Goal: Task Accomplishment & Management: Complete application form

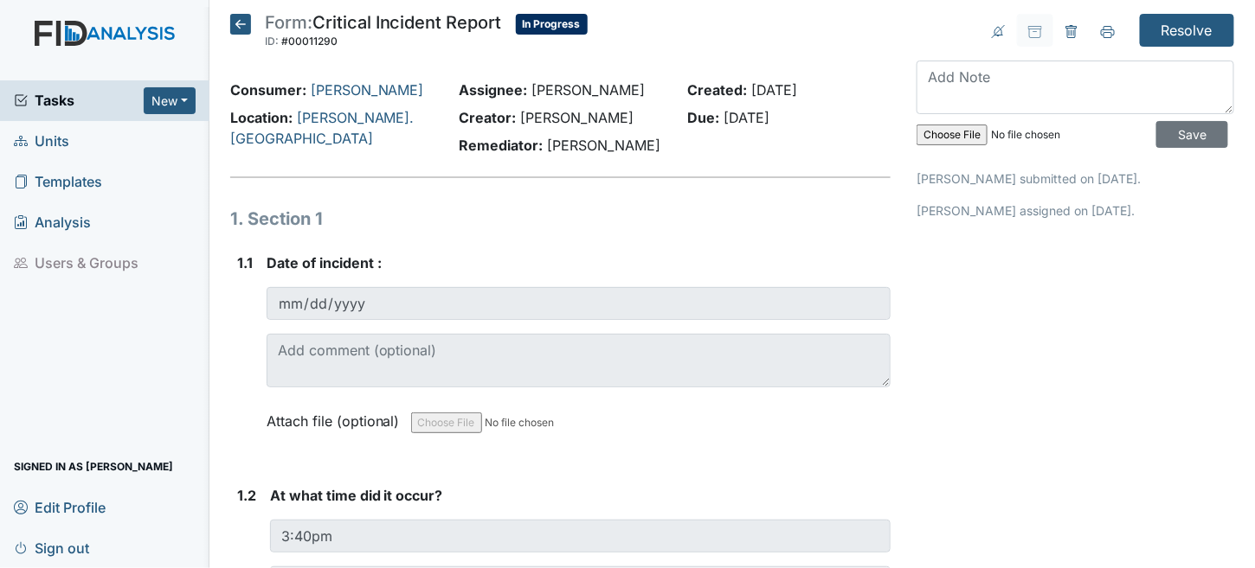
click at [237, 16] on icon at bounding box center [240, 24] width 21 height 21
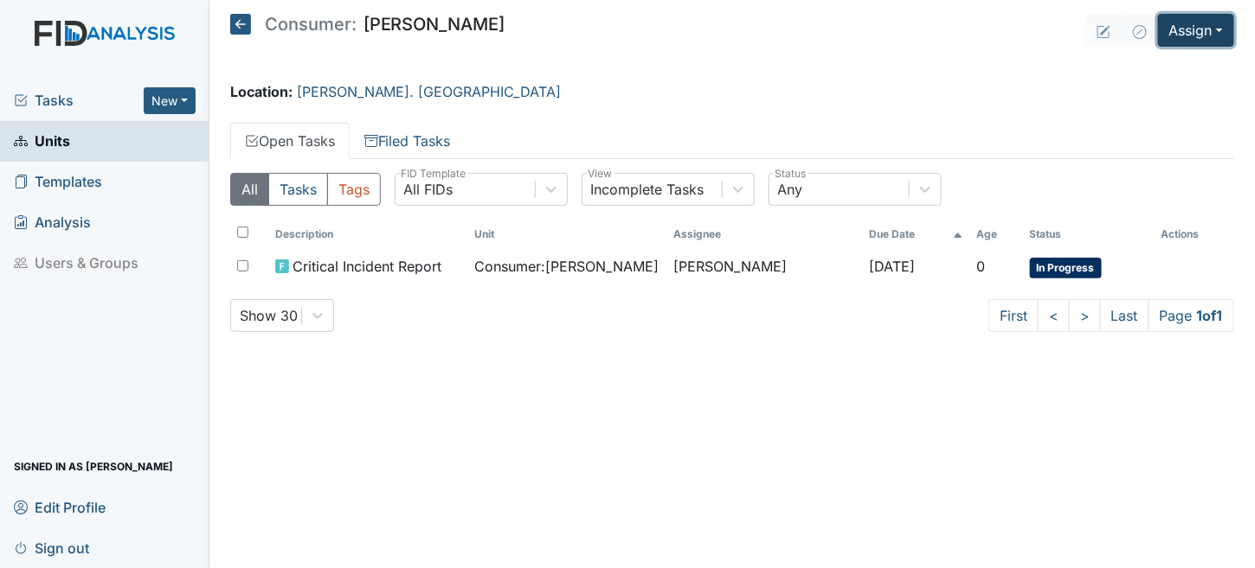
click at [1179, 30] on button "Assign" at bounding box center [1196, 30] width 76 height 33
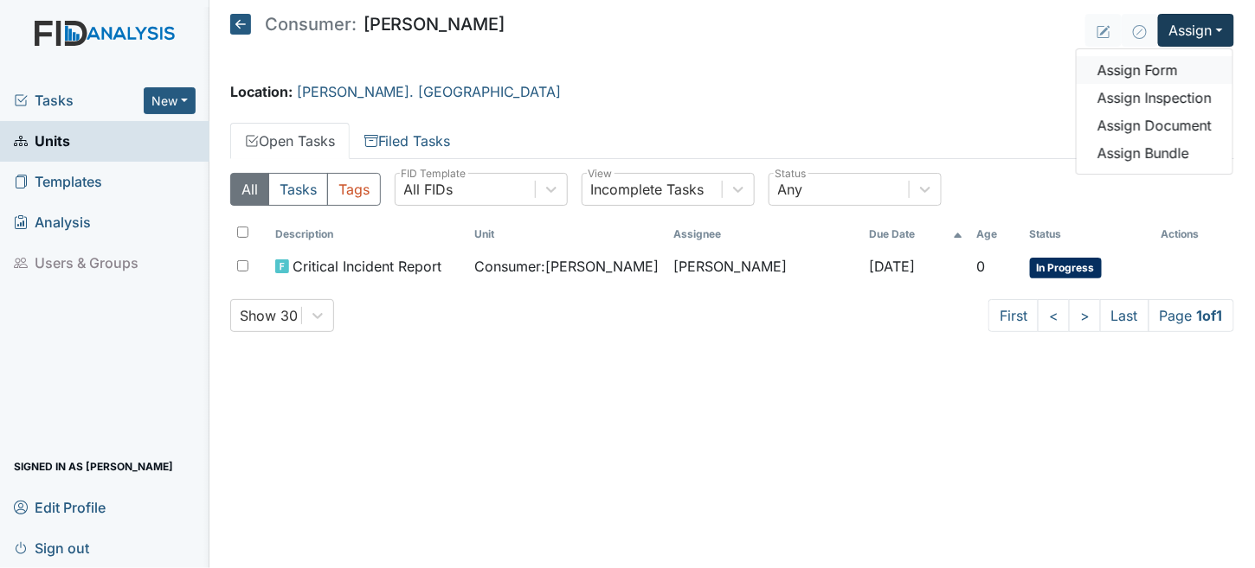
click at [1132, 76] on link "Assign Form" at bounding box center [1154, 70] width 156 height 28
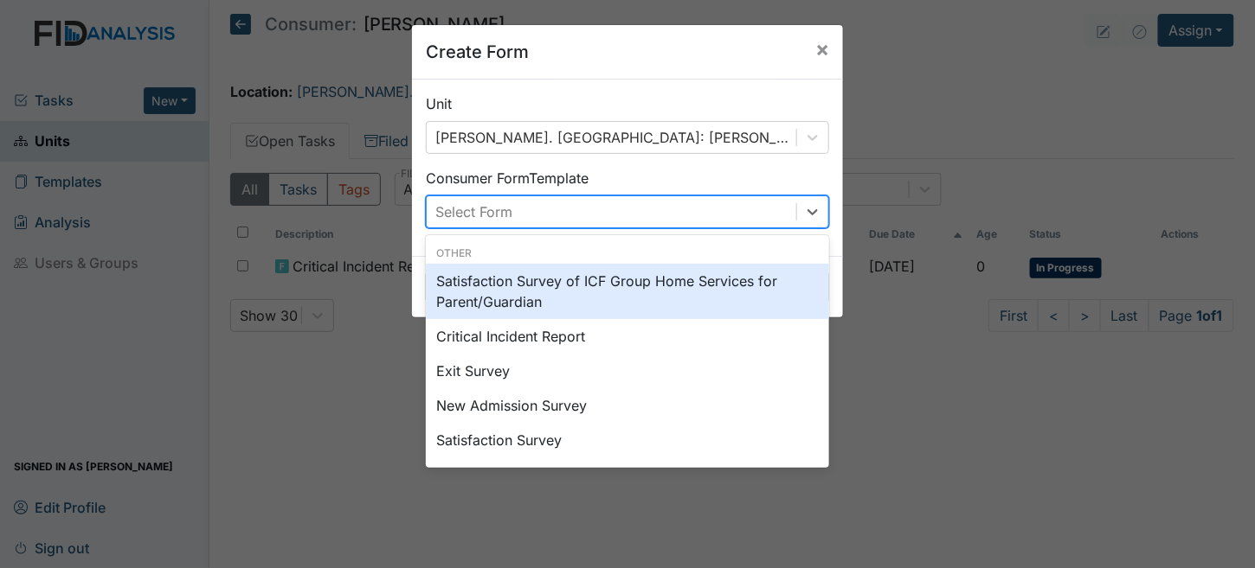
click at [532, 215] on div "Select Form" at bounding box center [611, 211] width 369 height 31
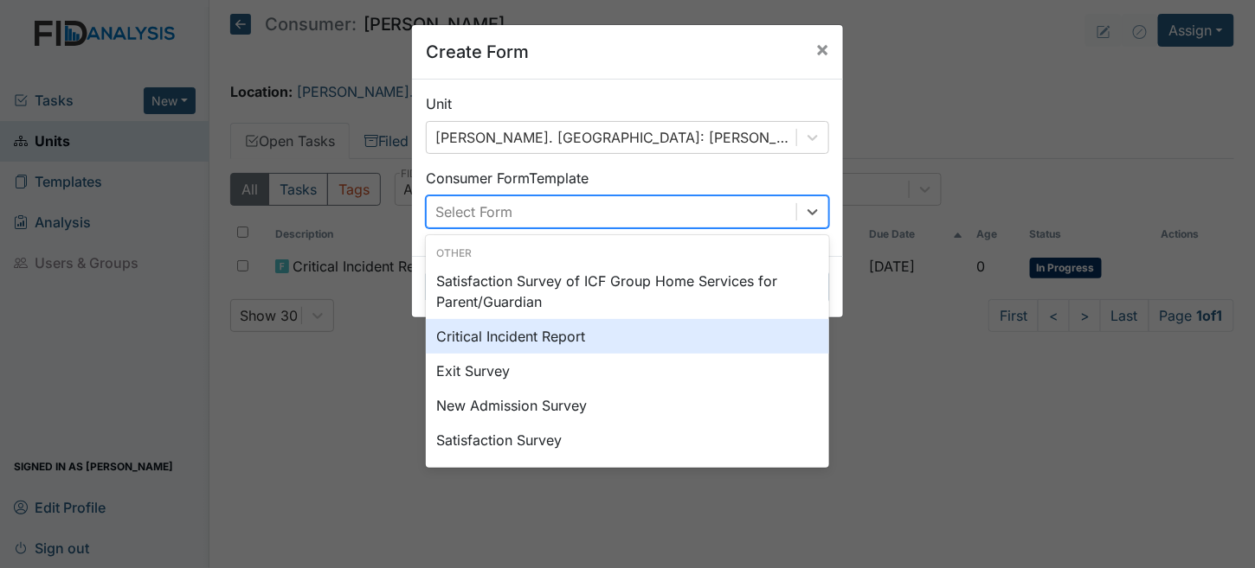
click at [478, 339] on div "Critical Incident Report" at bounding box center [627, 336] width 403 height 35
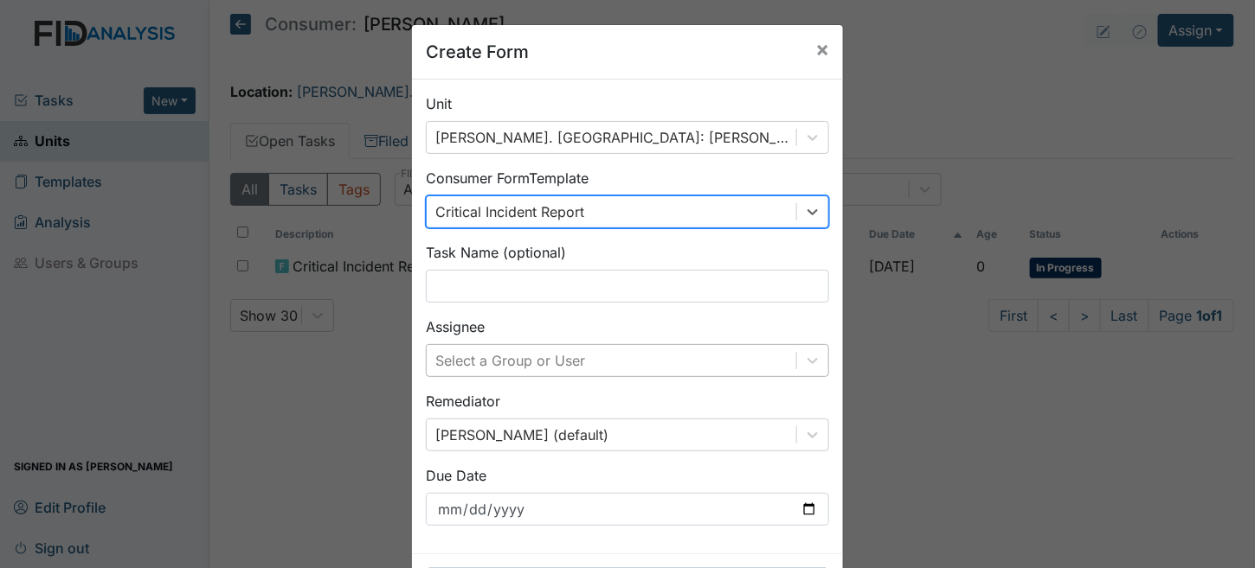
scroll to position [69, 0]
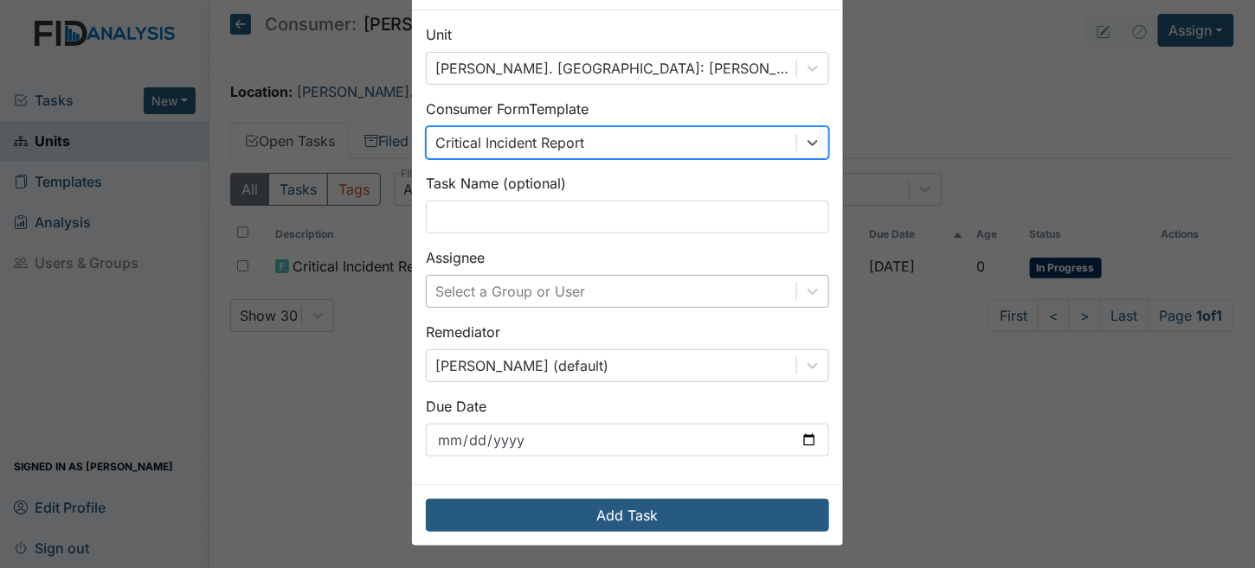
click at [481, 308] on div "Select a Group or User" at bounding box center [627, 291] width 403 height 33
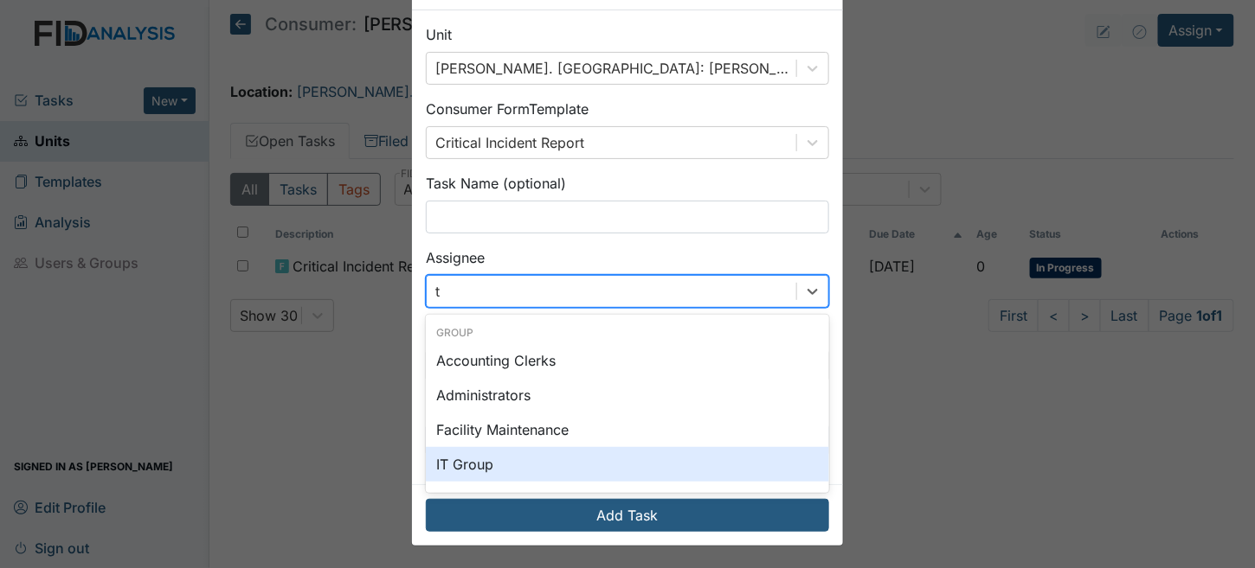
type input "tr"
click at [501, 459] on div "[PERSON_NAME]" at bounding box center [627, 462] width 403 height 35
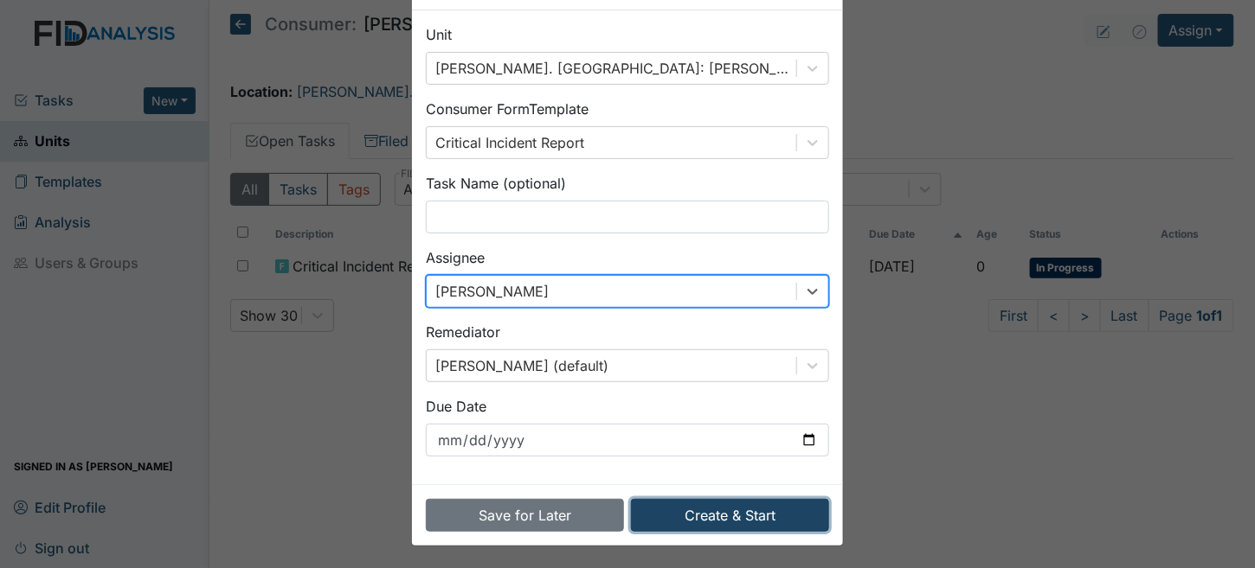
click at [692, 504] on button "Create & Start" at bounding box center [730, 515] width 198 height 33
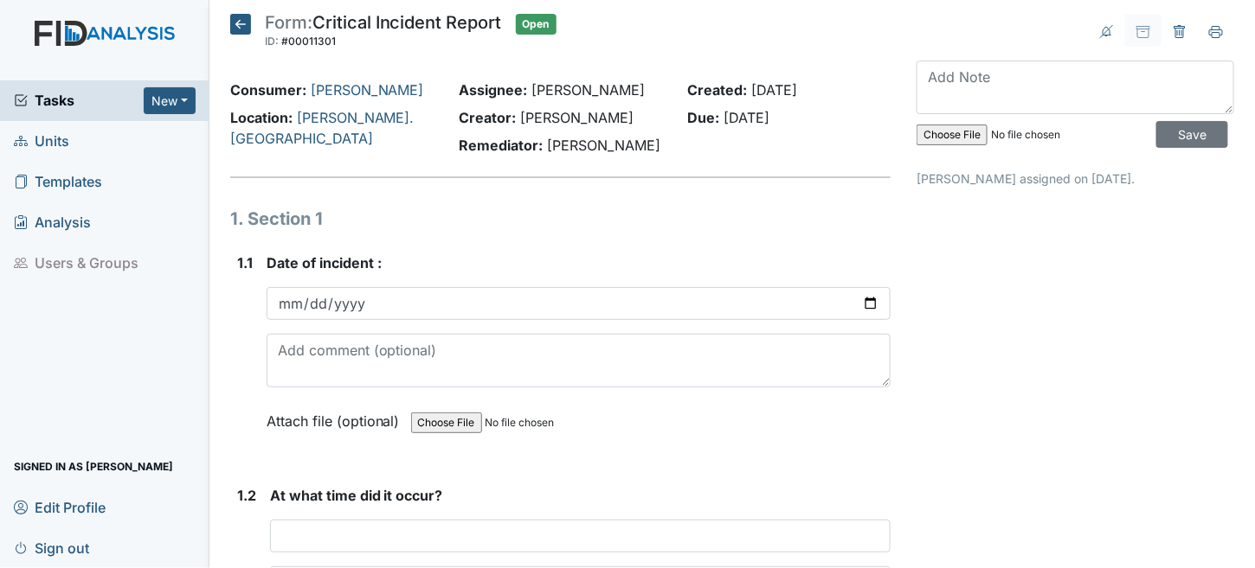
click at [233, 25] on icon at bounding box center [240, 24] width 21 height 21
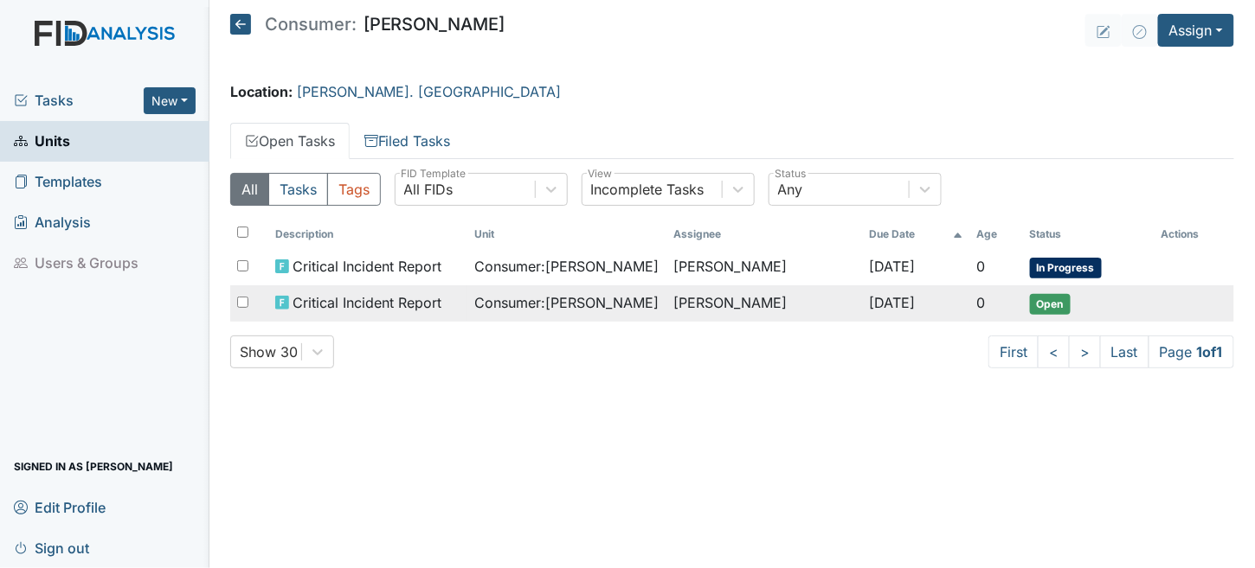
click at [490, 297] on span "Consumer : [PERSON_NAME]" at bounding box center [566, 302] width 184 height 21
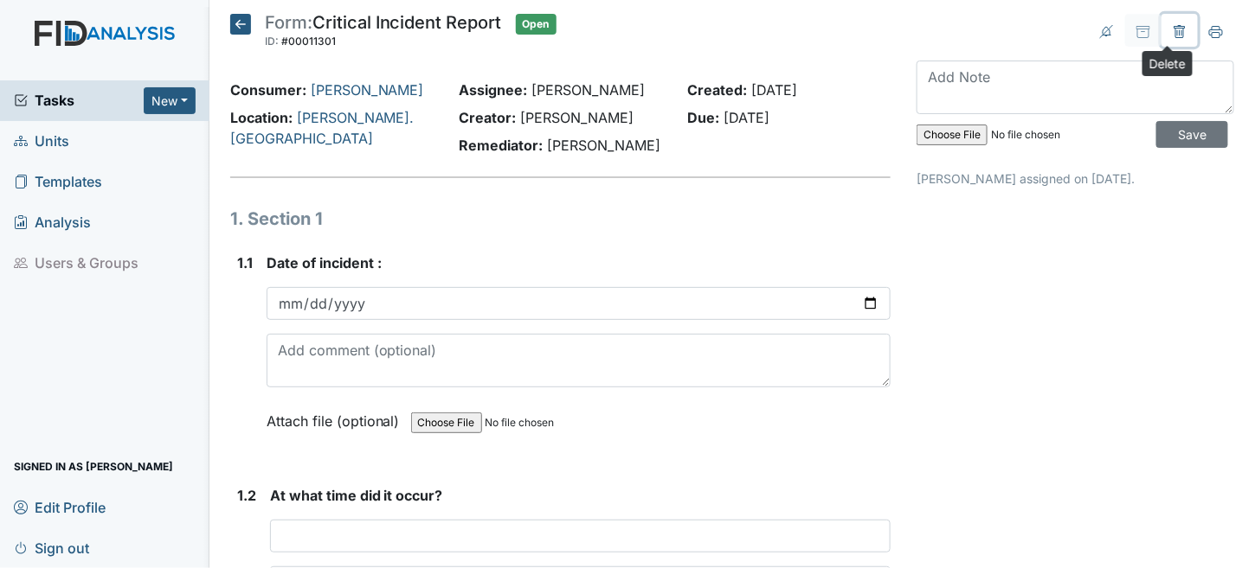
click at [1172, 26] on icon at bounding box center [1179, 32] width 14 height 14
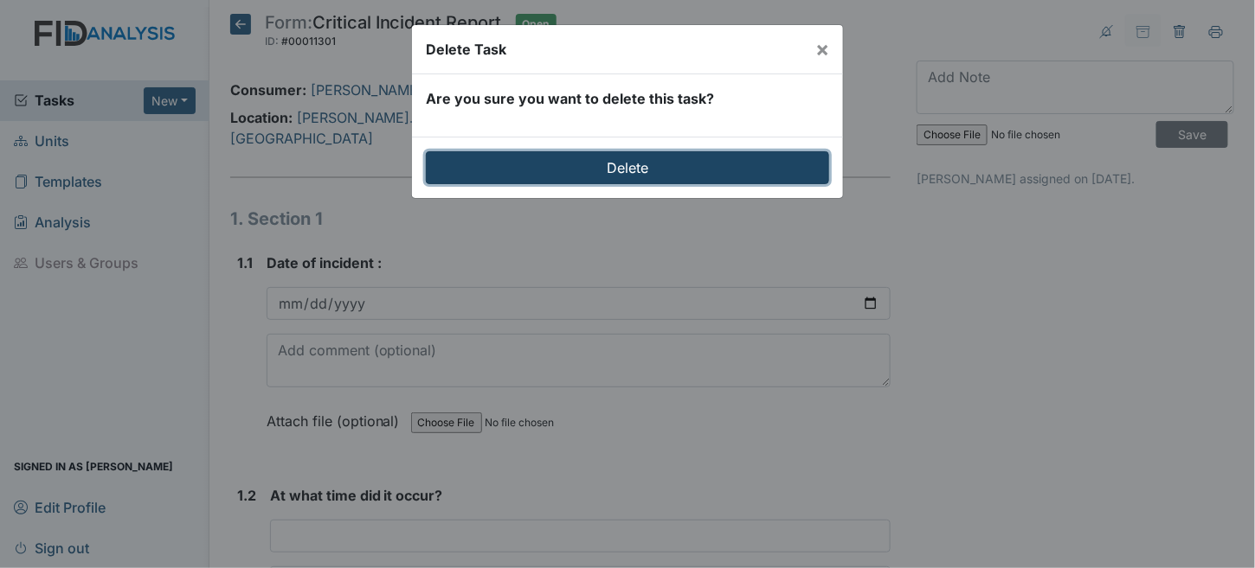
click at [644, 164] on input "Delete" at bounding box center [627, 167] width 403 height 33
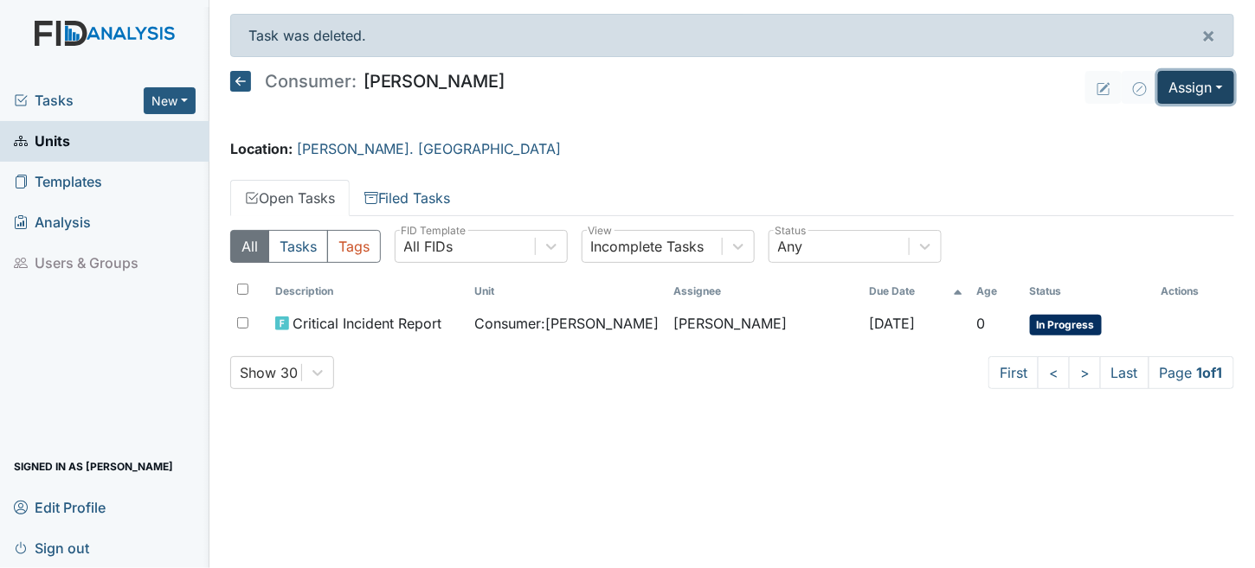
click at [1186, 76] on button "Assign" at bounding box center [1196, 87] width 76 height 33
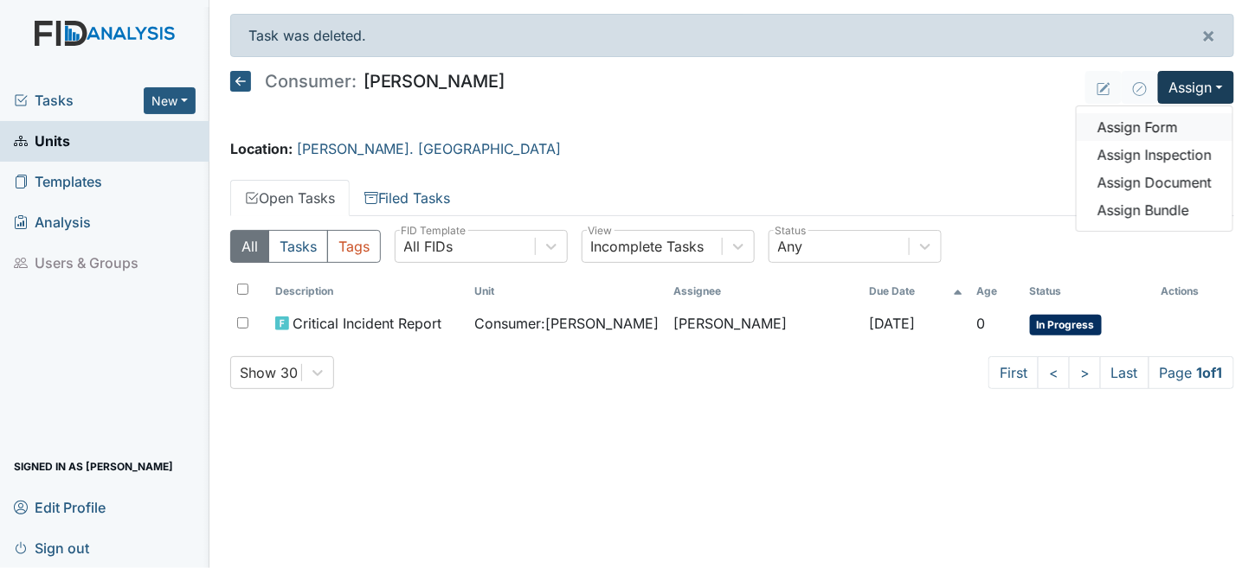
click at [1171, 125] on link "Assign Form" at bounding box center [1154, 127] width 156 height 28
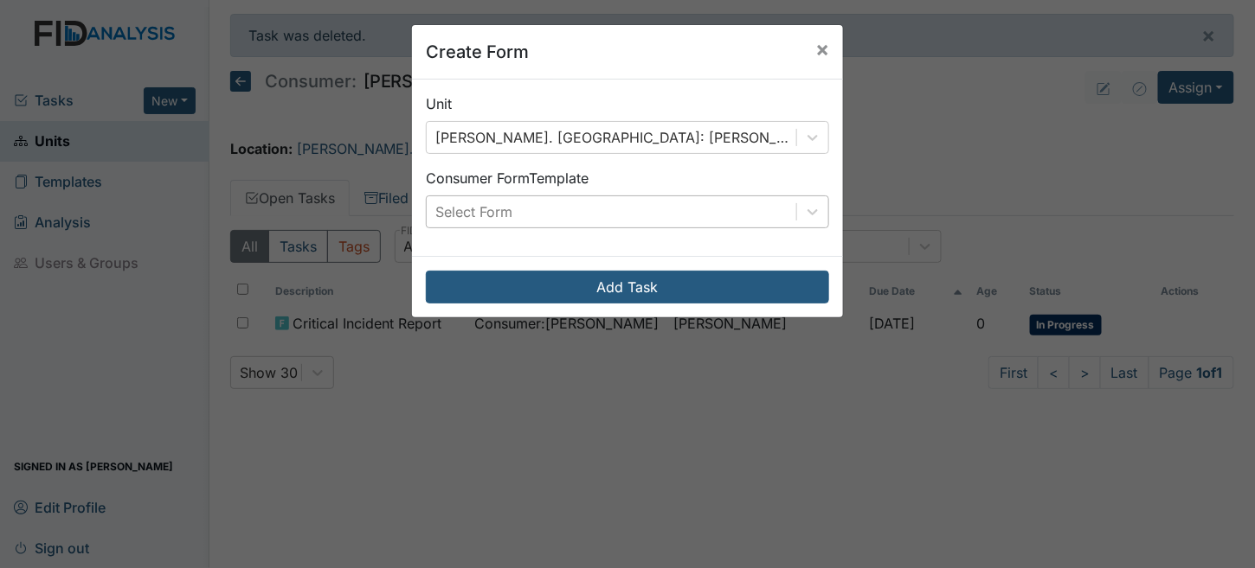
click at [690, 217] on div "Select Form" at bounding box center [611, 211] width 369 height 31
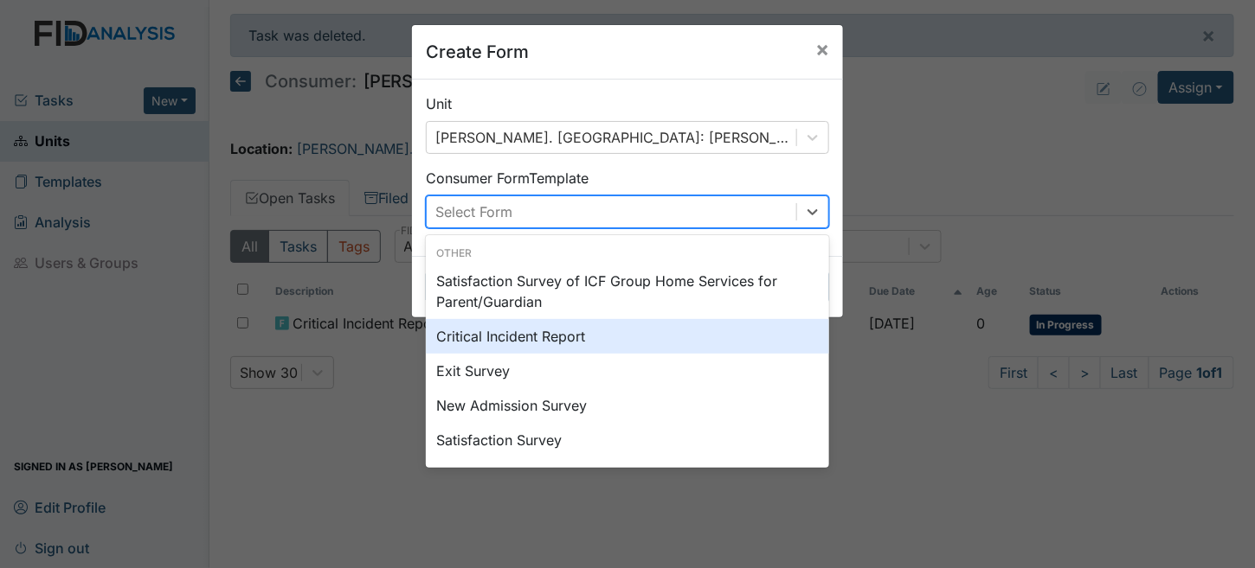
click at [560, 338] on div "Critical Incident Report" at bounding box center [627, 336] width 403 height 35
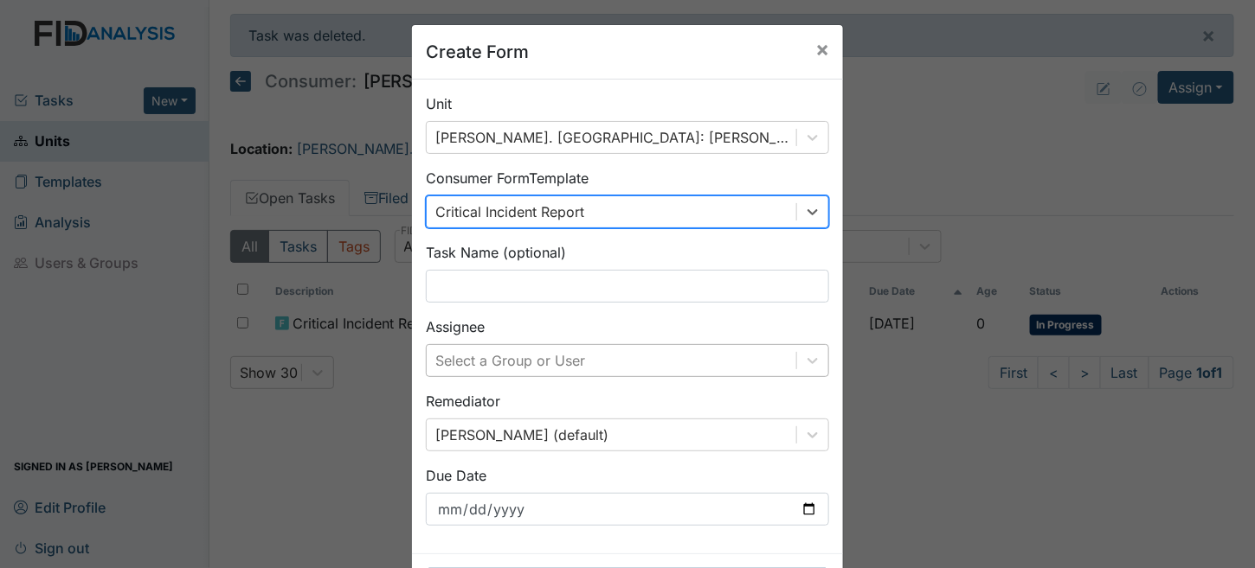
scroll to position [69, 0]
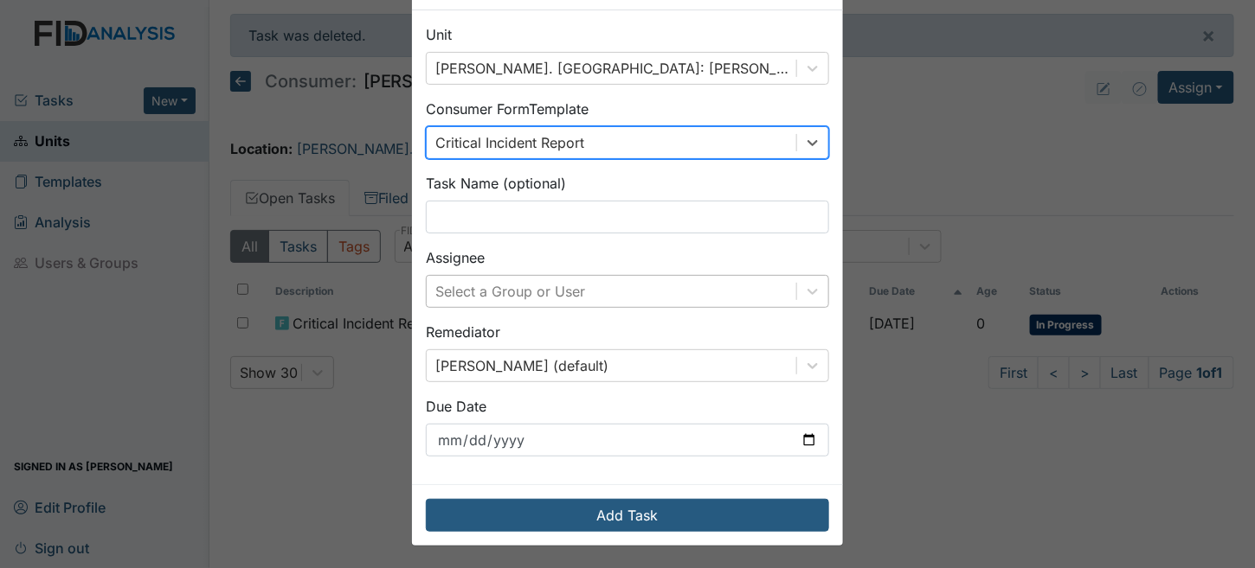
click at [516, 308] on div "Select a Group or User" at bounding box center [627, 291] width 403 height 33
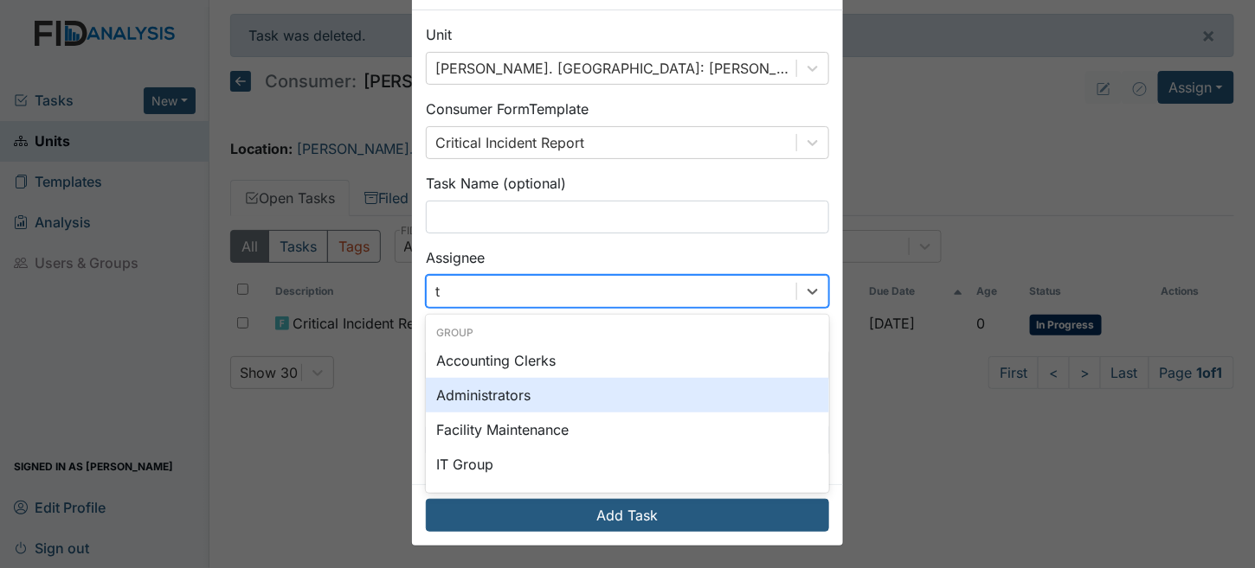
type input "tr"
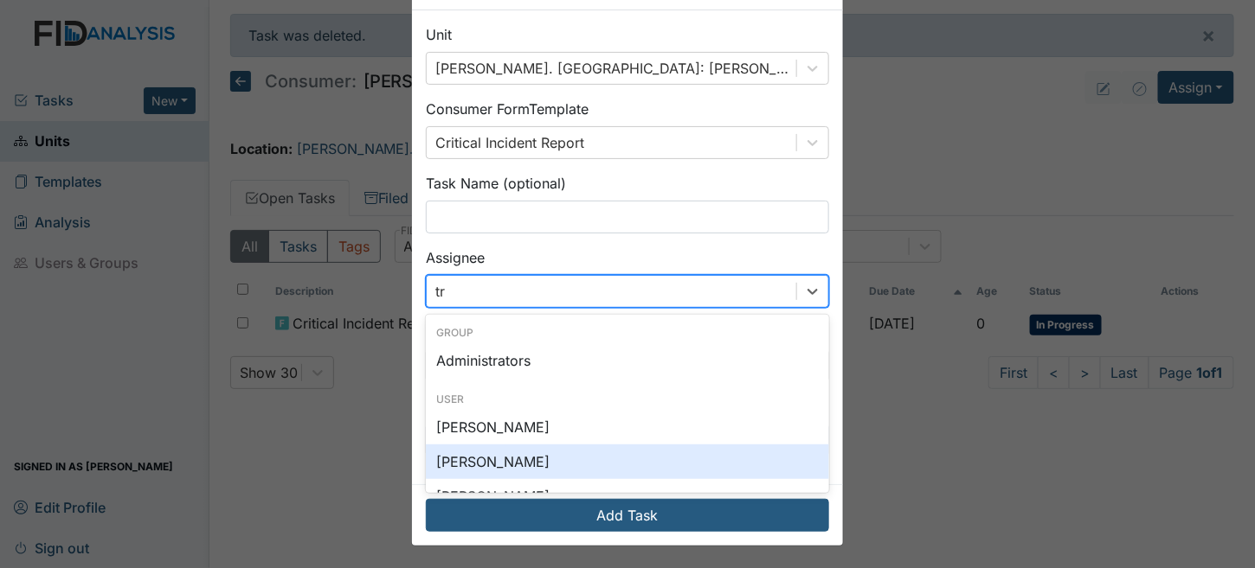
click at [514, 470] on div "[PERSON_NAME]" at bounding box center [627, 462] width 403 height 35
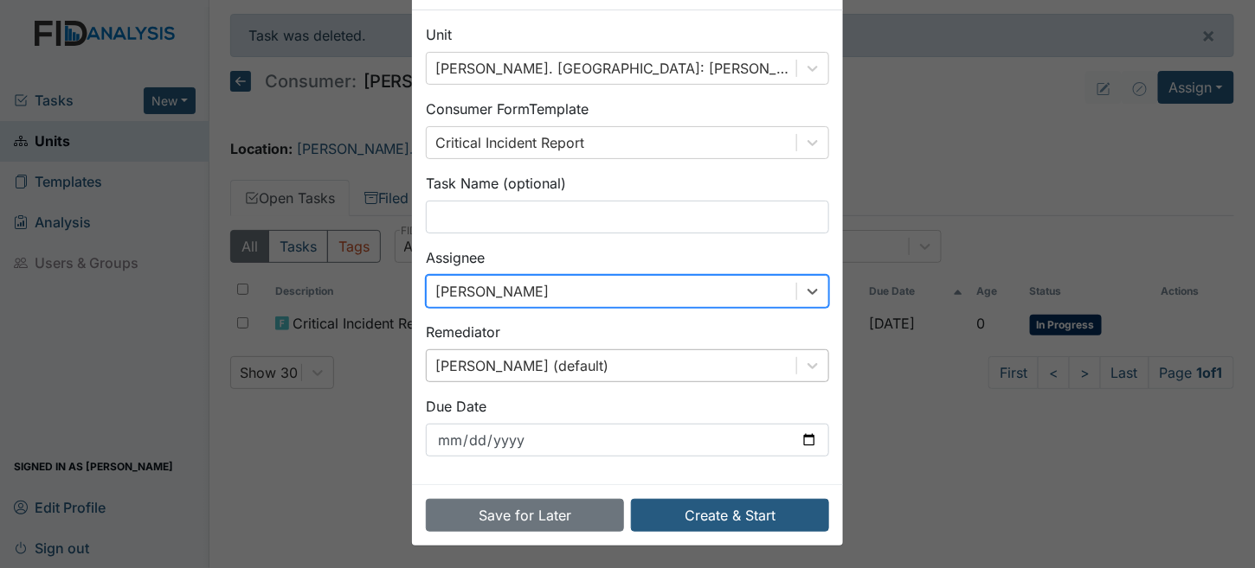
click at [495, 363] on div "[PERSON_NAME] (default)" at bounding box center [627, 366] width 403 height 33
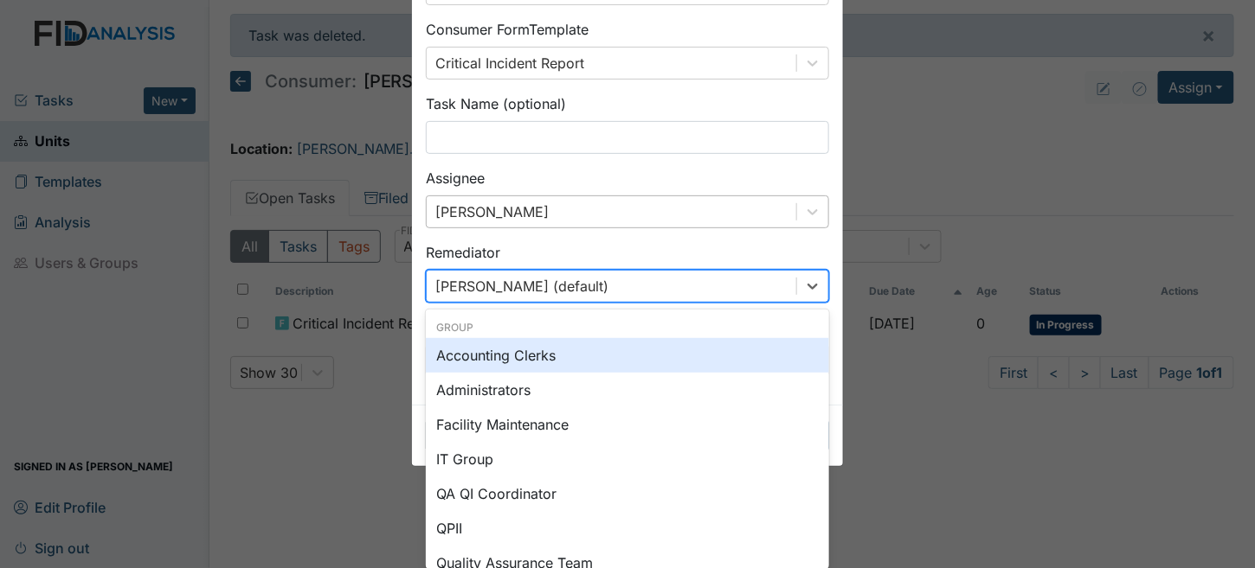
type input "y"
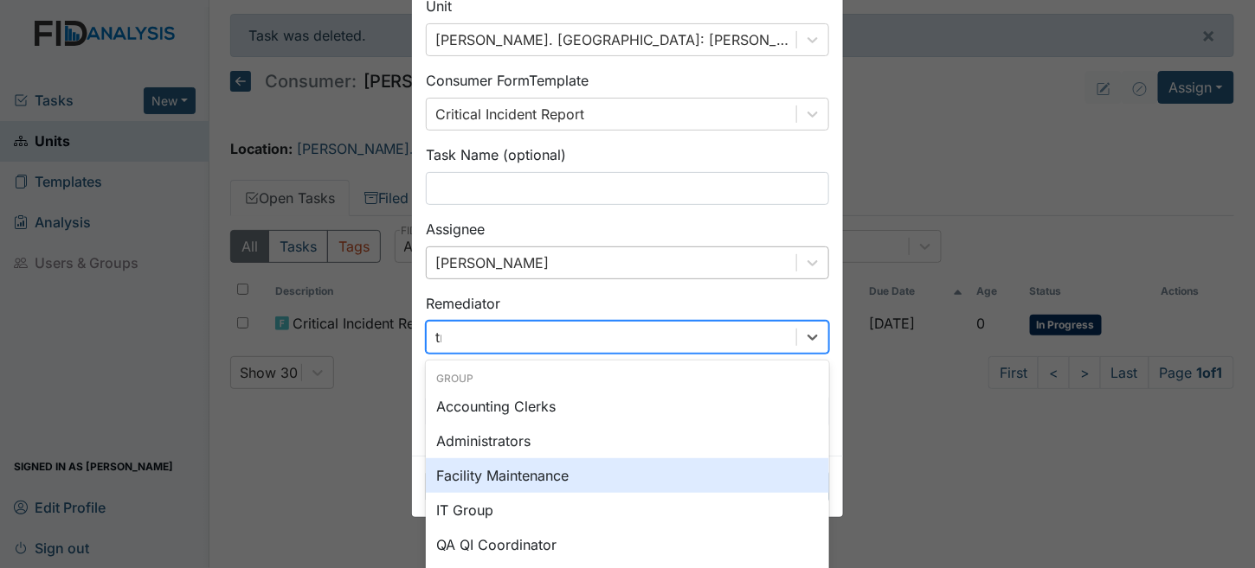
type input "trin"
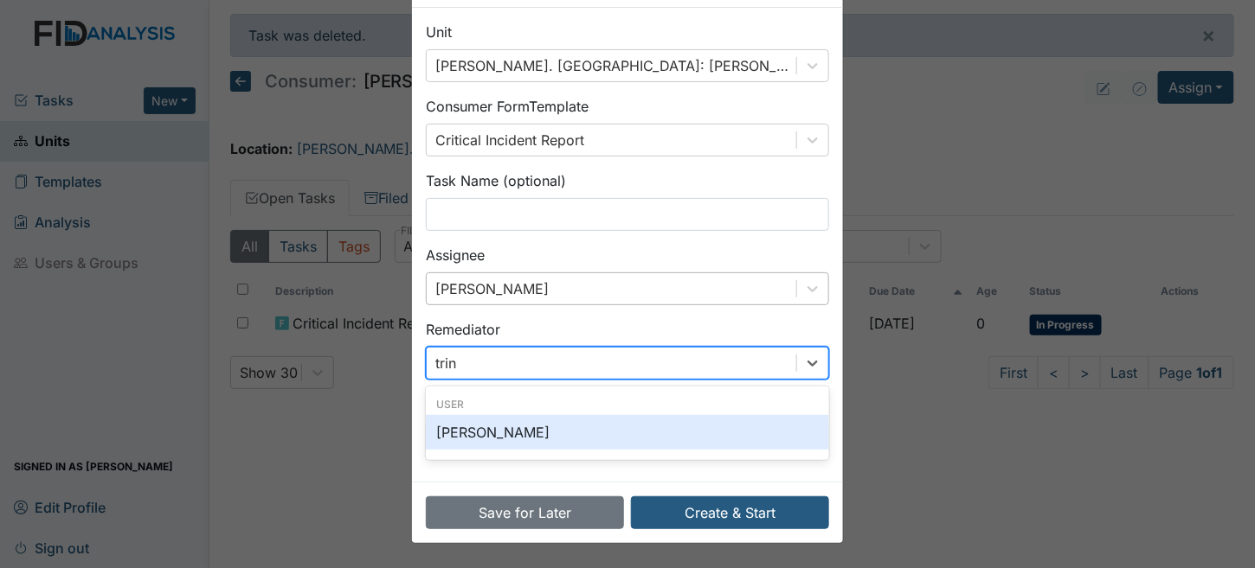
scroll to position [69, 0]
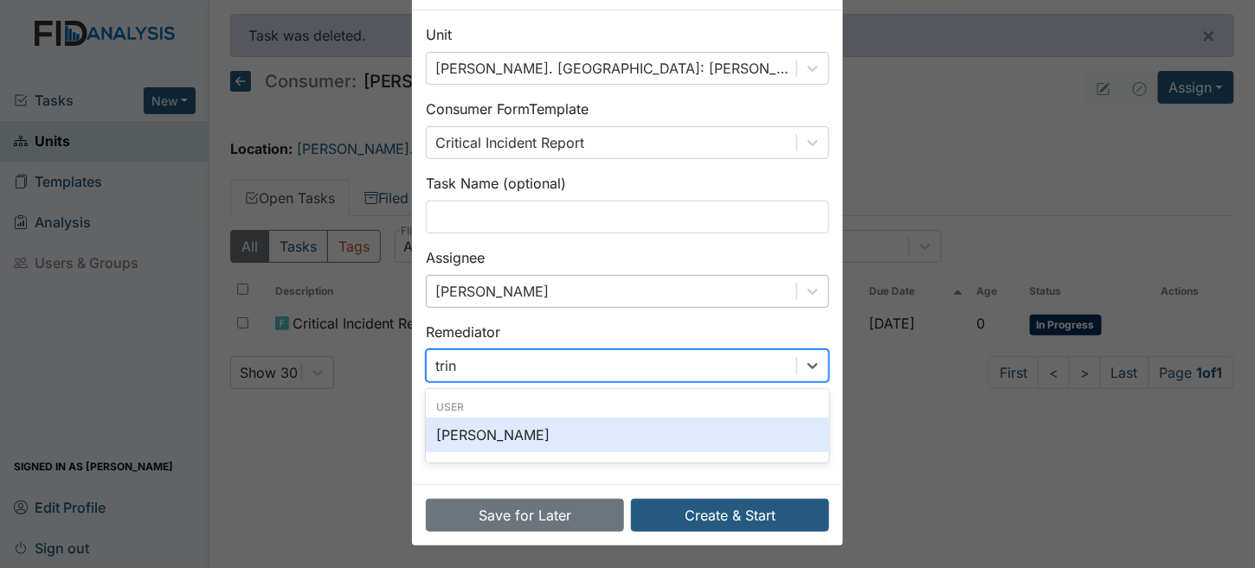
click at [523, 438] on div "[PERSON_NAME]" at bounding box center [627, 435] width 403 height 35
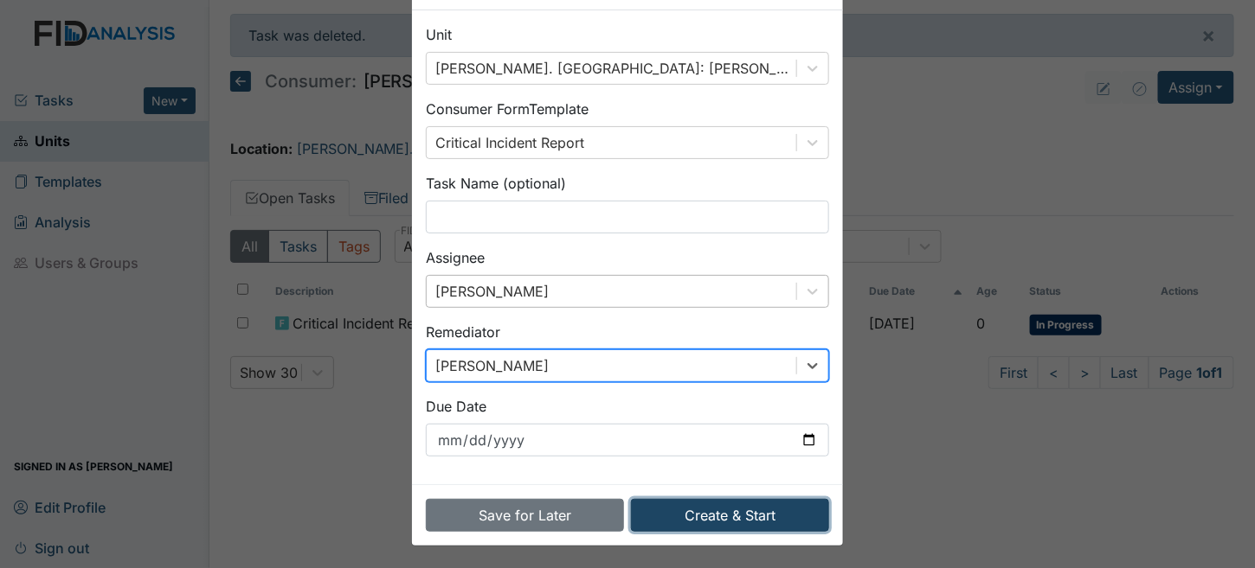
click at [756, 523] on button "Create & Start" at bounding box center [730, 515] width 198 height 33
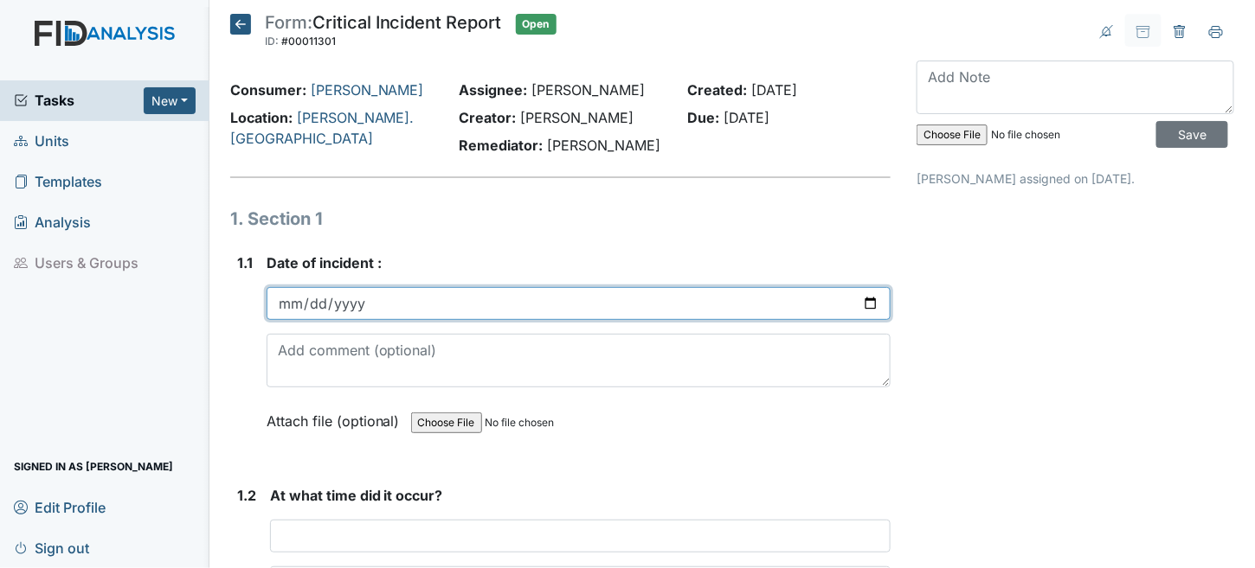
click at [283, 305] on input "date" at bounding box center [579, 303] width 625 height 33
type input "2025-07-18"
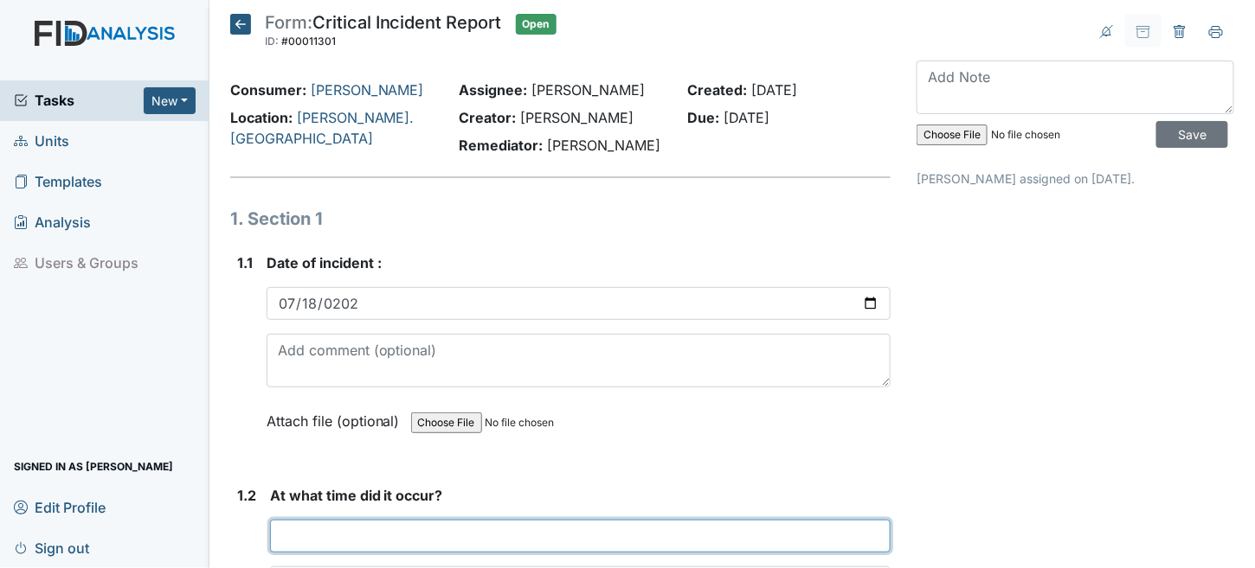
click at [396, 529] on input "text" at bounding box center [580, 536] width 621 height 33
drag, startPoint x: 308, startPoint y: 543, endPoint x: 735, endPoint y: 559, distance: 426.9
click at [310, 544] on input "text" at bounding box center [580, 536] width 621 height 33
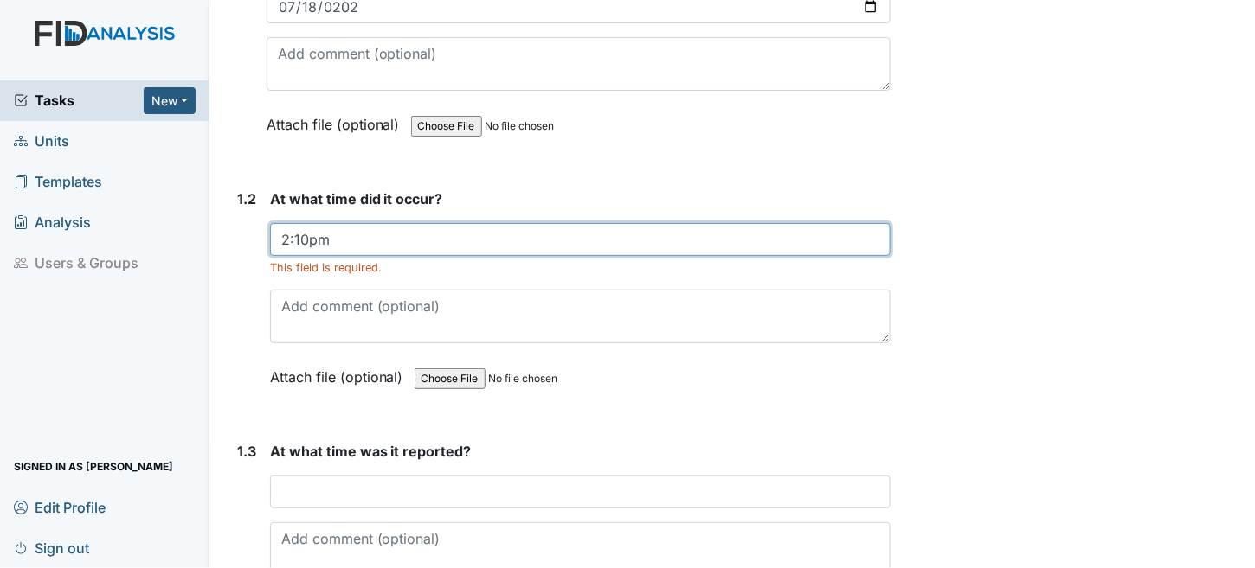
scroll to position [346, 0]
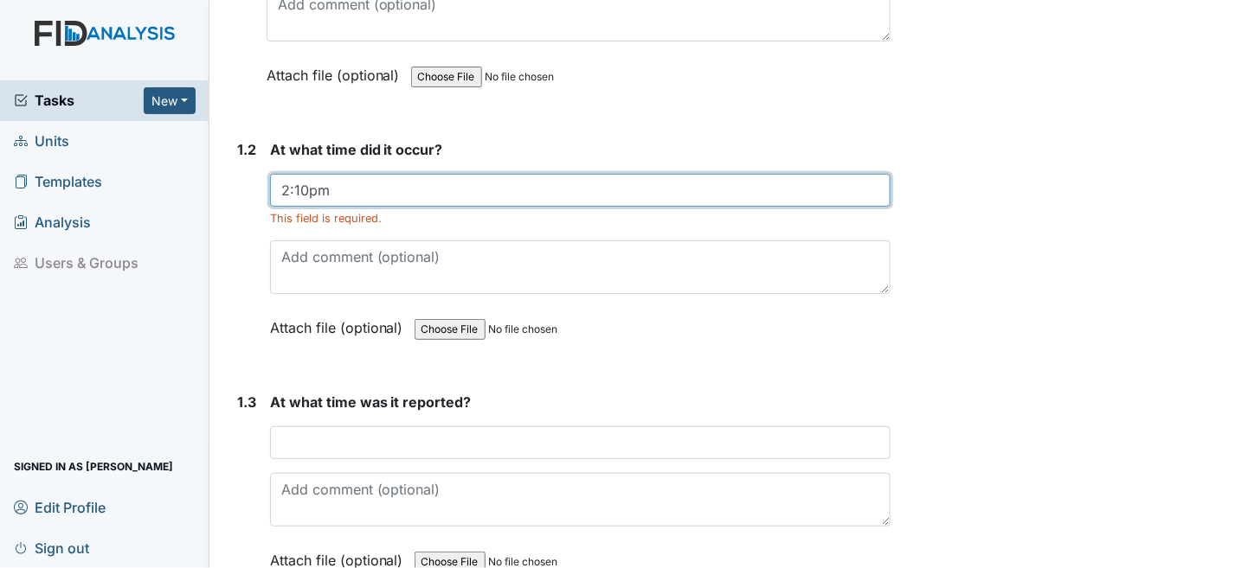
type input "2:10pm"
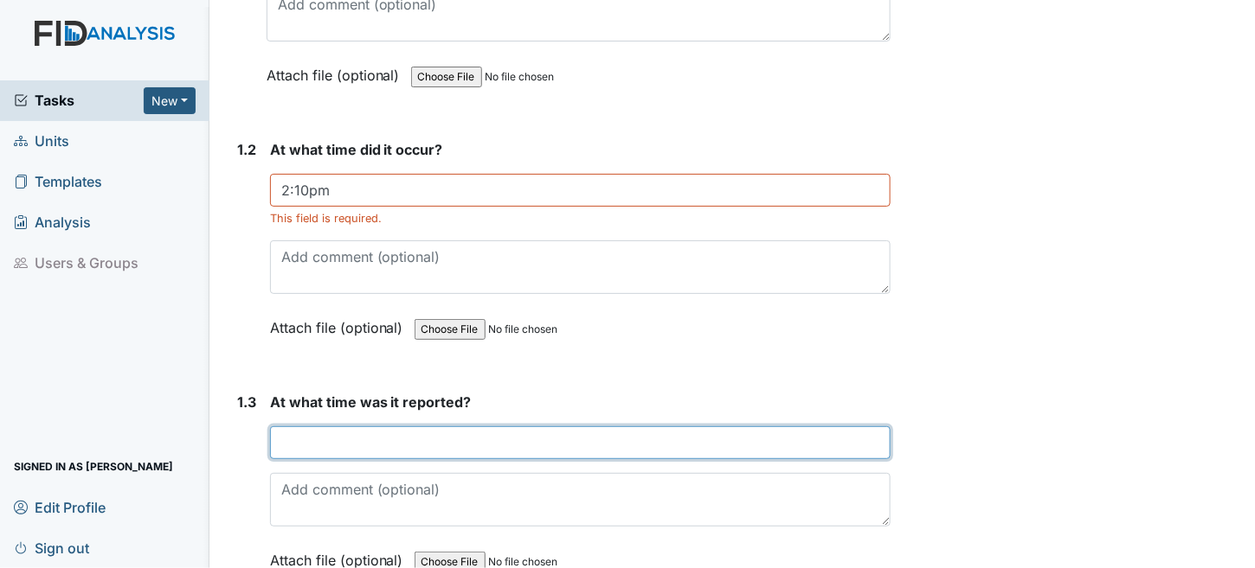
click at [305, 430] on input "text" at bounding box center [580, 443] width 621 height 33
type input "2:10pm"
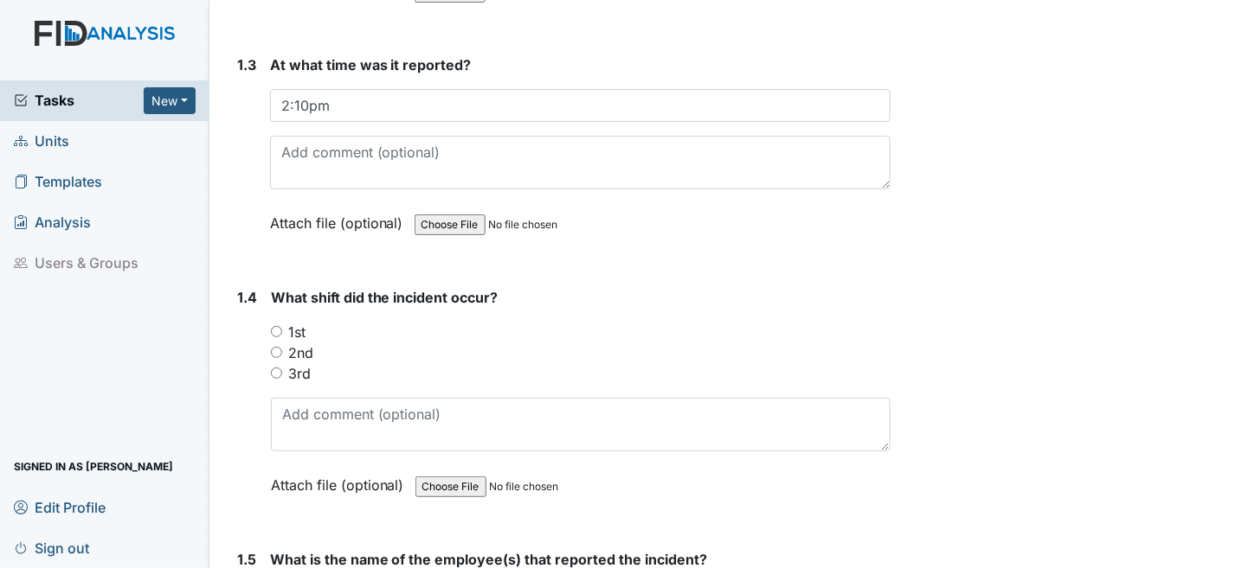
scroll to position [692, 0]
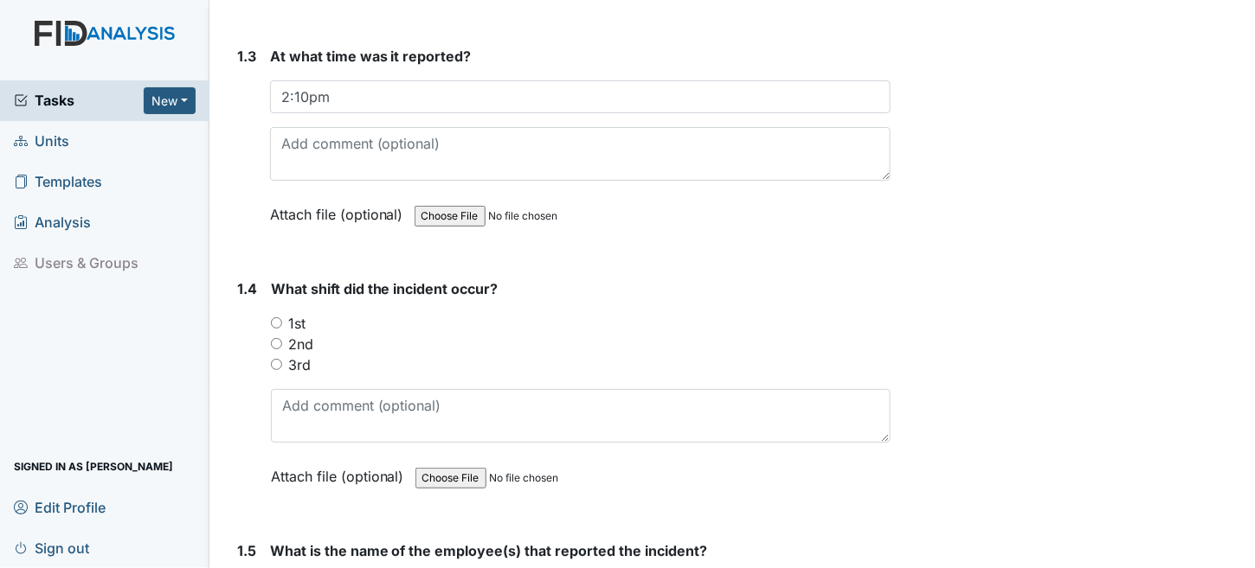
drag, startPoint x: 271, startPoint y: 337, endPoint x: 617, endPoint y: 364, distance: 347.1
click at [273, 338] on input "2nd" at bounding box center [276, 343] width 11 height 11
radio input "true"
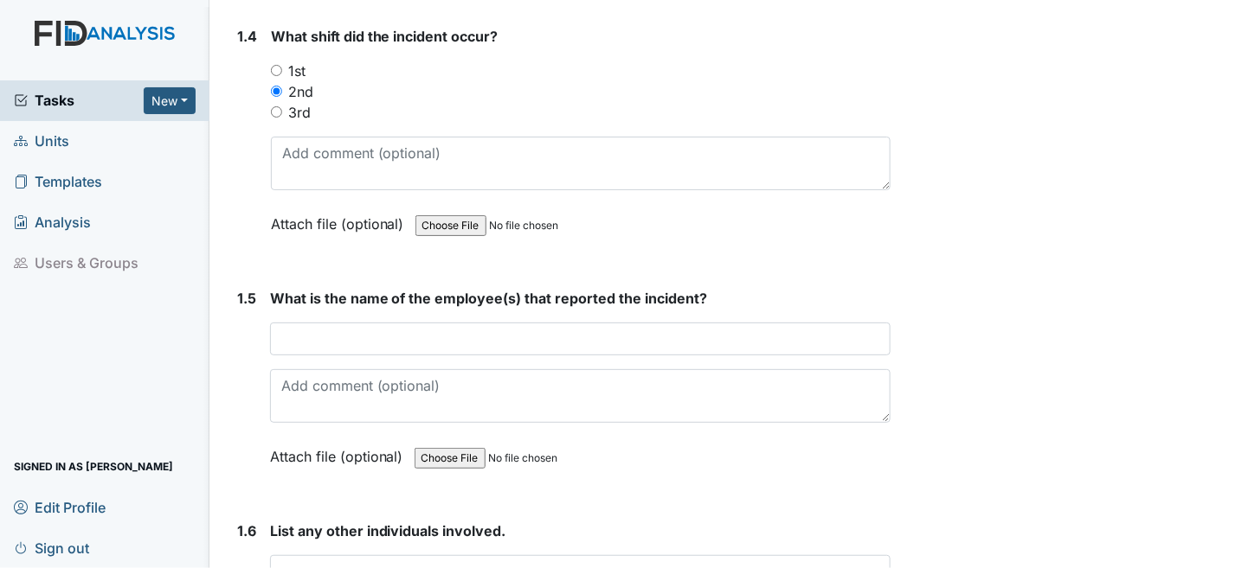
scroll to position [952, 0]
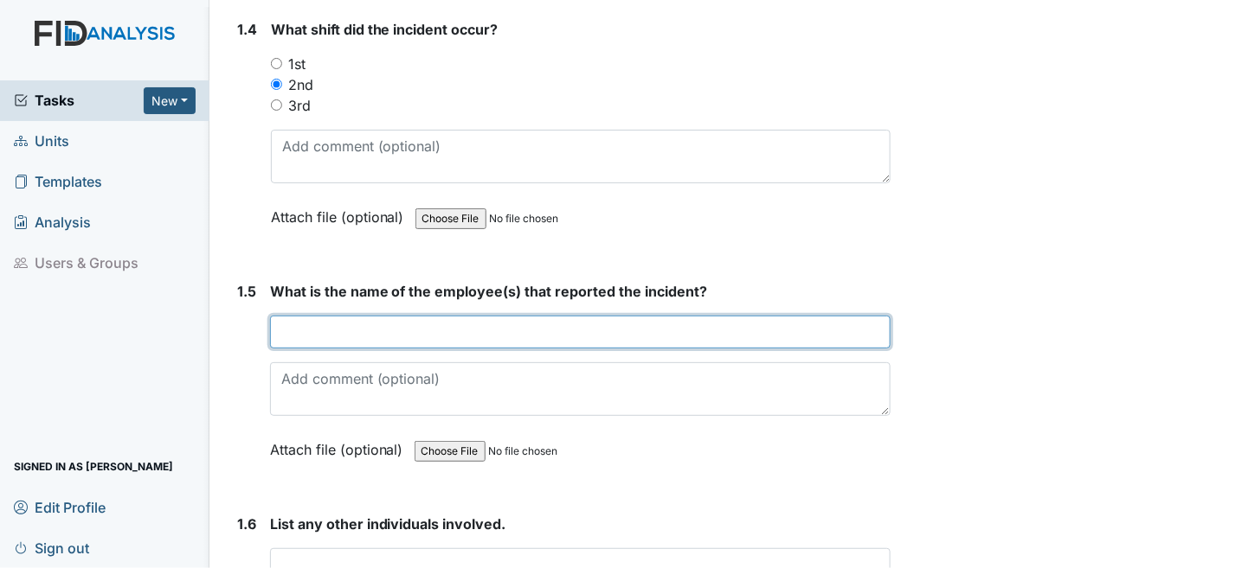
click at [421, 326] on input "text" at bounding box center [580, 332] width 621 height 33
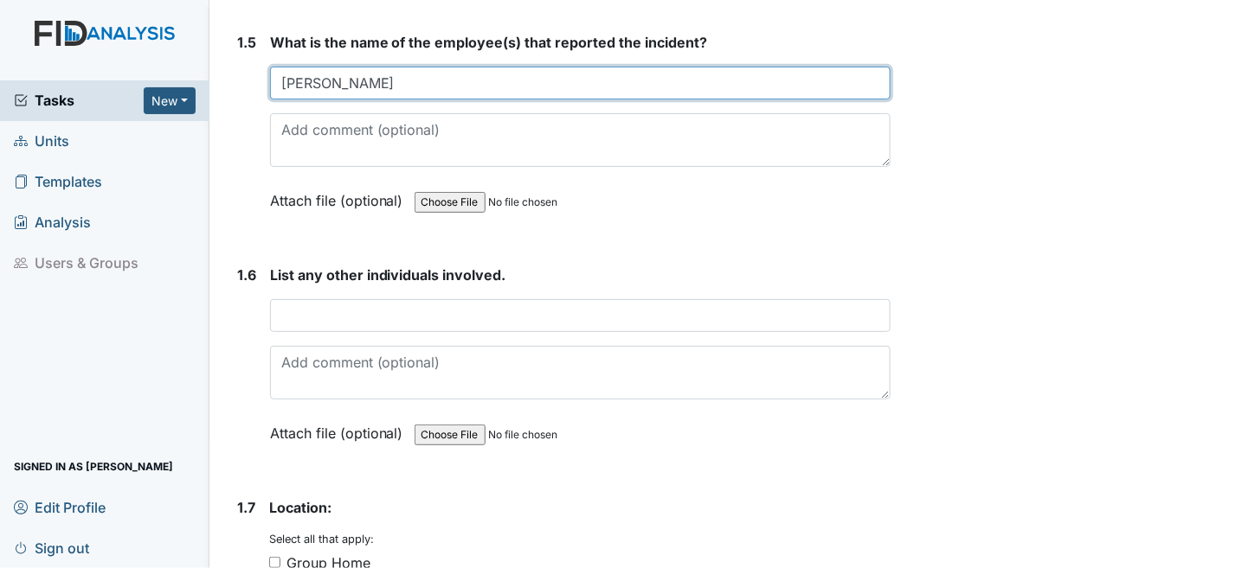
scroll to position [1211, 0]
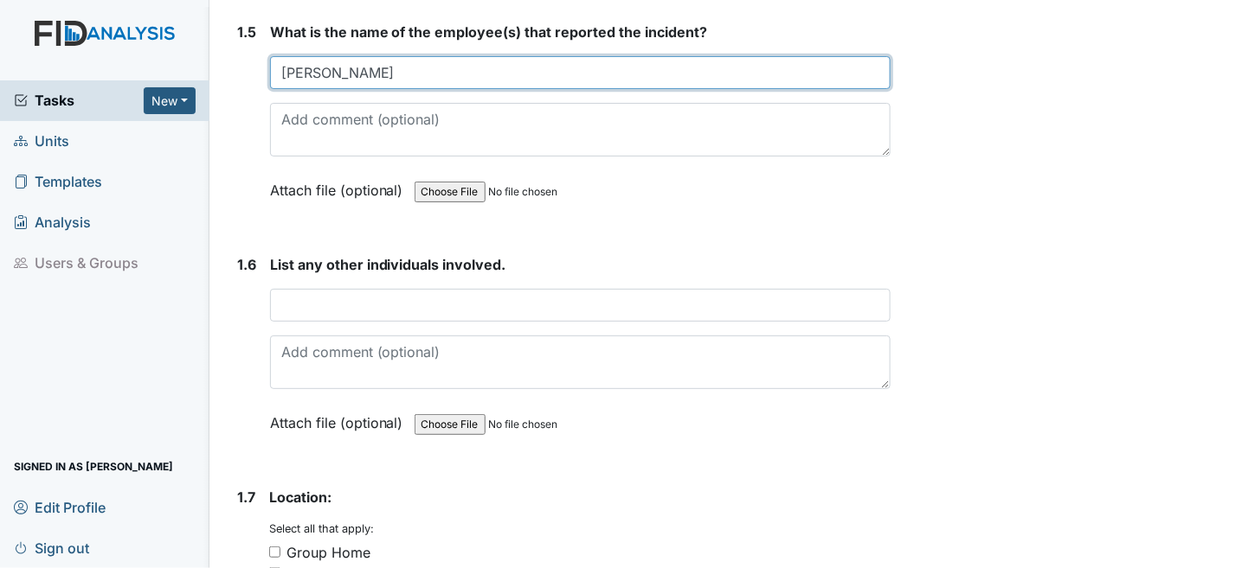
type input "[PERSON_NAME]"
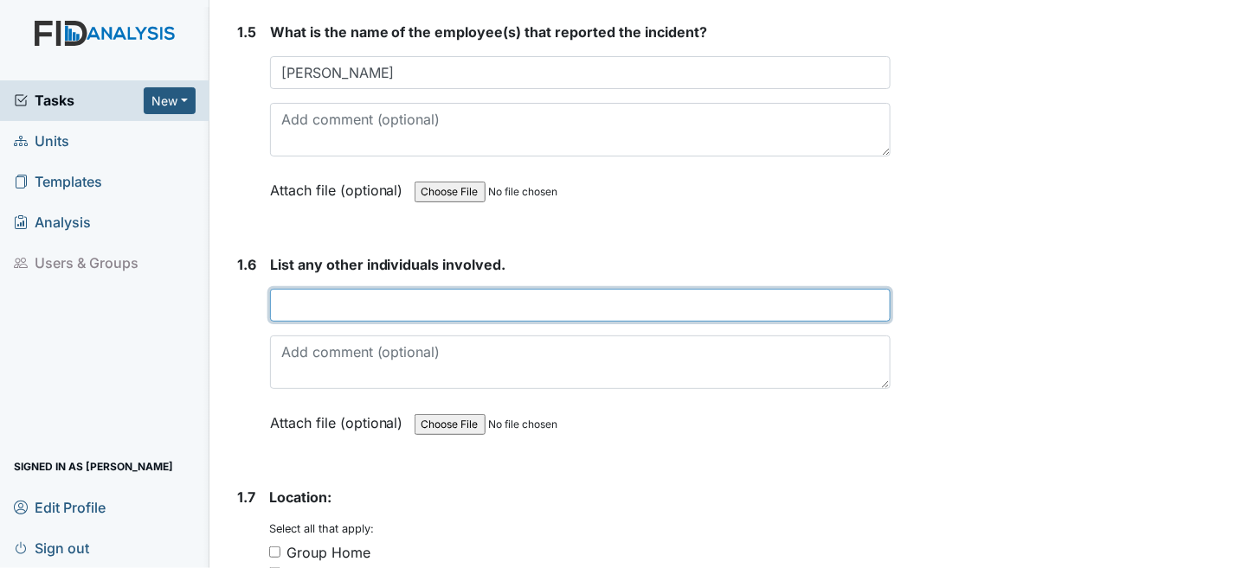
click at [433, 313] on input "text" at bounding box center [580, 305] width 621 height 33
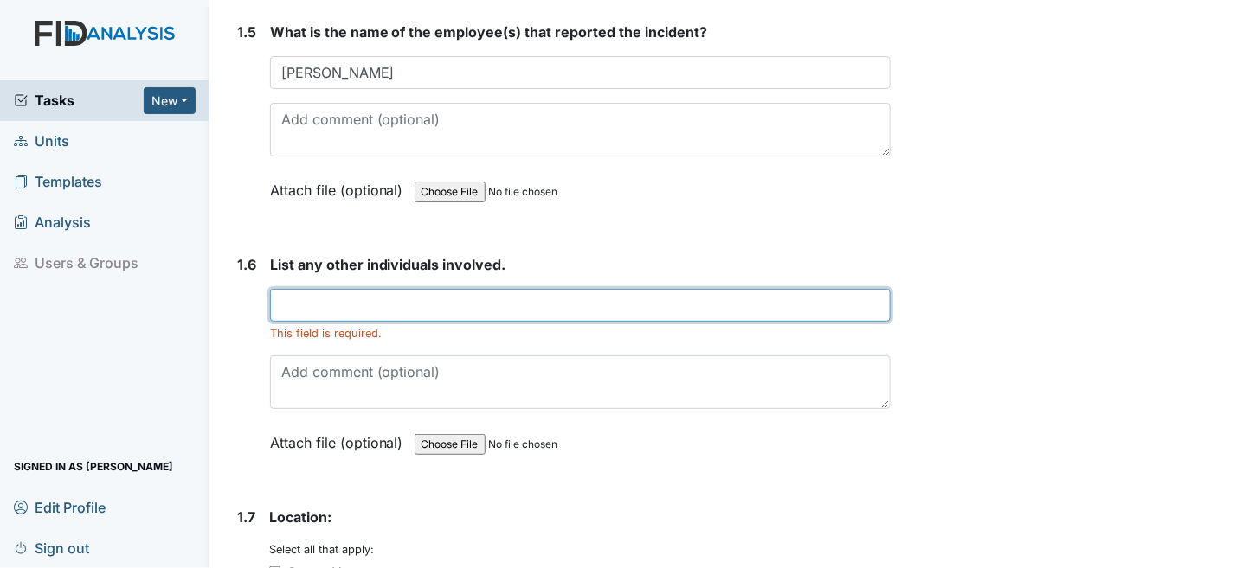
click at [503, 297] on input "text" at bounding box center [580, 305] width 621 height 33
drag, startPoint x: 383, startPoint y: 291, endPoint x: 85, endPoint y: 289, distance: 298.5
click at [85, 289] on div "Tasks New Form Inspection Document Bundle Units Templates Analysis Users & Grou…" at bounding box center [627, 284] width 1255 height 568
type input "t"
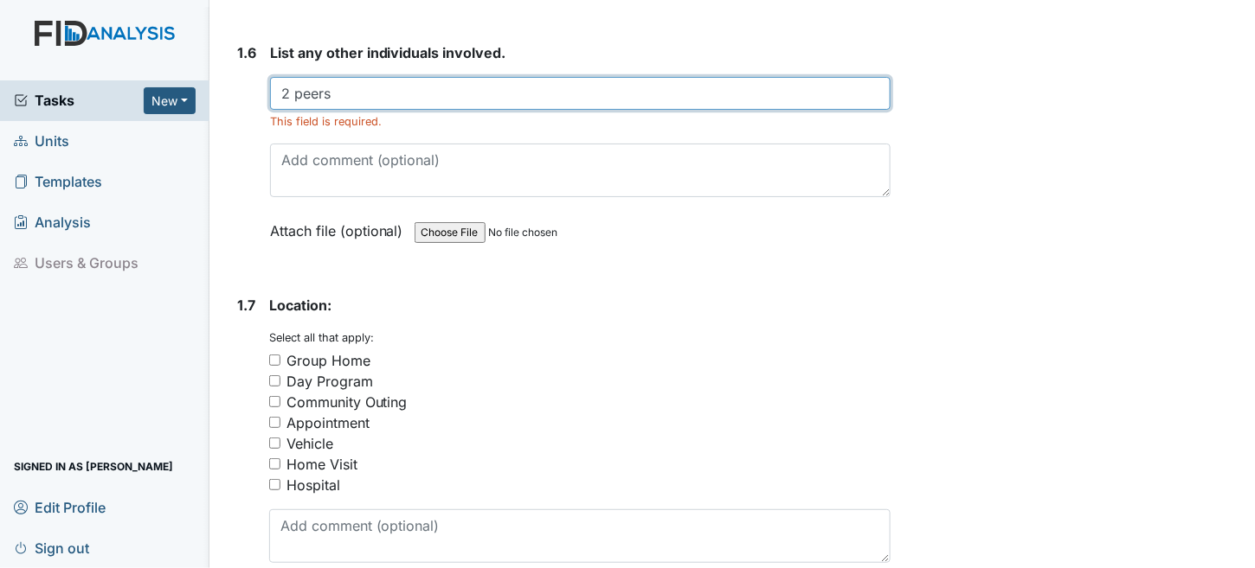
scroll to position [1471, 0]
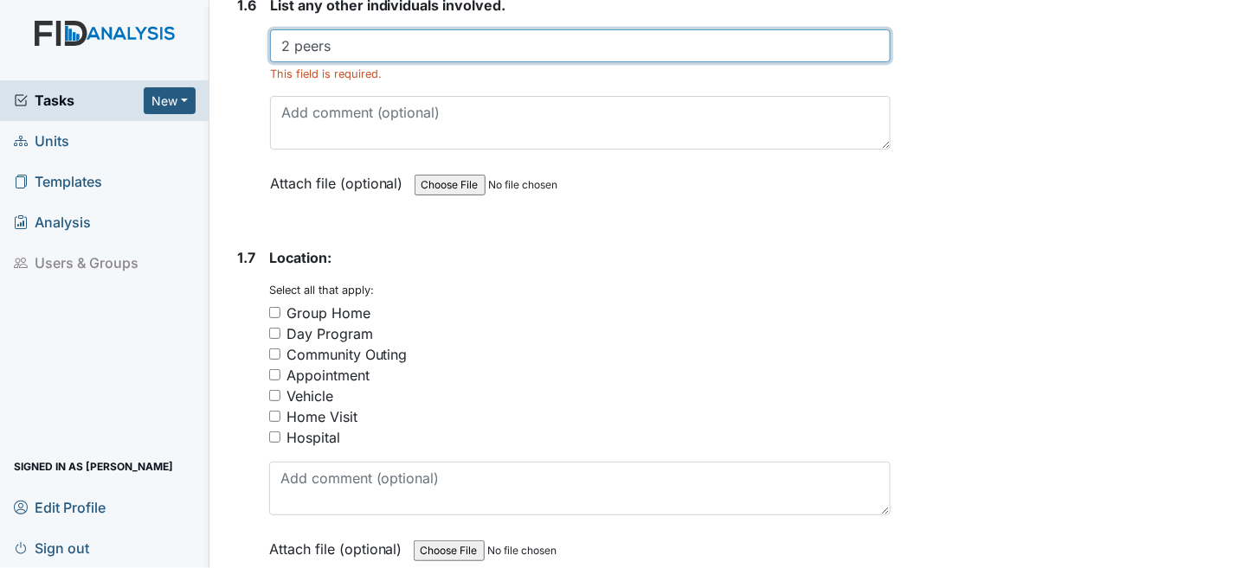
drag, startPoint x: 359, startPoint y: 42, endPoint x: 270, endPoint y: 29, distance: 90.1
click at [270, 29] on input "2 peers" at bounding box center [580, 45] width 621 height 33
type input "2 peers"
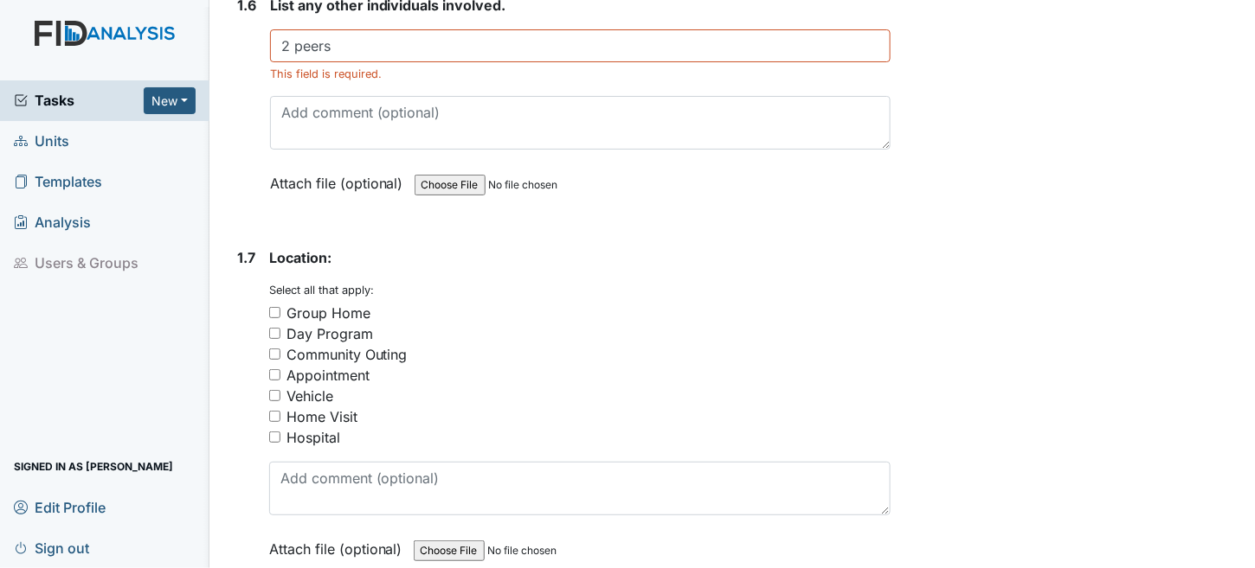
click at [273, 349] on input "Community Outing" at bounding box center [274, 354] width 11 height 11
checkbox input "true"
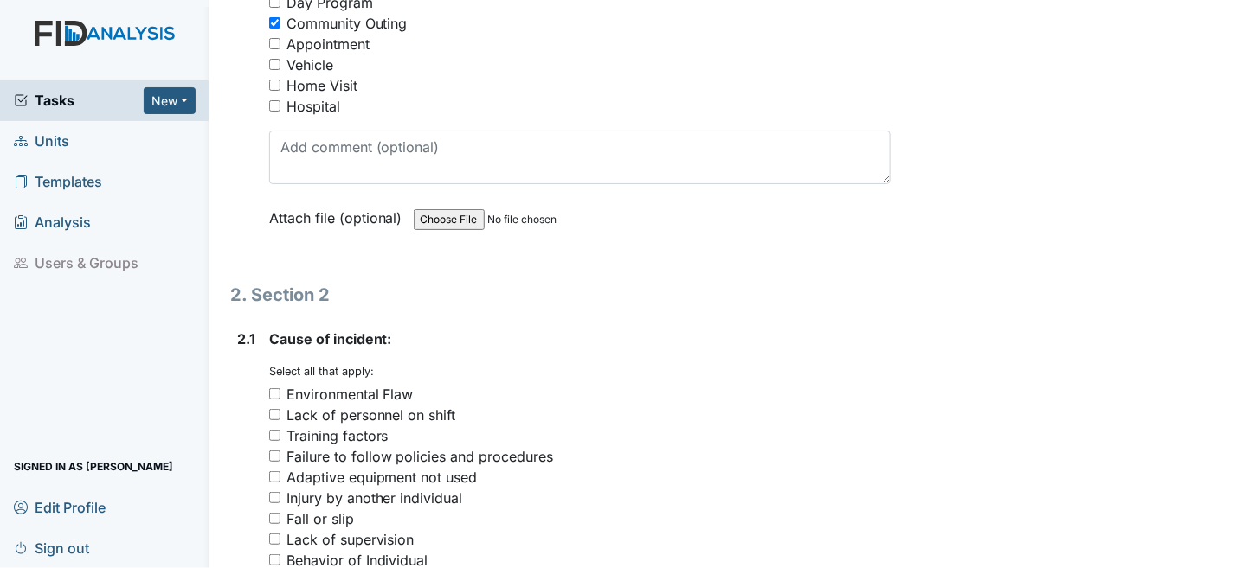
scroll to position [1904, 0]
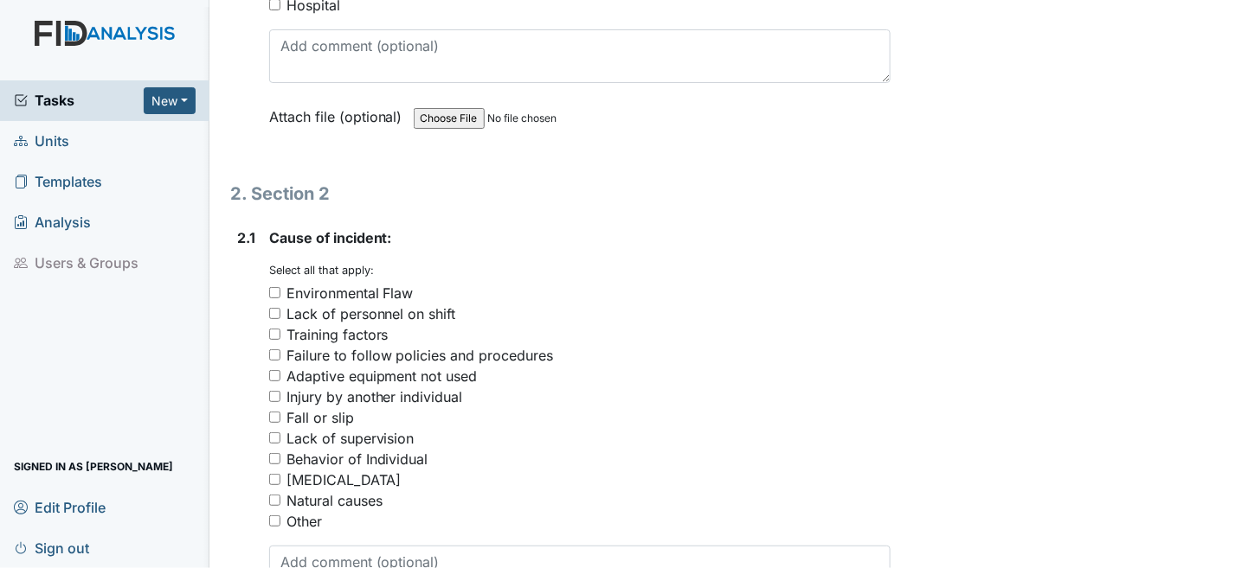
type input "DC and KW"
click at [269, 453] on input "Behavior of Individual" at bounding box center [274, 458] width 11 height 11
checkbox input "true"
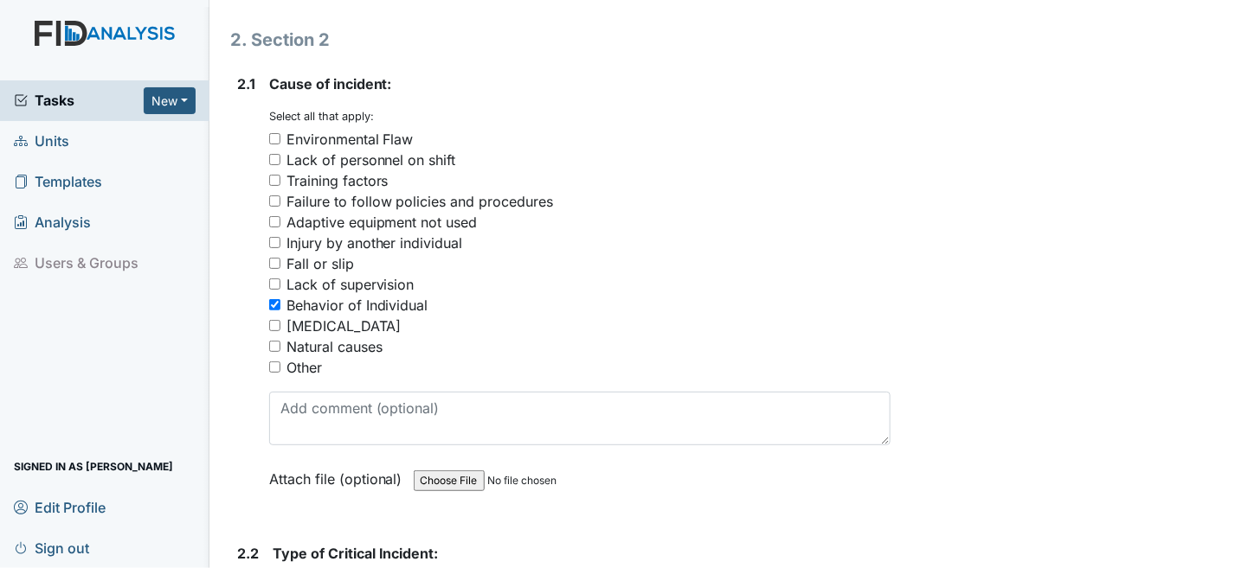
scroll to position [2250, 0]
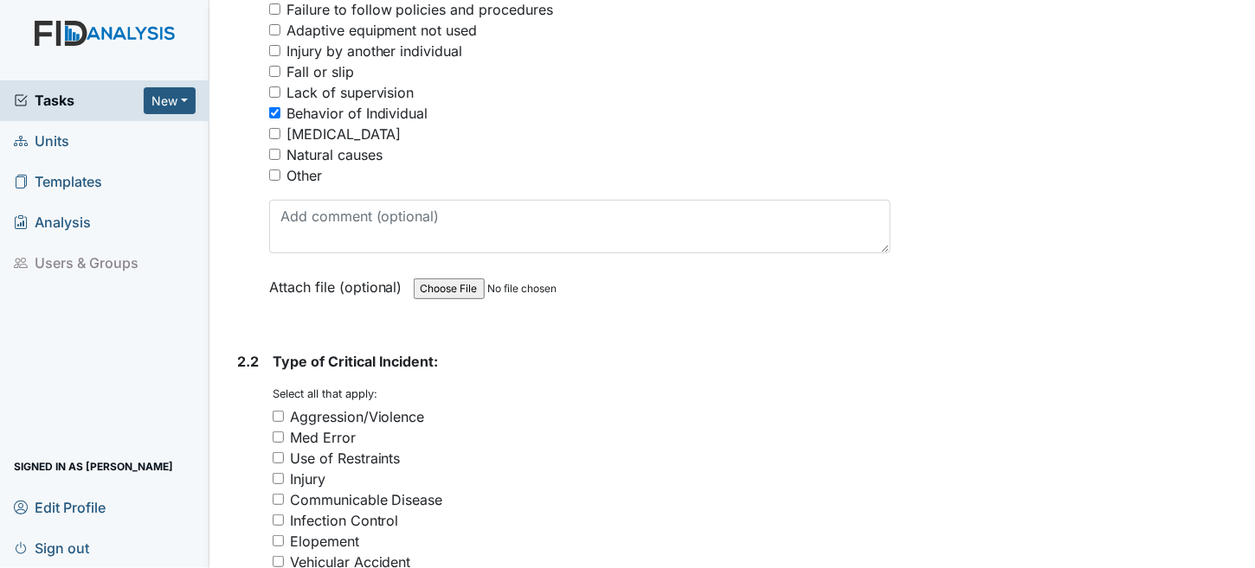
click at [279, 411] on input "Aggression/Violence" at bounding box center [278, 416] width 11 height 11
checkbox input "true"
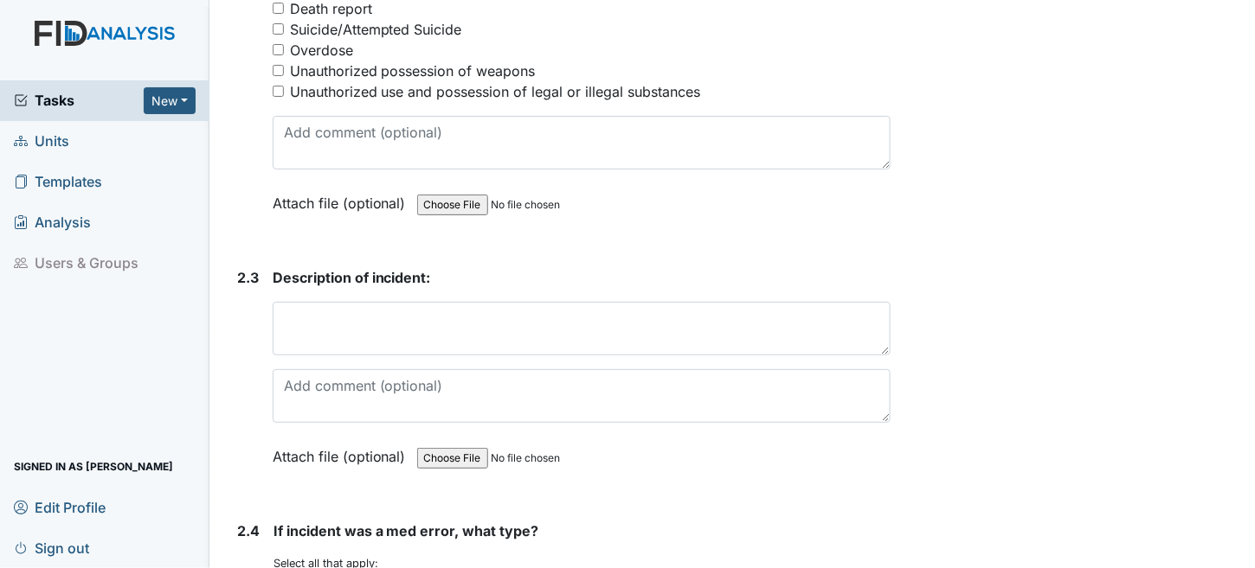
scroll to position [2942, 0]
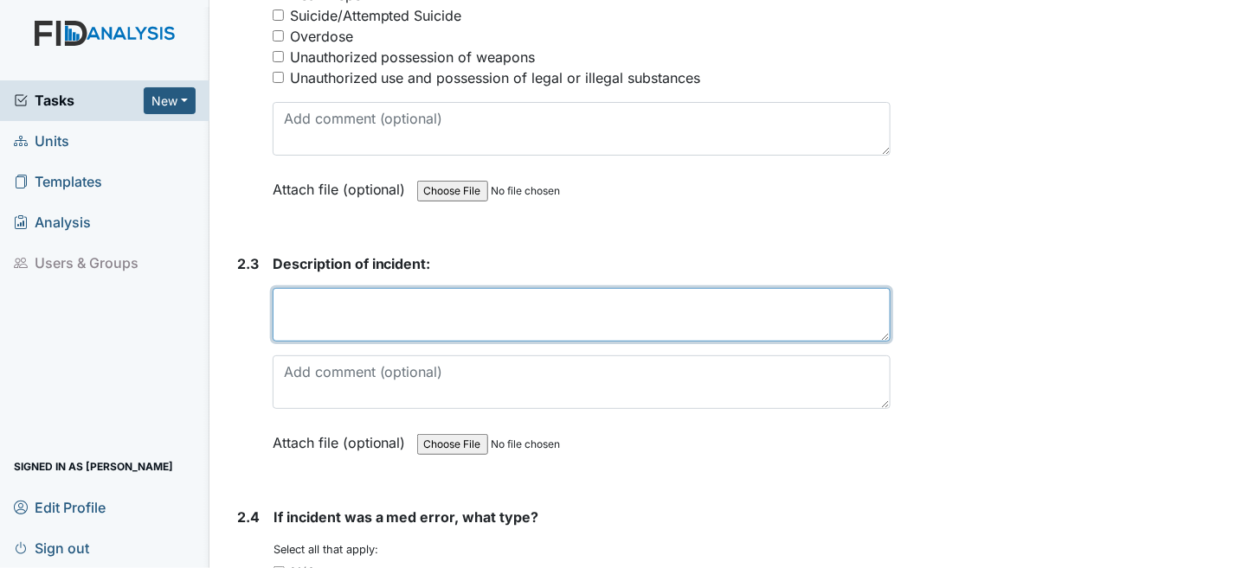
click at [351, 290] on textarea at bounding box center [582, 315] width 619 height 54
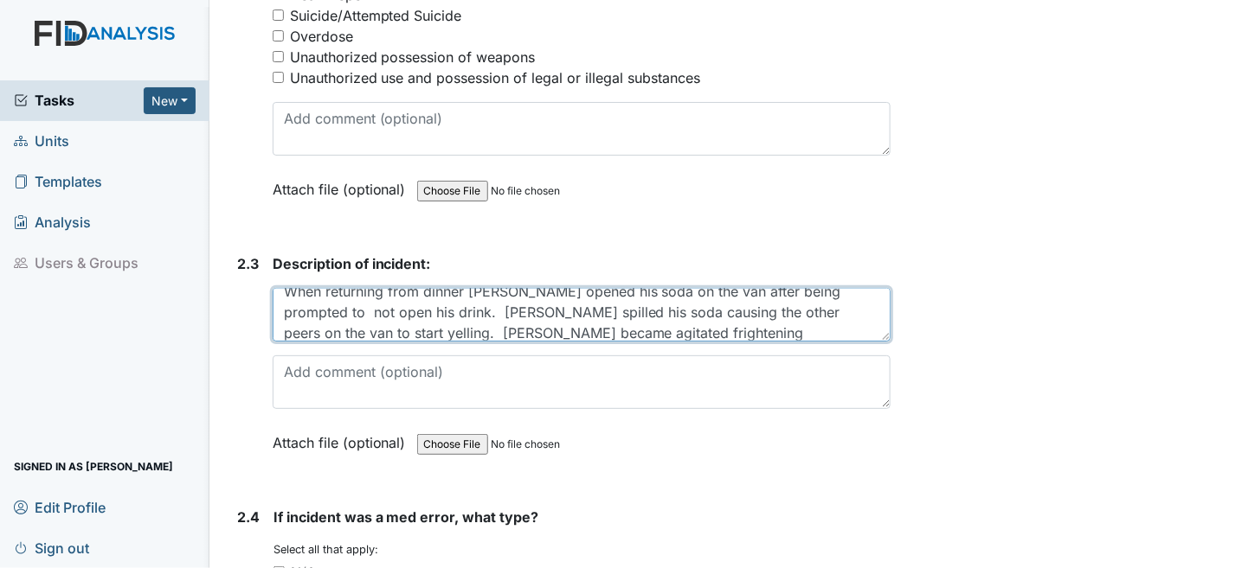
scroll to position [21, 0]
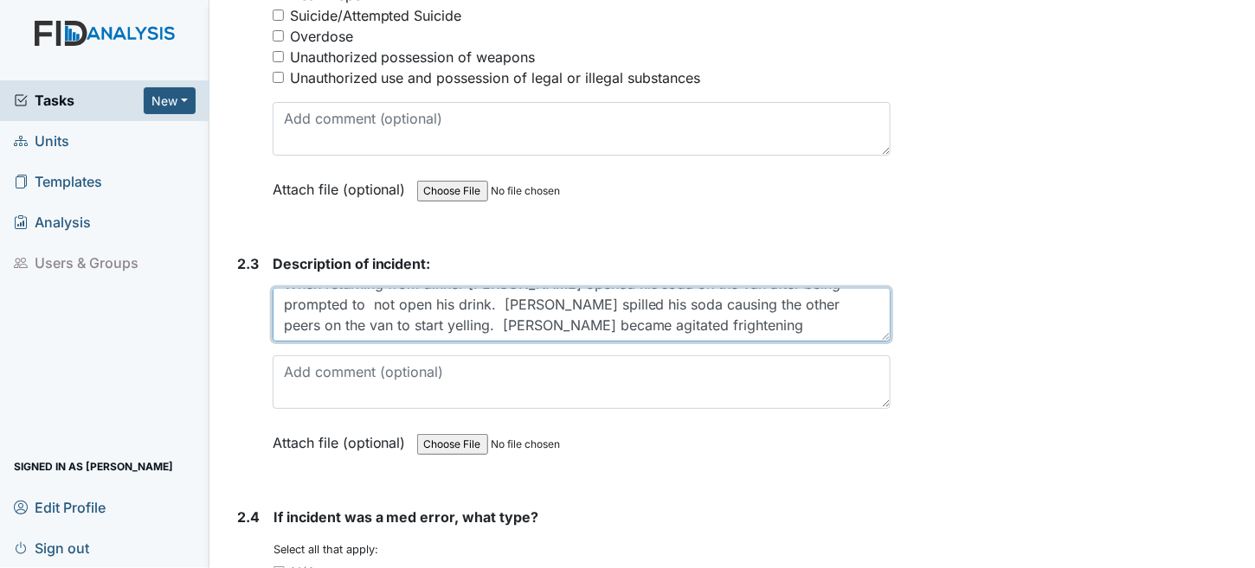
drag, startPoint x: 564, startPoint y: 312, endPoint x: 376, endPoint y: 312, distance: 188.6
click at [376, 312] on textarea "When returning from dinner Tyler opened his soda on the van after being prompte…" at bounding box center [582, 315] width 619 height 54
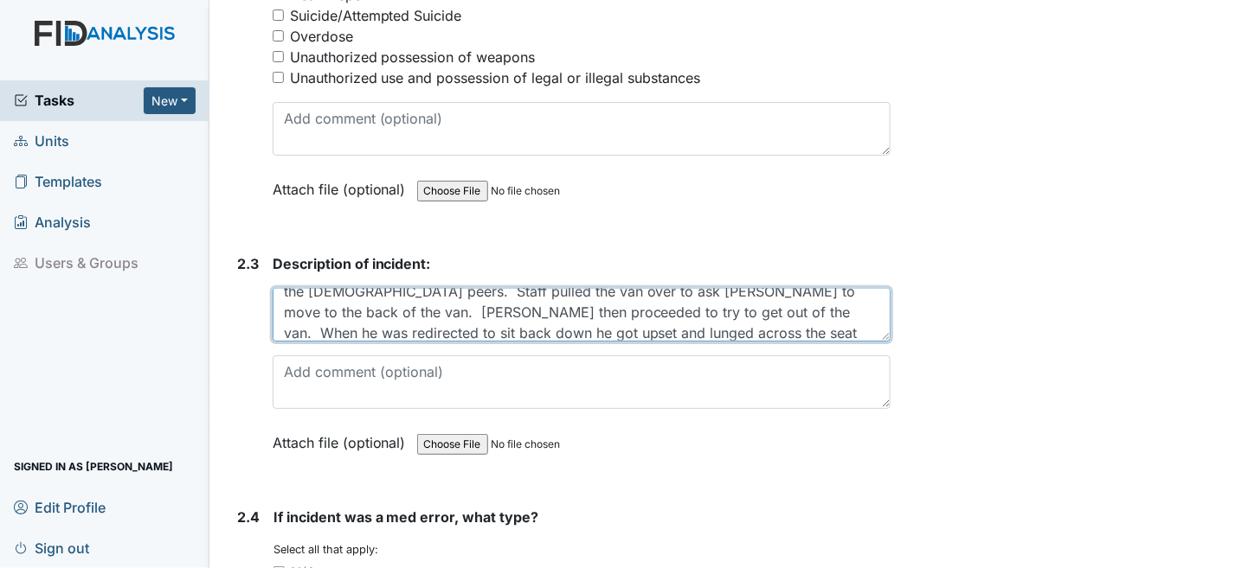
scroll to position [95, 0]
type textarea "When returning from dinner Tyler opened his soda on the van after being prompte…"
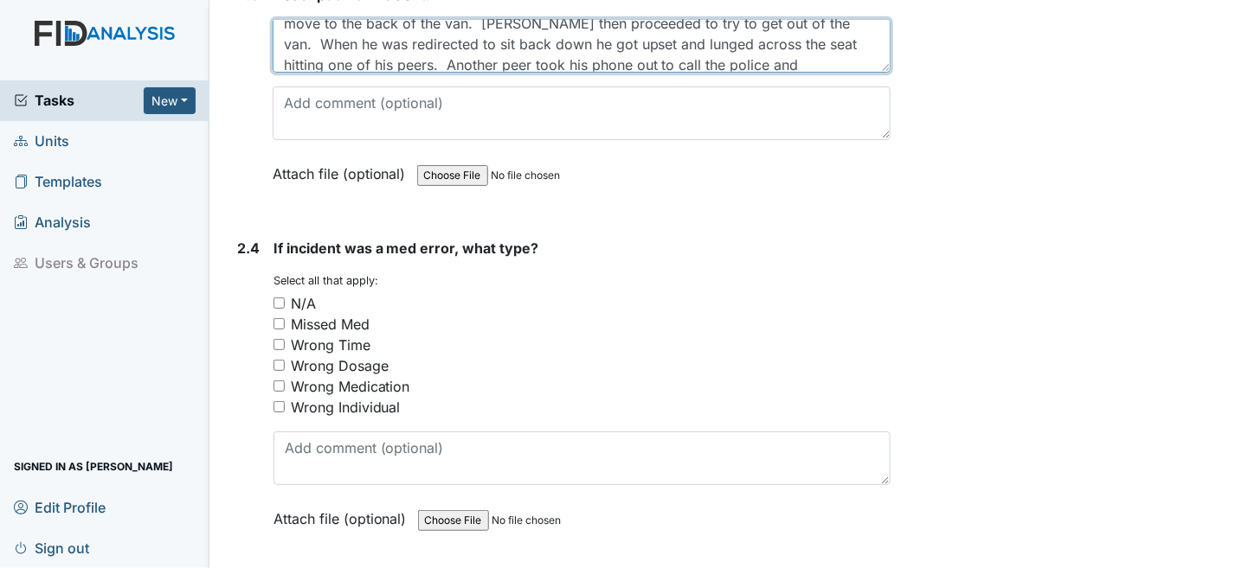
scroll to position [3288, 0]
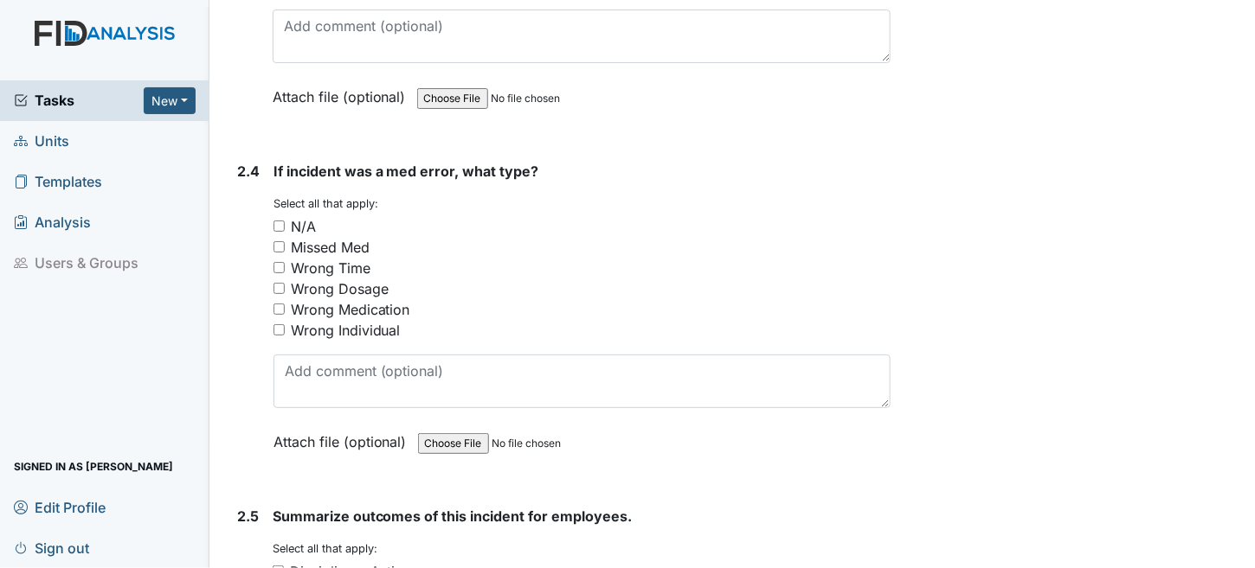
click at [279, 221] on input "N/A" at bounding box center [278, 226] width 11 height 11
checkbox input "true"
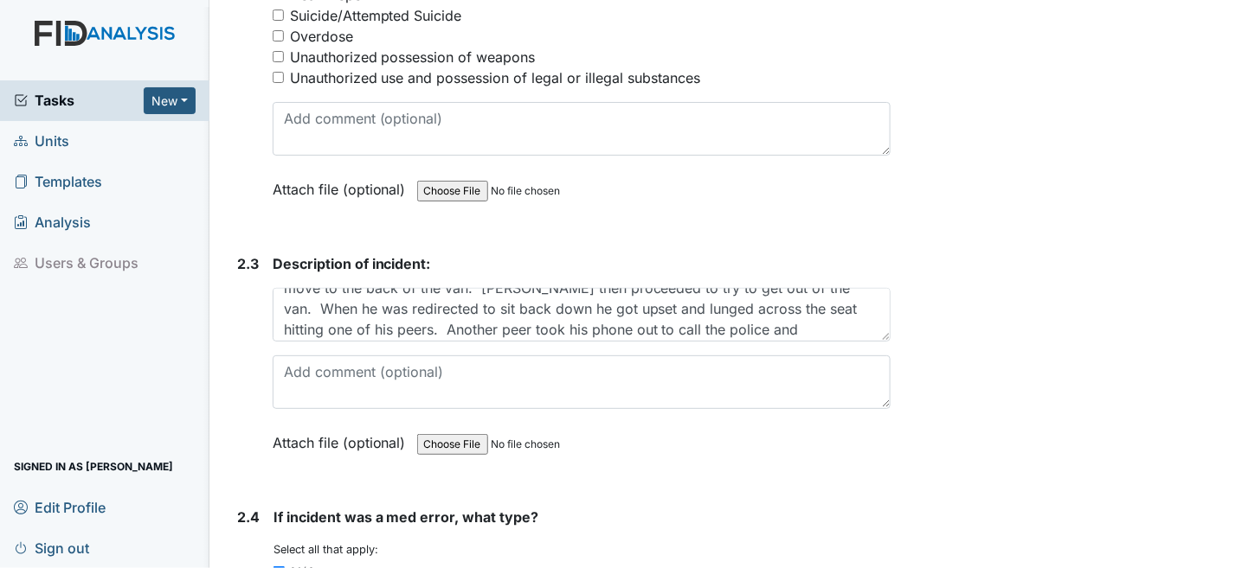
scroll to position [104, 0]
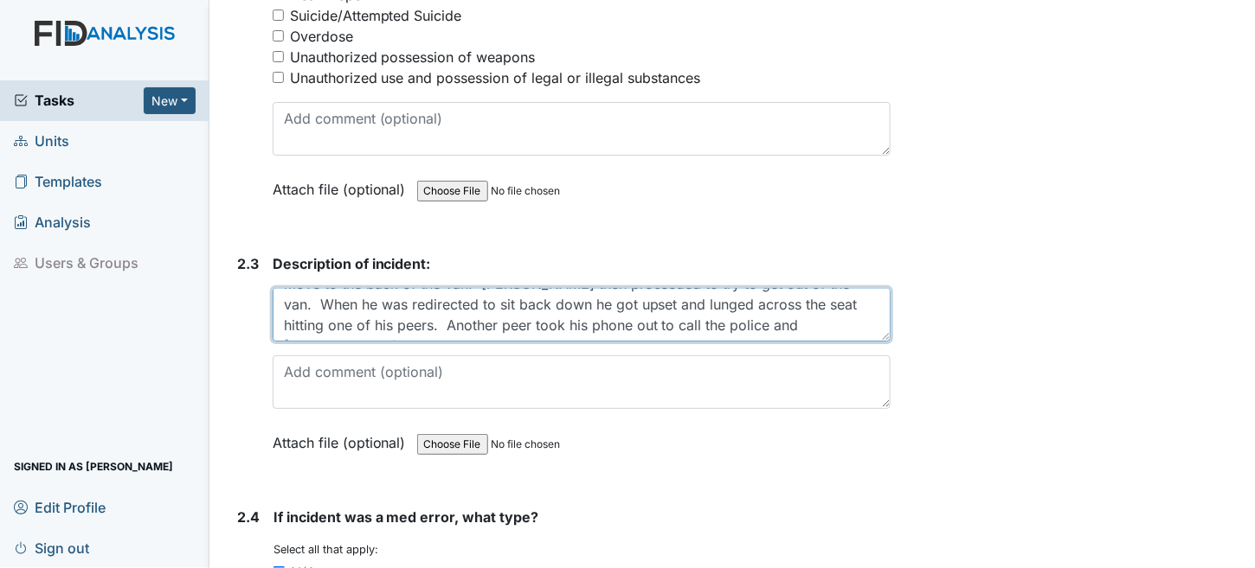
click at [560, 310] on textarea "When returning from dinner Tyler opened his soda on the van after being prompte…" at bounding box center [582, 315] width 619 height 54
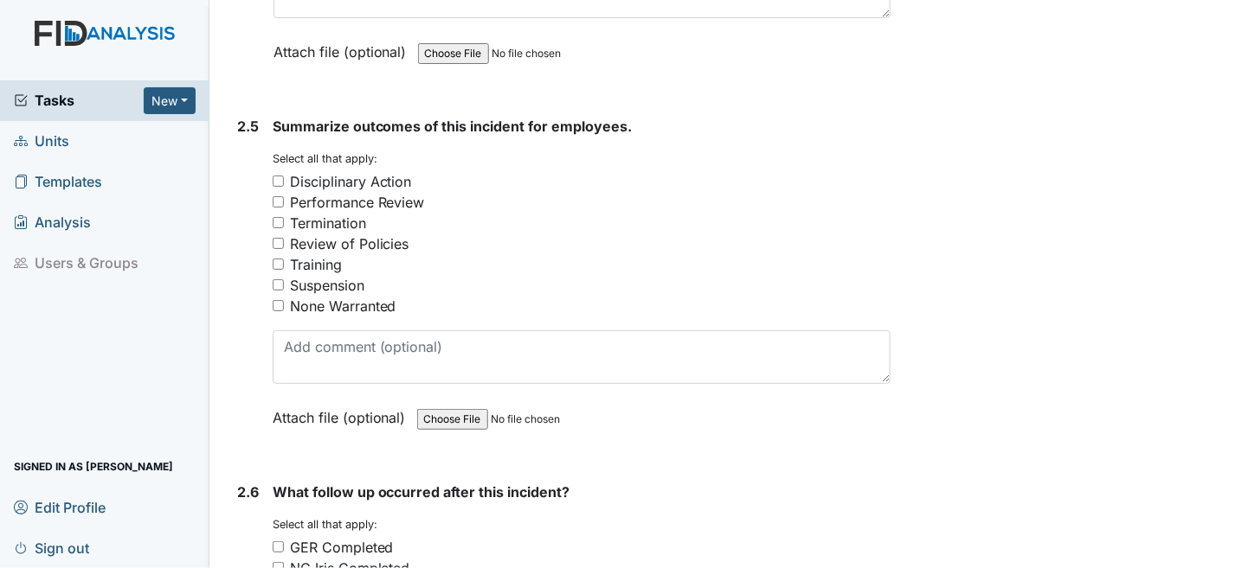
scroll to position [3721, 0]
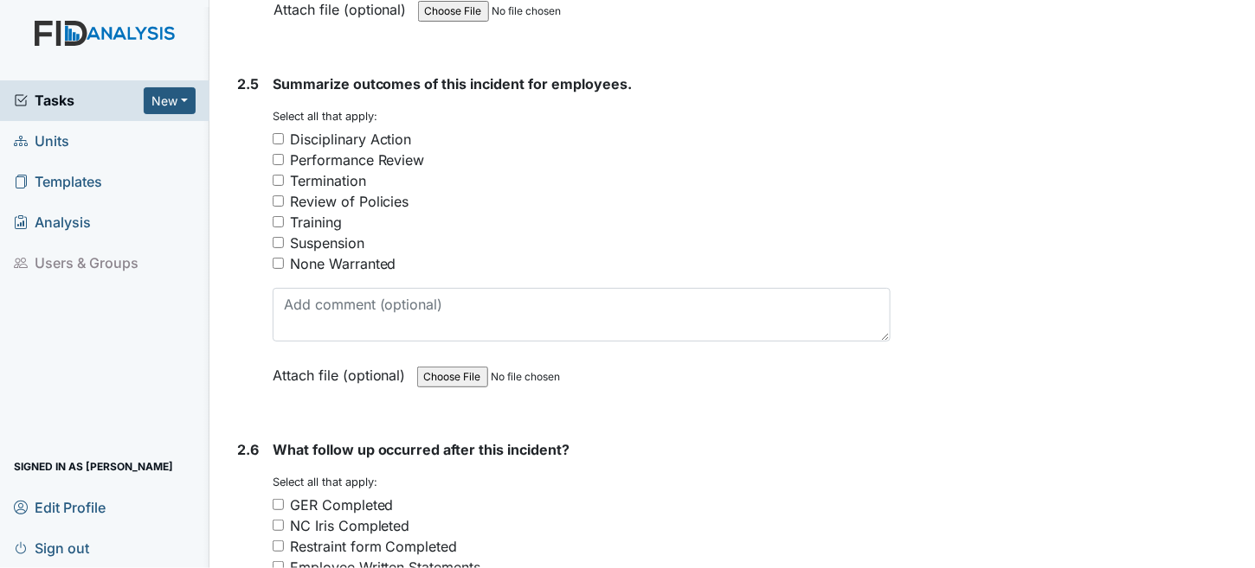
click at [279, 258] on input "None Warranted" at bounding box center [278, 263] width 11 height 11
checkbox input "true"
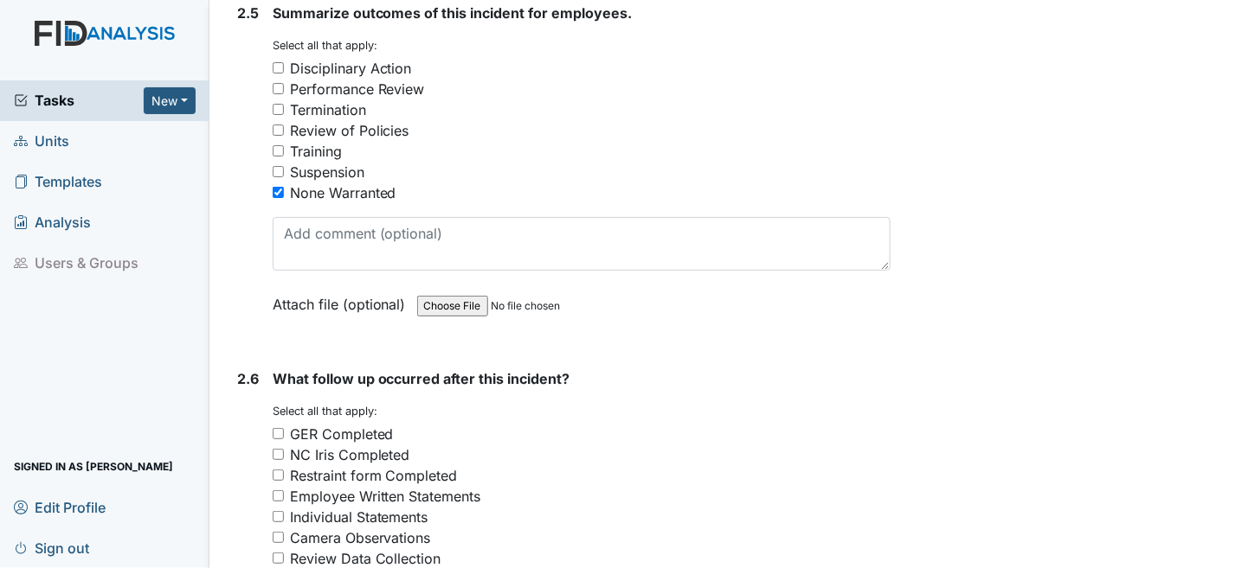
scroll to position [4067, 0]
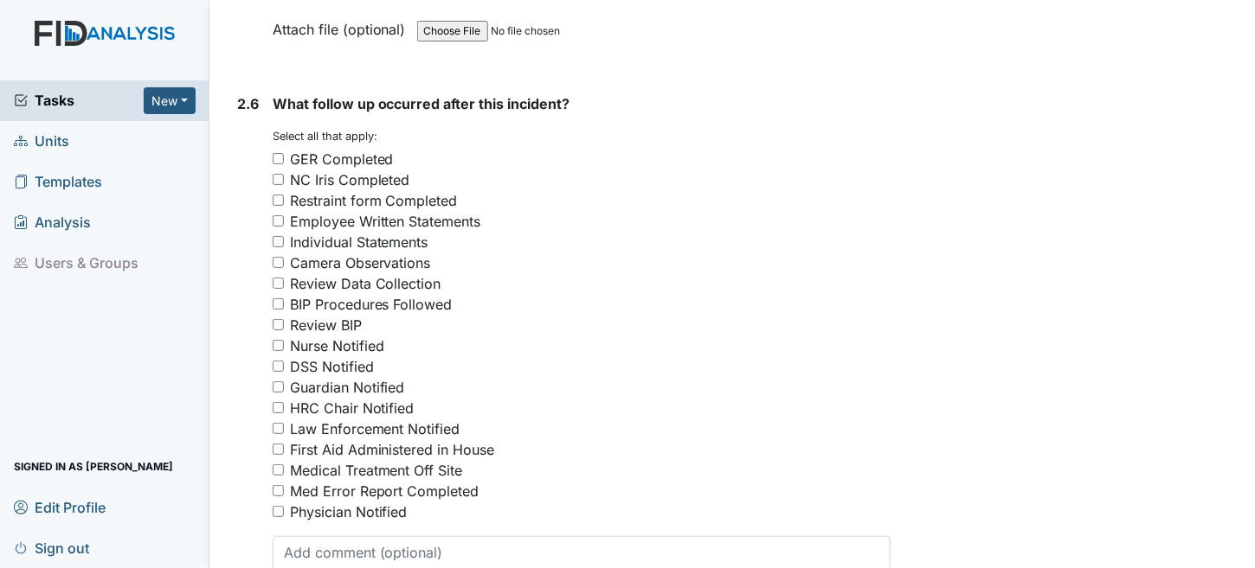
click at [278, 153] on input "GER Completed" at bounding box center [278, 158] width 11 height 11
checkbox input "true"
click at [275, 319] on input "Review BIP" at bounding box center [278, 324] width 11 height 11
checkbox input "true"
click at [279, 340] on input "Nurse Notified" at bounding box center [278, 345] width 11 height 11
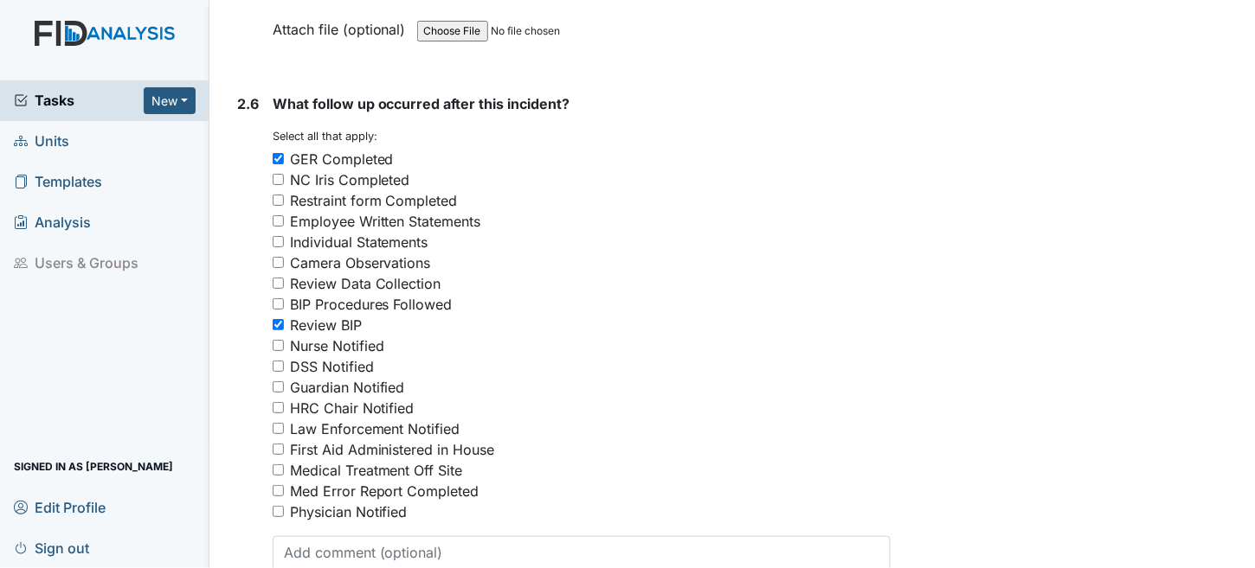
checkbox input "true"
click at [279, 319] on input "Review BIP" at bounding box center [278, 324] width 11 height 11
checkbox input "false"
click at [279, 382] on input "Guardian Notified" at bounding box center [278, 387] width 11 height 11
checkbox input "true"
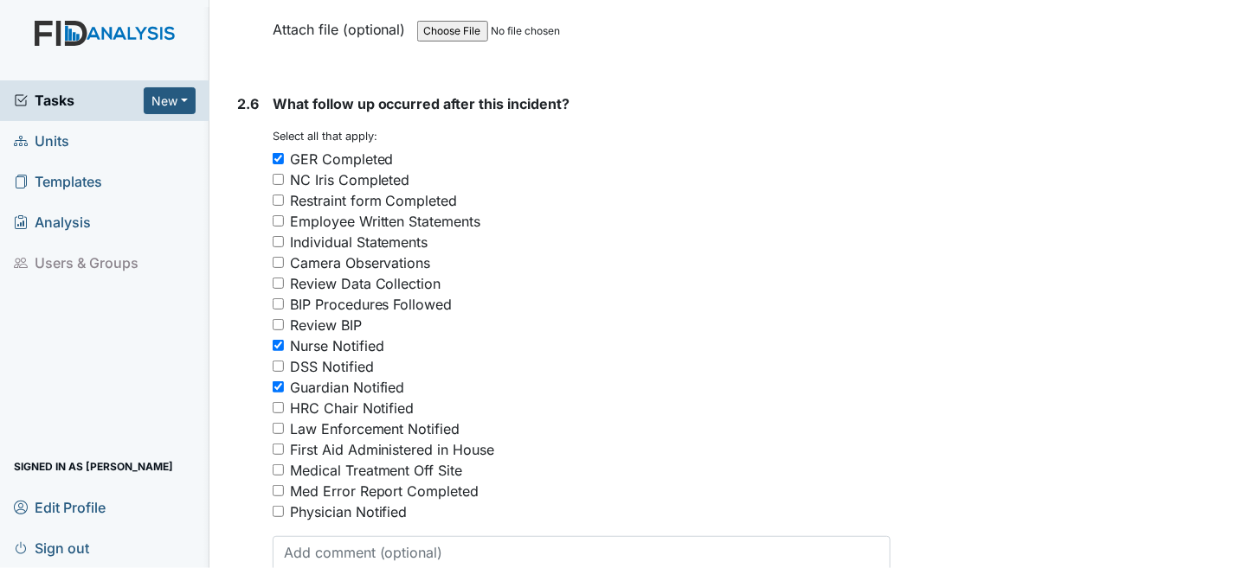
click at [327, 502] on div "Physician Notified" at bounding box center [349, 512] width 118 height 21
click at [284, 506] on input "Physician Notified" at bounding box center [278, 511] width 11 height 11
checkbox input "true"
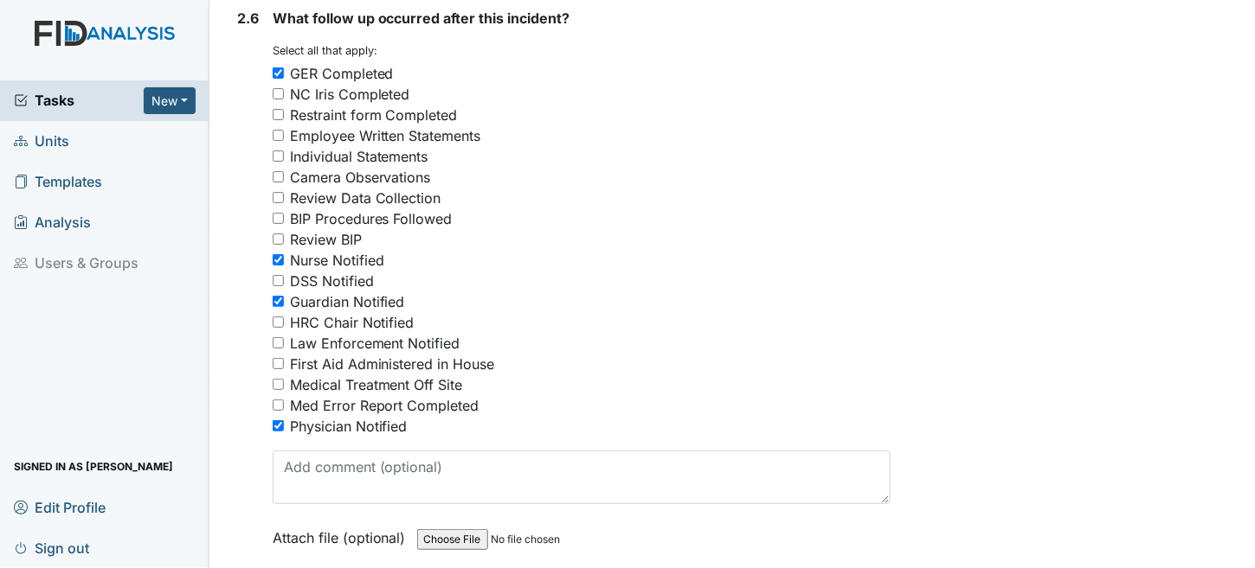
scroll to position [4153, 0]
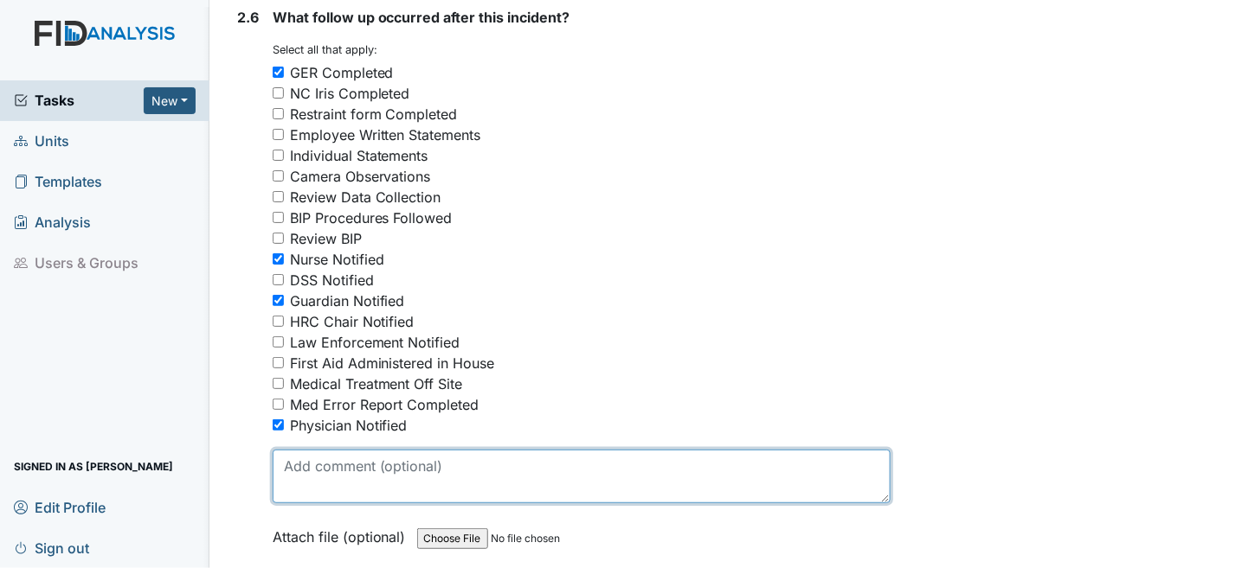
click at [346, 459] on textarea at bounding box center [582, 477] width 619 height 54
type textarea "P"
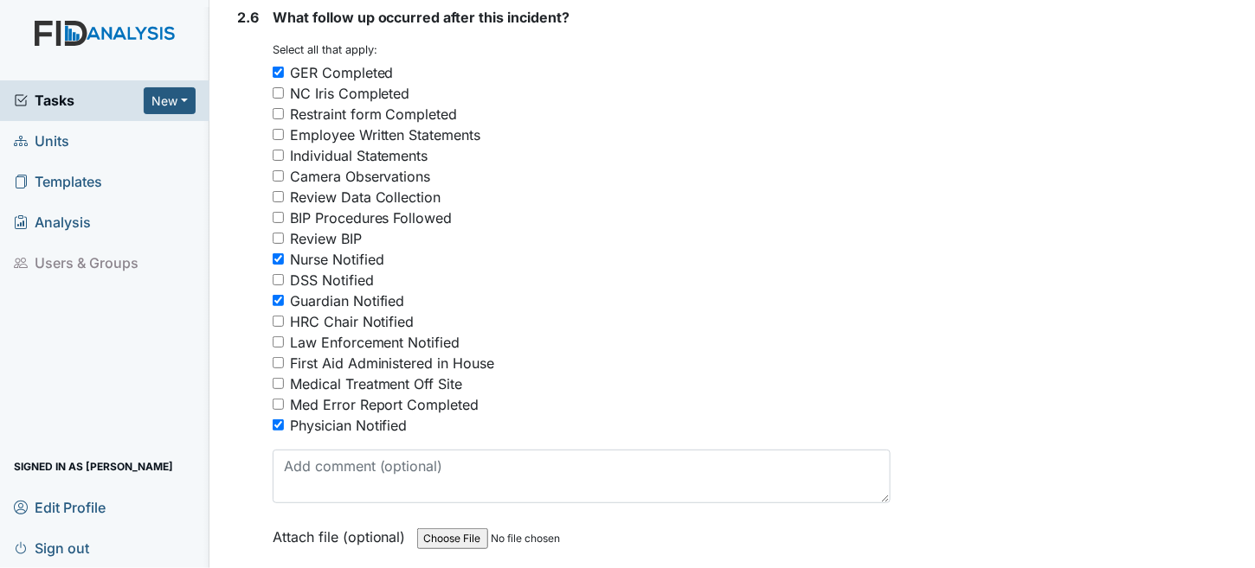
click at [279, 420] on input "Physician Notified" at bounding box center [278, 425] width 11 height 11
click at [277, 420] on input "Physician Notified" at bounding box center [278, 425] width 11 height 11
checkbox input "true"
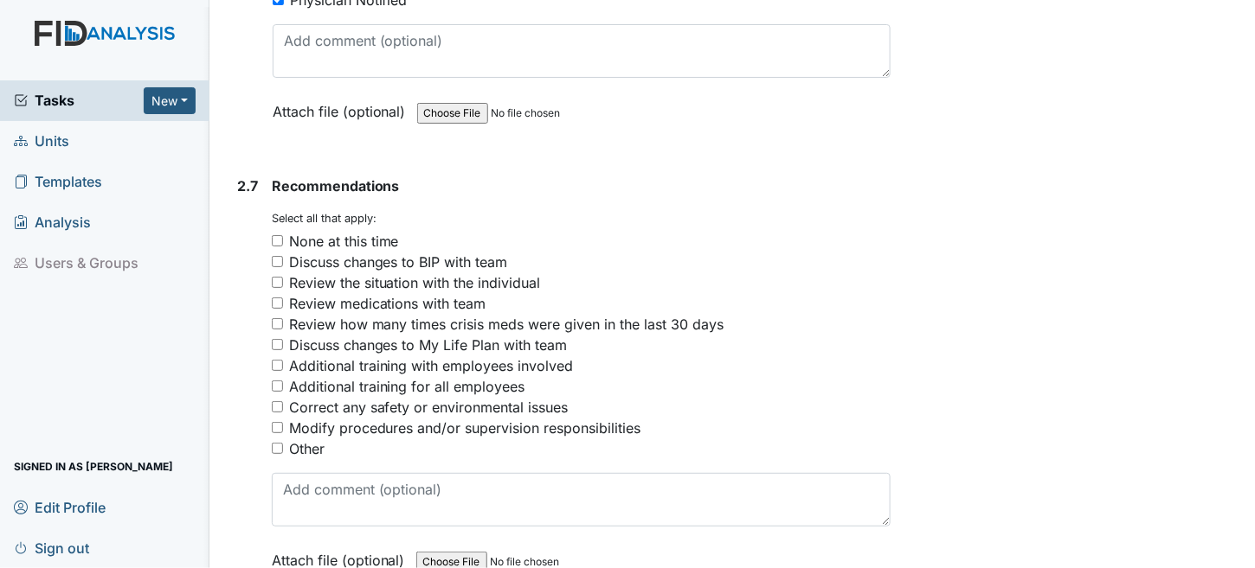
scroll to position [4586, 0]
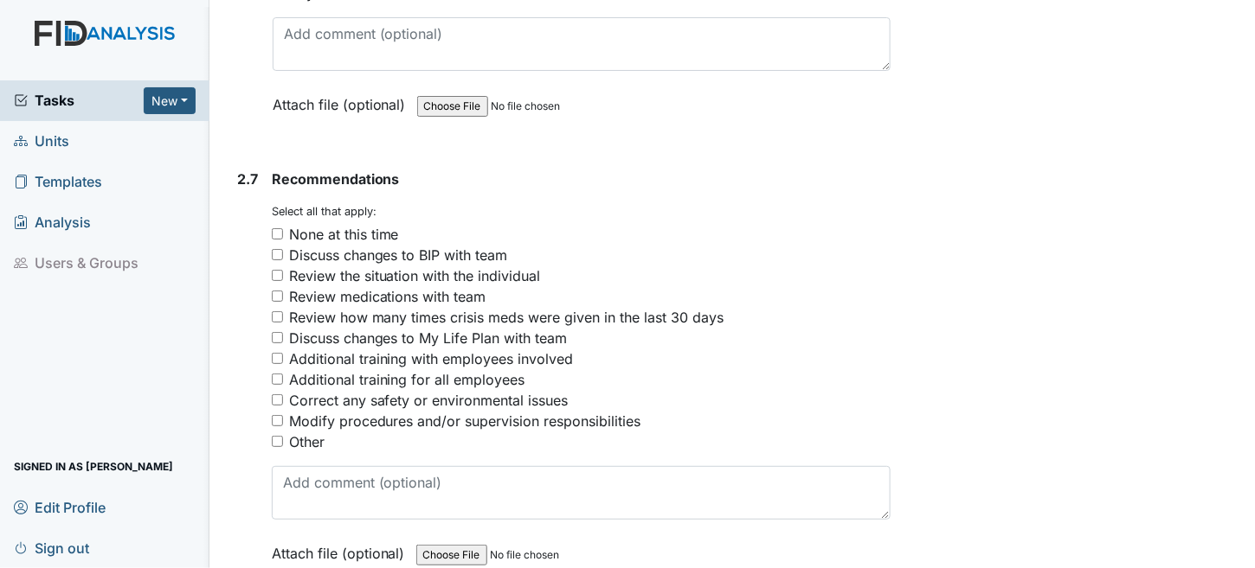
click at [270, 274] on div "2.7 Recommendations You must select one or more of the below options. Select al…" at bounding box center [560, 379] width 661 height 421
click at [276, 291] on input "Review medications with team" at bounding box center [277, 296] width 11 height 11
checkbox input "true"
click at [276, 270] on input "Review the situation with the individual" at bounding box center [277, 275] width 11 height 11
checkbox input "true"
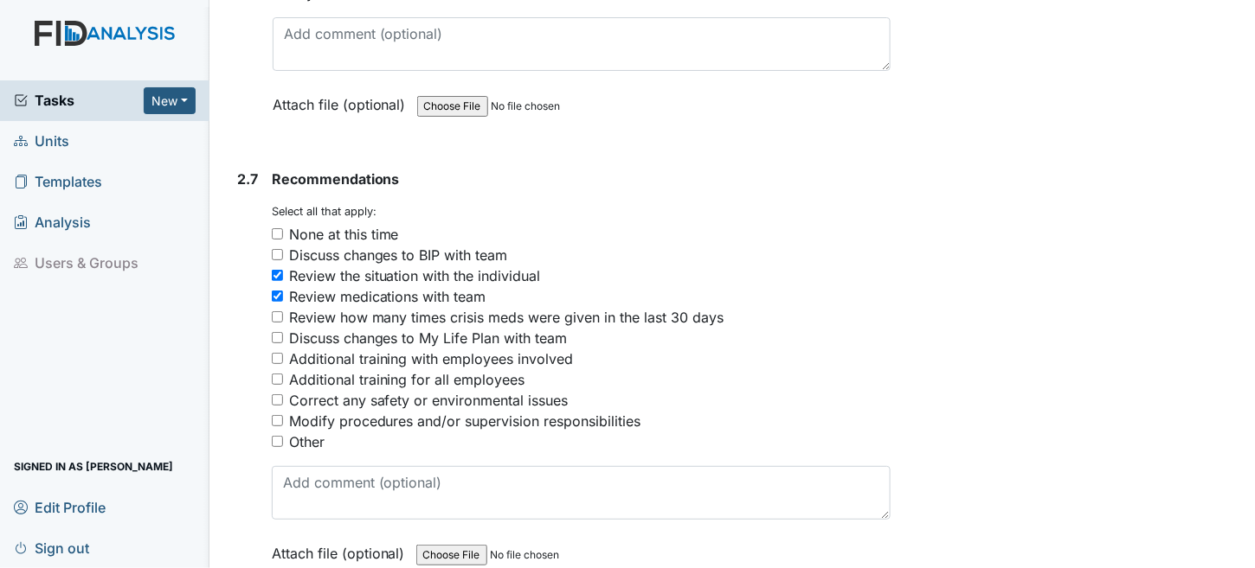
click at [278, 415] on input "Modify procedures and/or supervision responsibilities" at bounding box center [277, 420] width 11 height 11
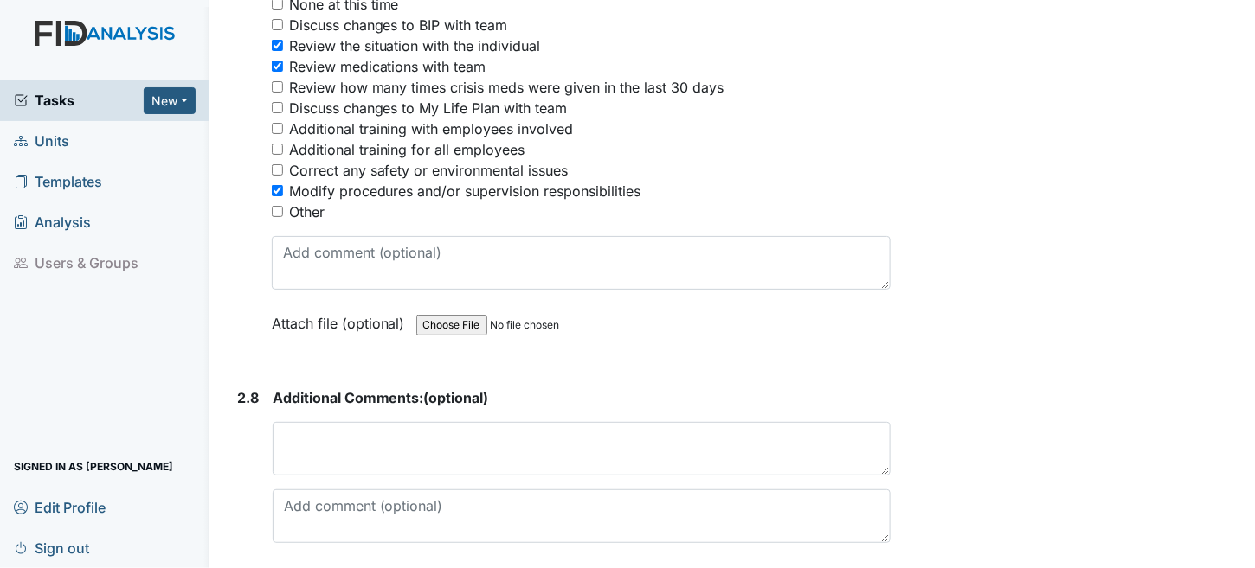
scroll to position [4846, 0]
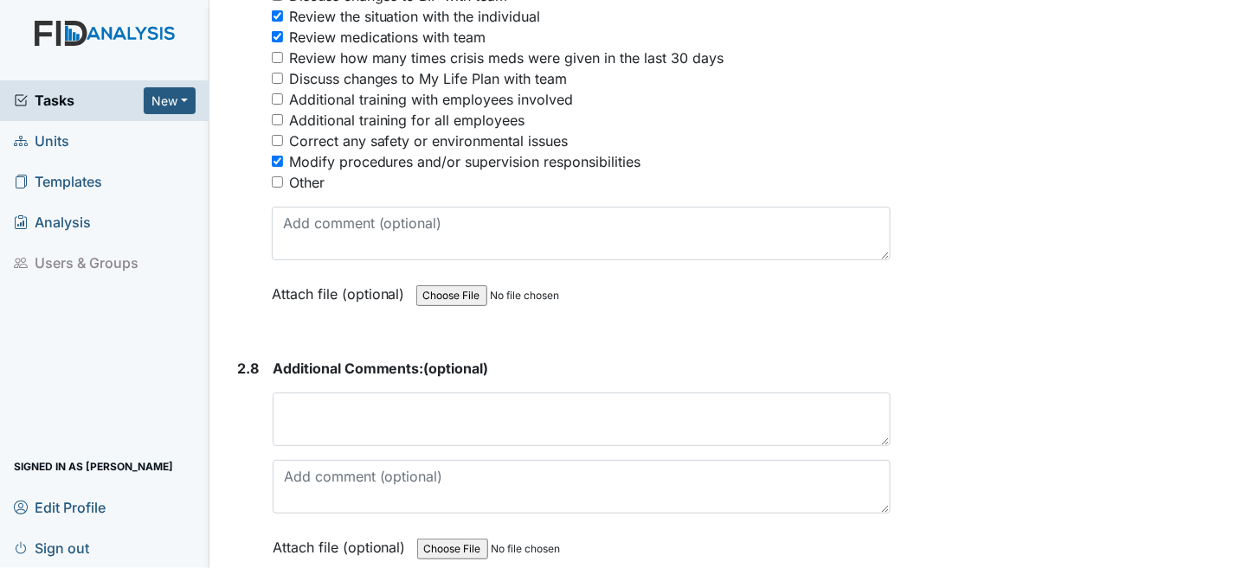
click at [280, 156] on input "Modify procedures and/or supervision responsibilities" at bounding box center [277, 161] width 11 height 11
checkbox input "false"
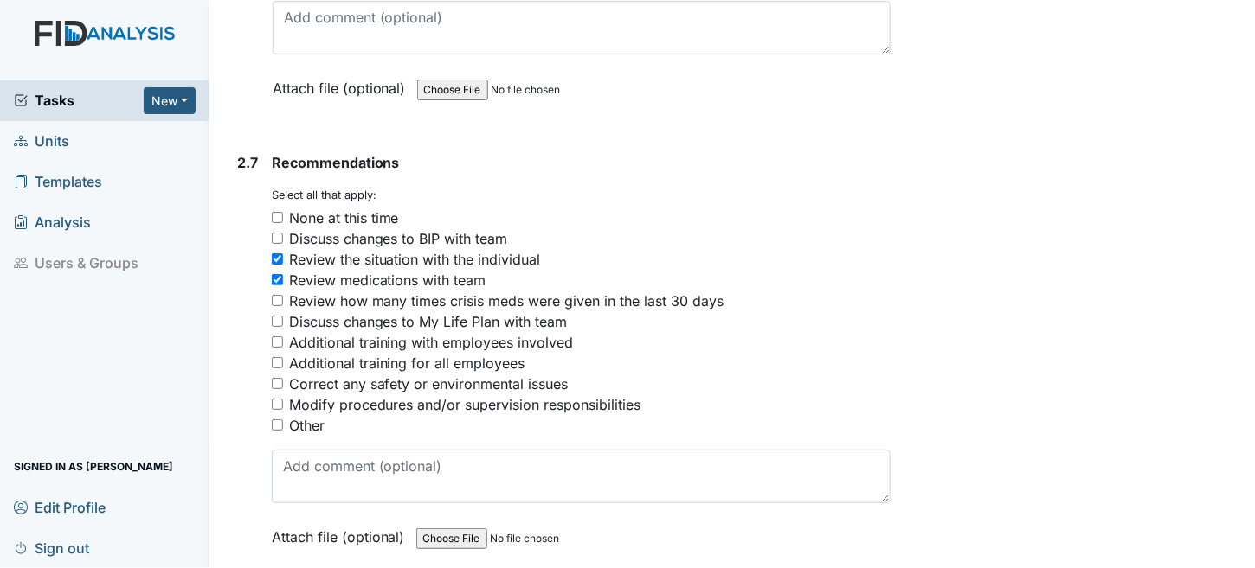
scroll to position [4586, 0]
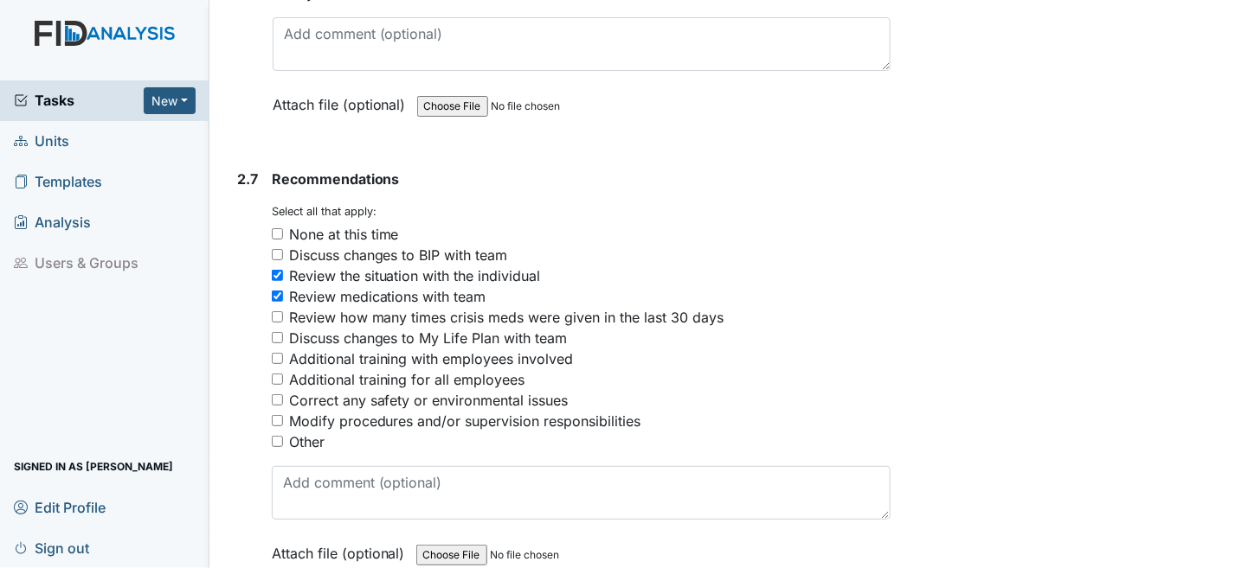
click at [282, 249] on input "Discuss changes to BIP with team" at bounding box center [277, 254] width 11 height 11
checkbox input "true"
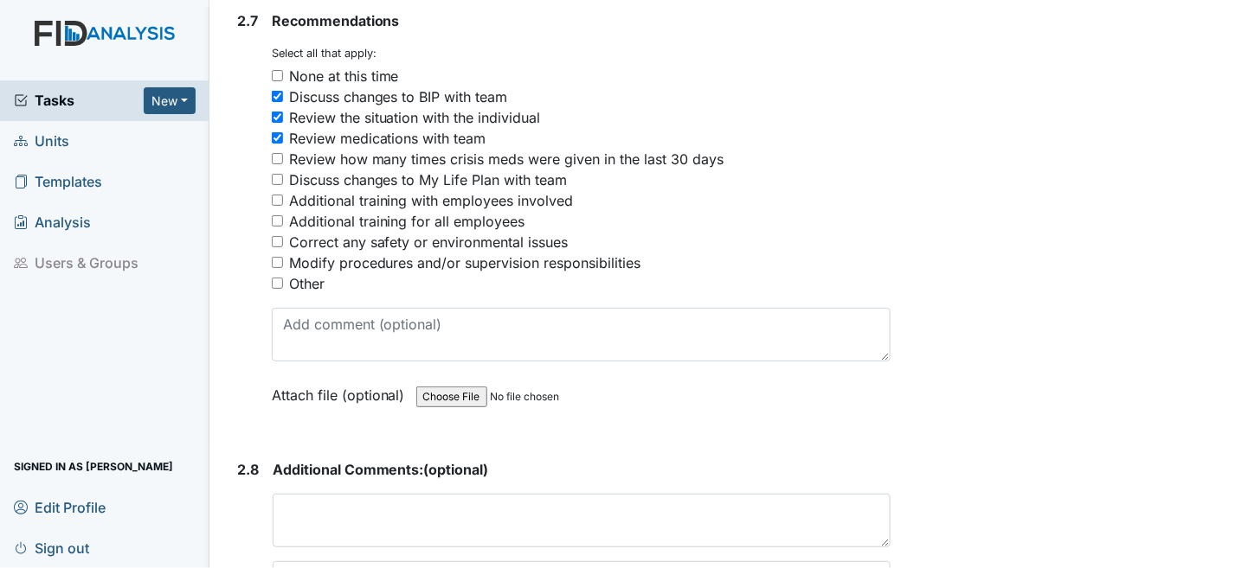
scroll to position [4913, 0]
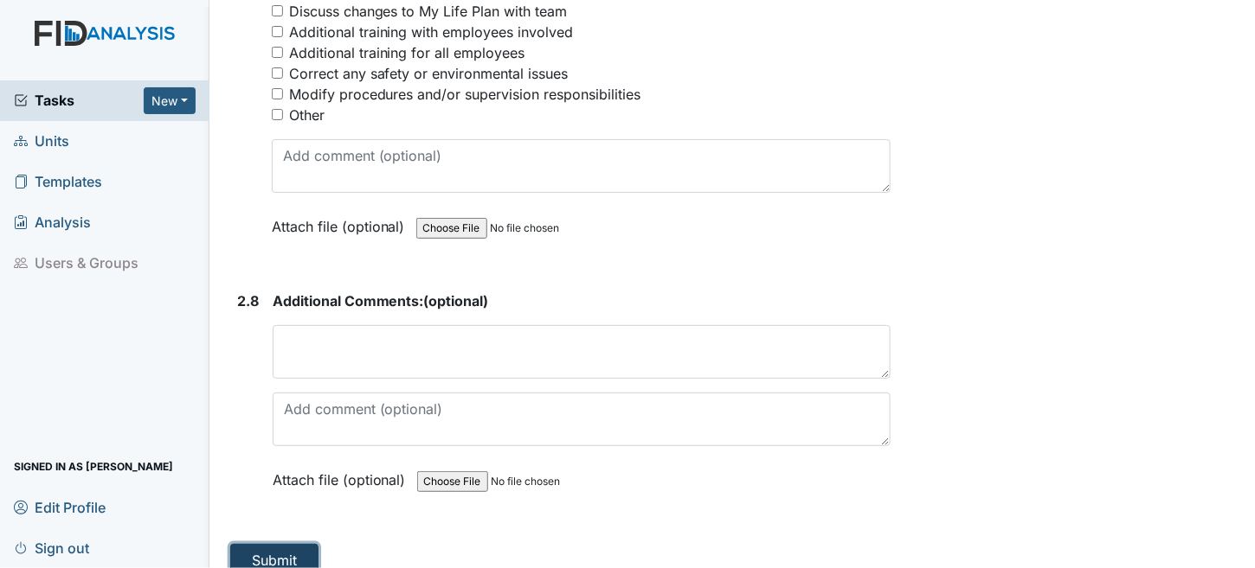
click at [301, 549] on button "Submit" at bounding box center [274, 560] width 88 height 33
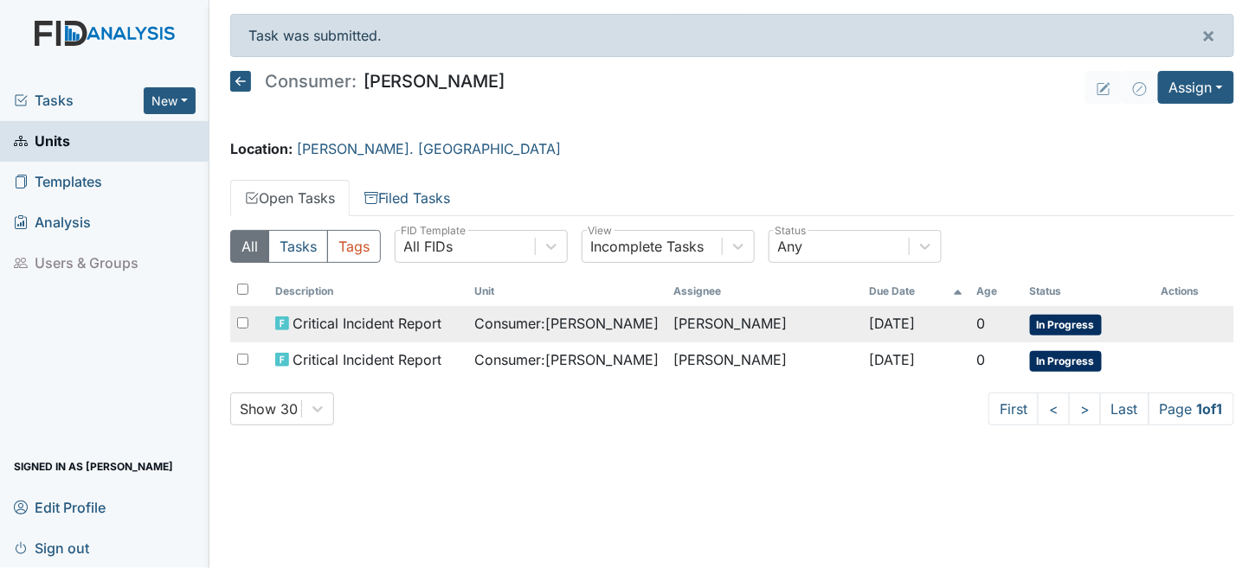
click at [416, 322] on span "Critical Incident Report" at bounding box center [366, 323] width 149 height 21
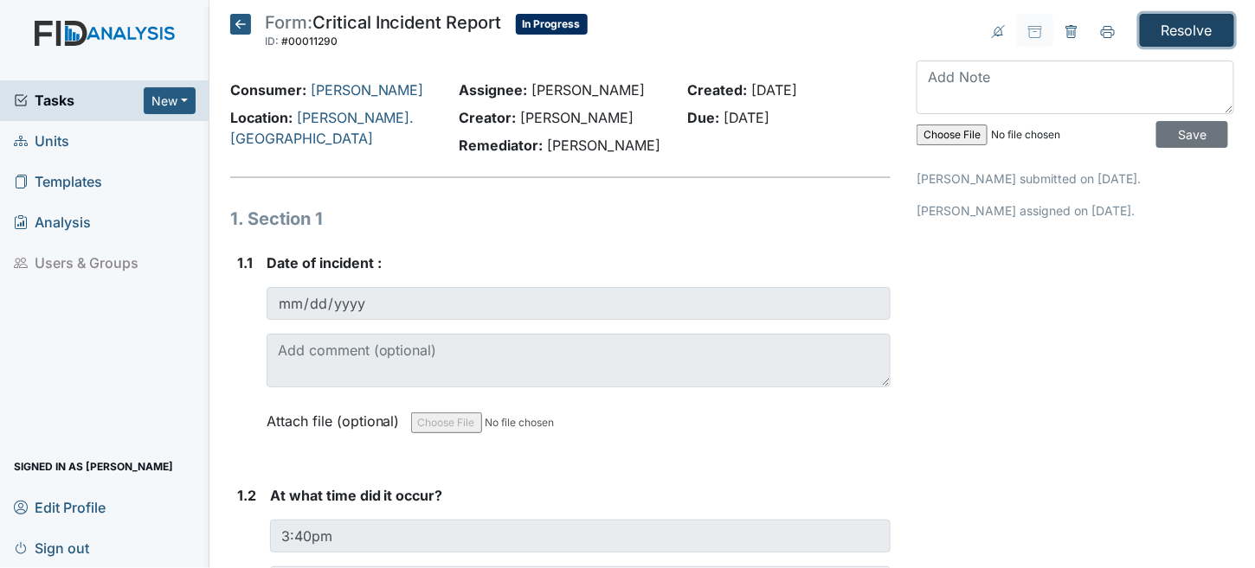
click at [1159, 31] on input "Resolve" at bounding box center [1187, 30] width 94 height 33
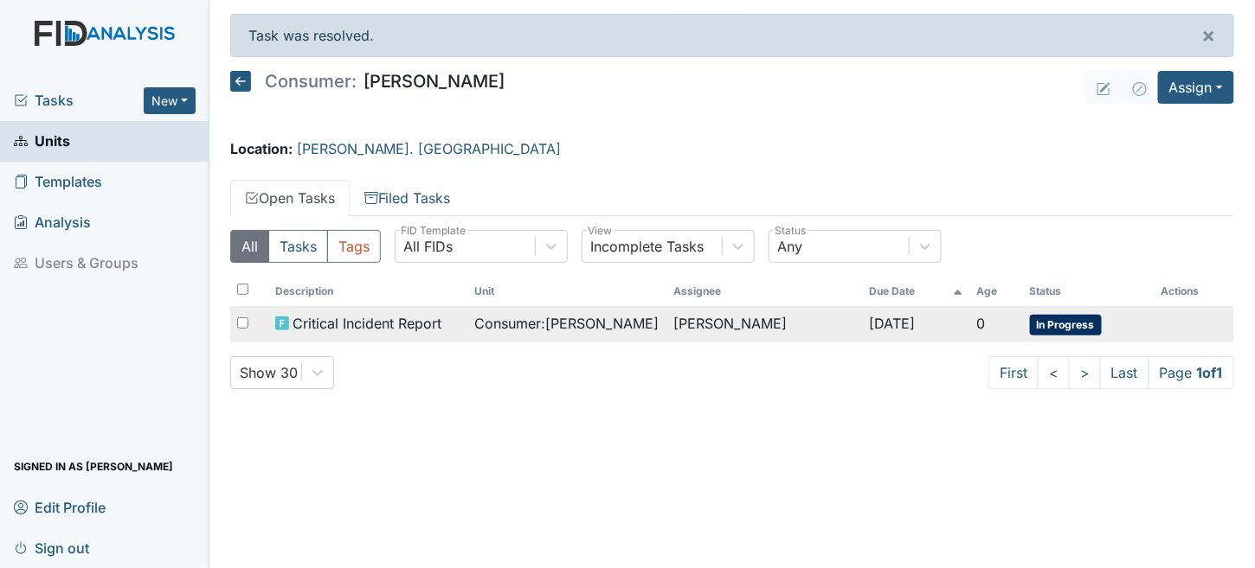
click at [427, 329] on span "Critical Incident Report" at bounding box center [366, 323] width 149 height 21
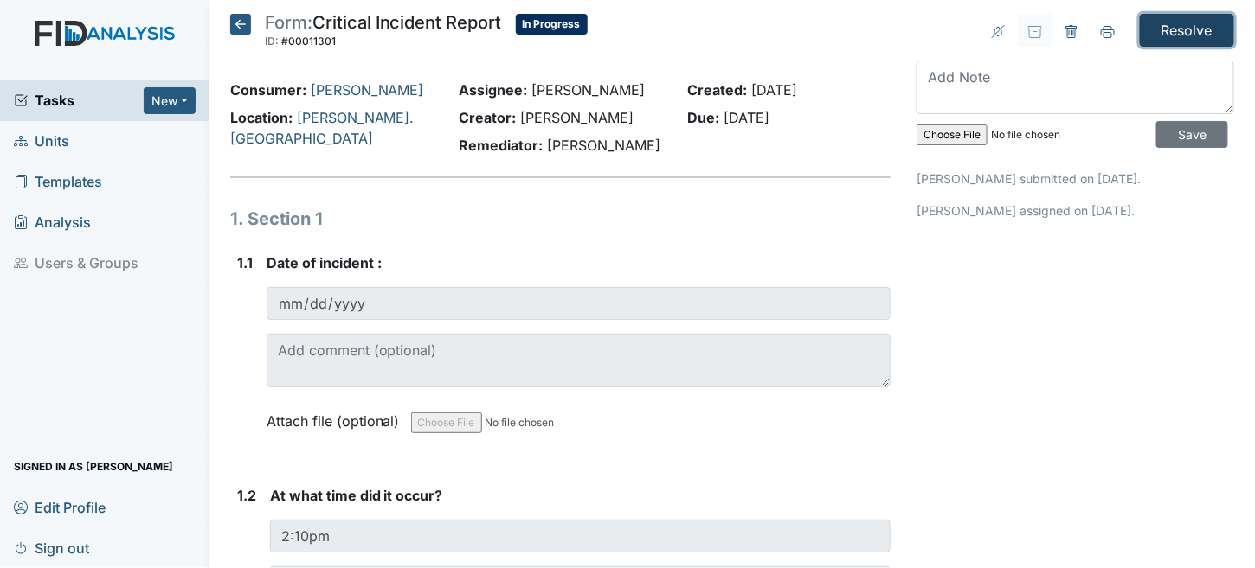
click at [1143, 28] on input "Resolve" at bounding box center [1187, 30] width 94 height 33
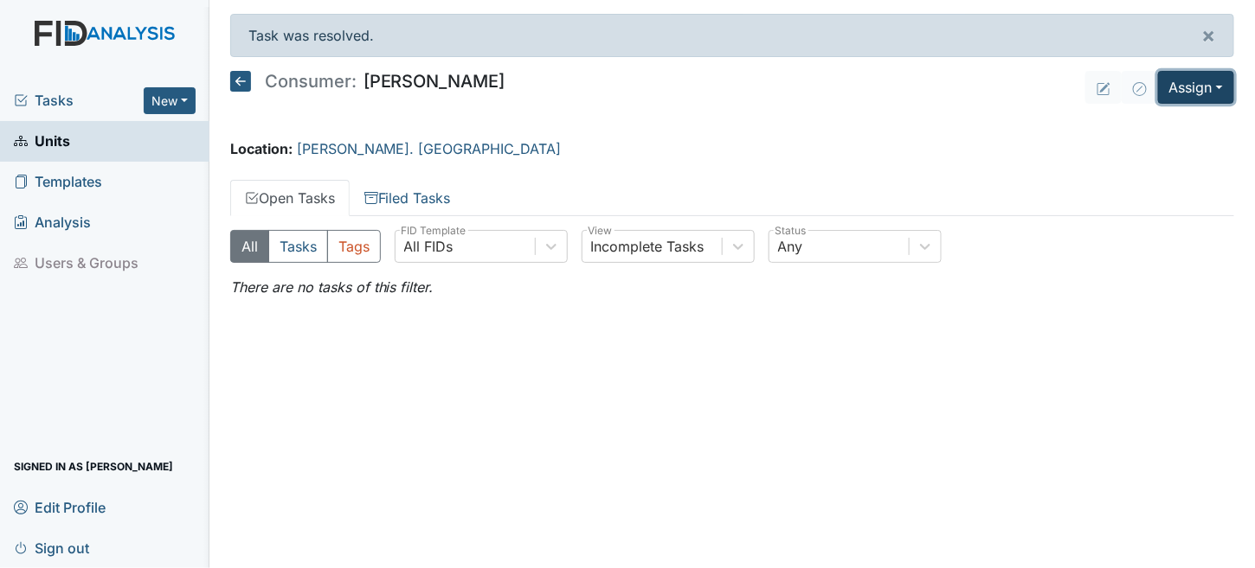
click at [1182, 88] on button "Assign" at bounding box center [1196, 87] width 76 height 33
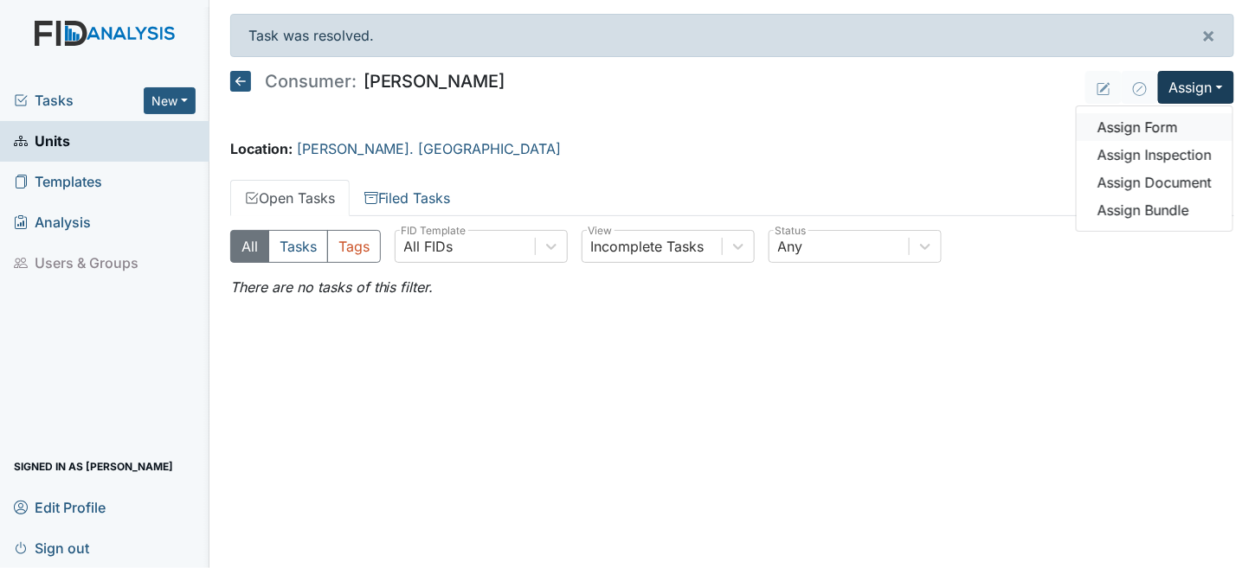
click at [1151, 128] on link "Assign Form" at bounding box center [1154, 127] width 156 height 28
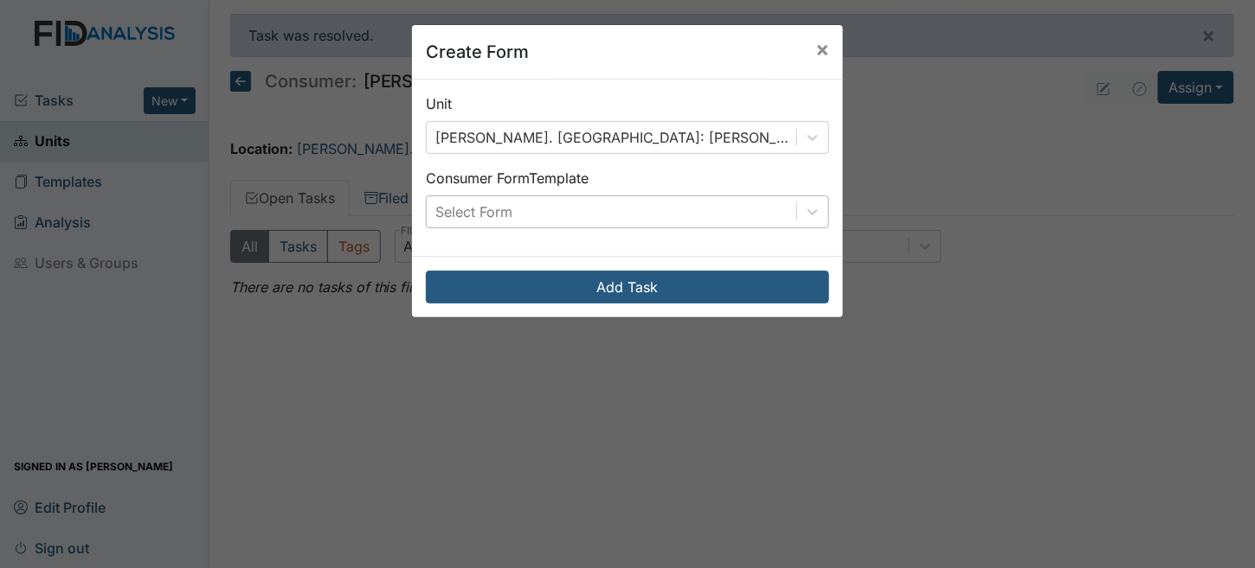
click at [549, 215] on div "Select Form" at bounding box center [611, 211] width 369 height 31
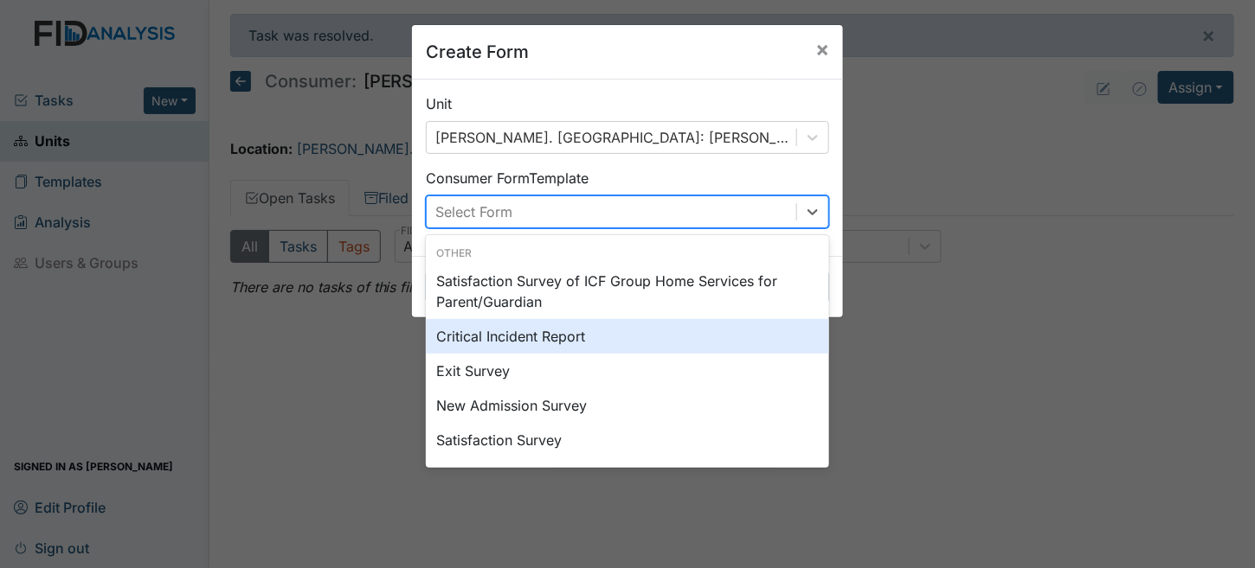
click at [535, 333] on div "Critical Incident Report" at bounding box center [627, 336] width 403 height 35
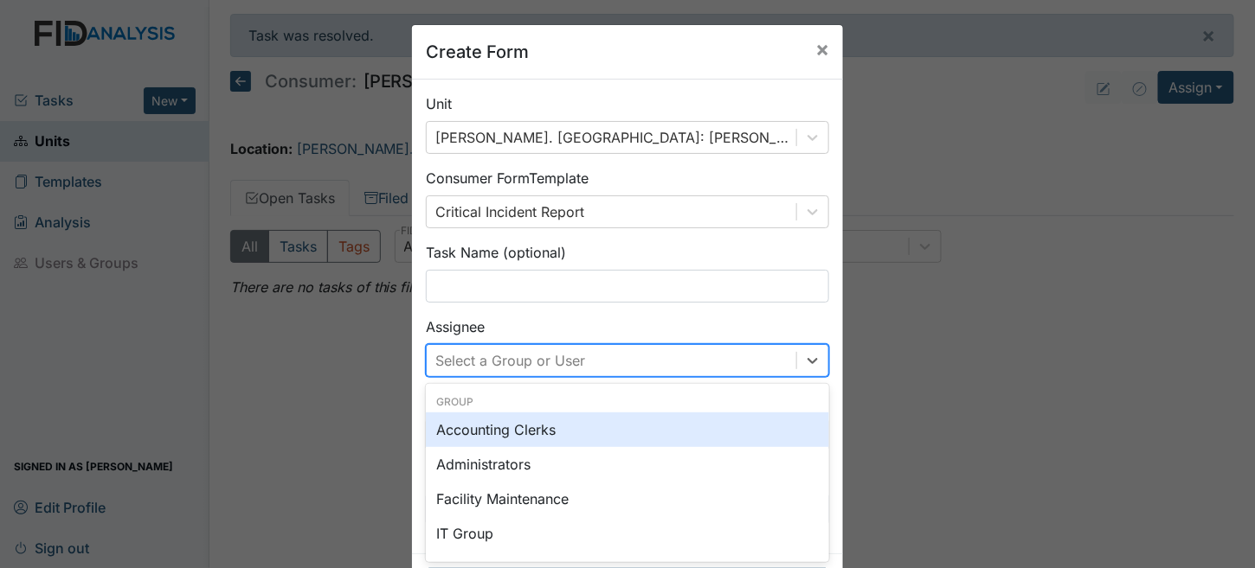
click at [505, 353] on div "option Accounting Clerks focused, 0 of 2. 129 results available. Use Up and Dow…" at bounding box center [627, 360] width 403 height 33
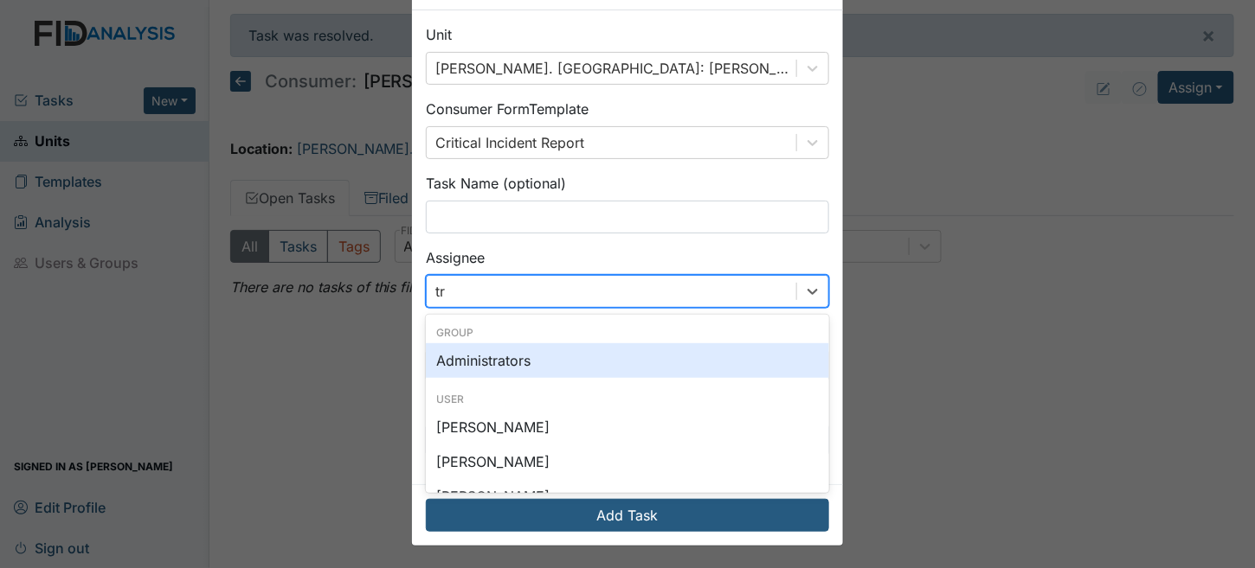
type input "tri"
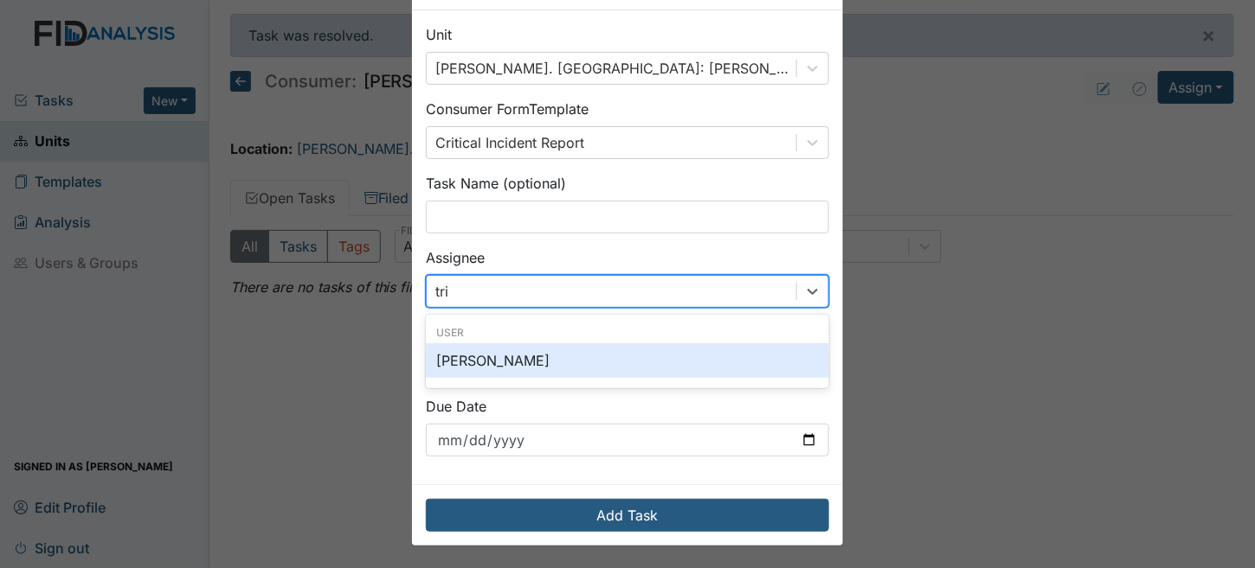
click at [555, 363] on div "[PERSON_NAME]" at bounding box center [627, 361] width 403 height 35
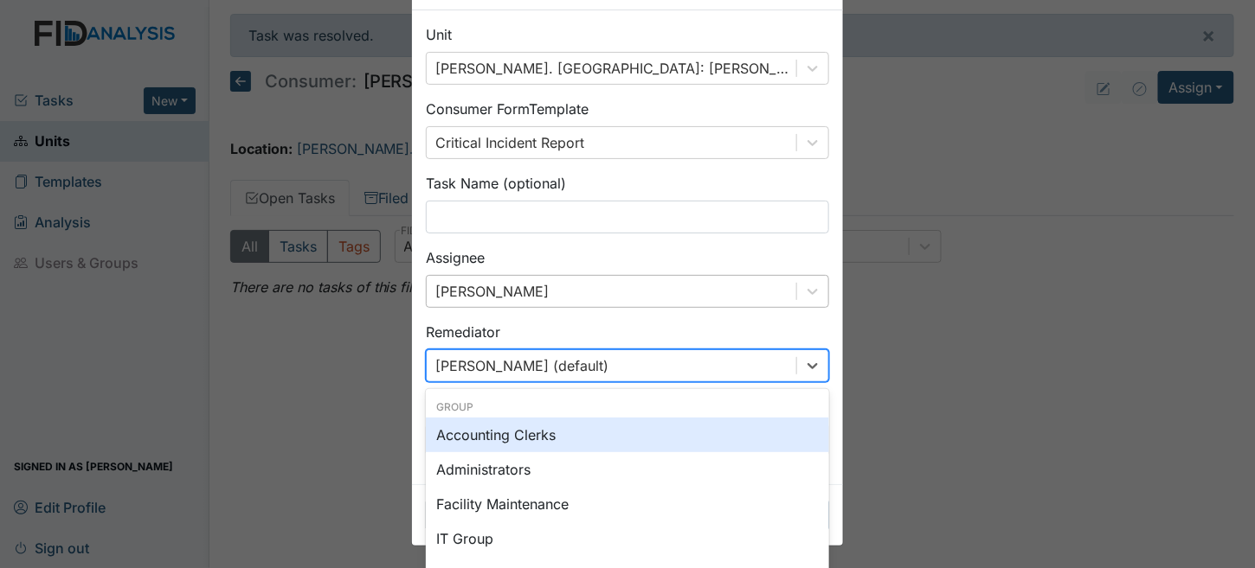
click at [521, 363] on div "option Accounting Clerks focused, 0 of 2. 129 results available. Use Up and Dow…" at bounding box center [627, 366] width 403 height 33
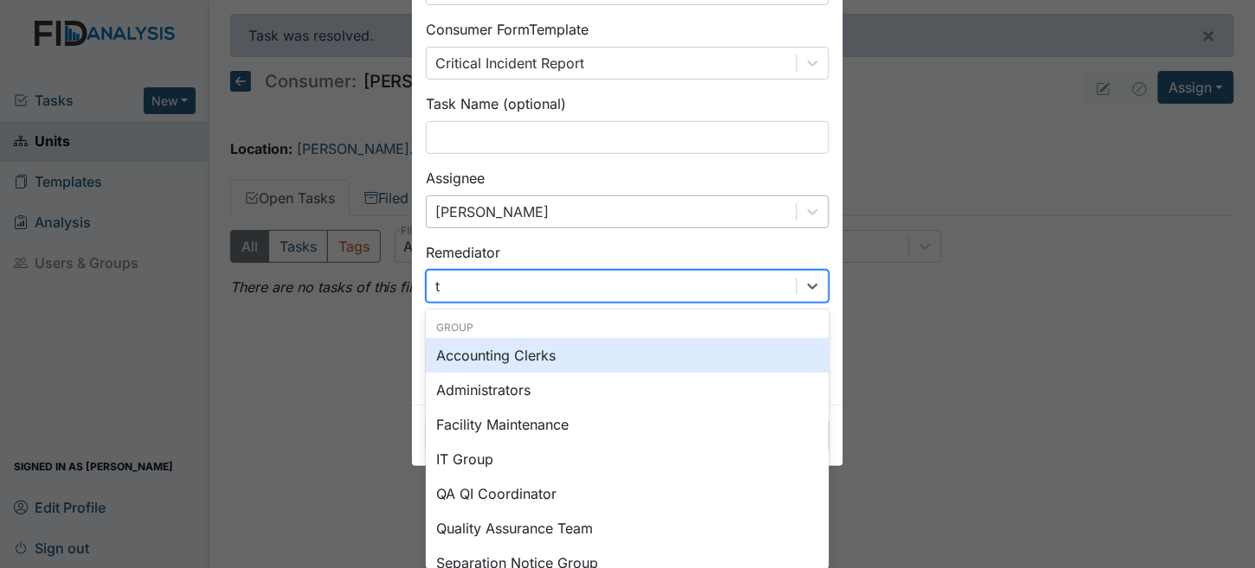
type input "tr"
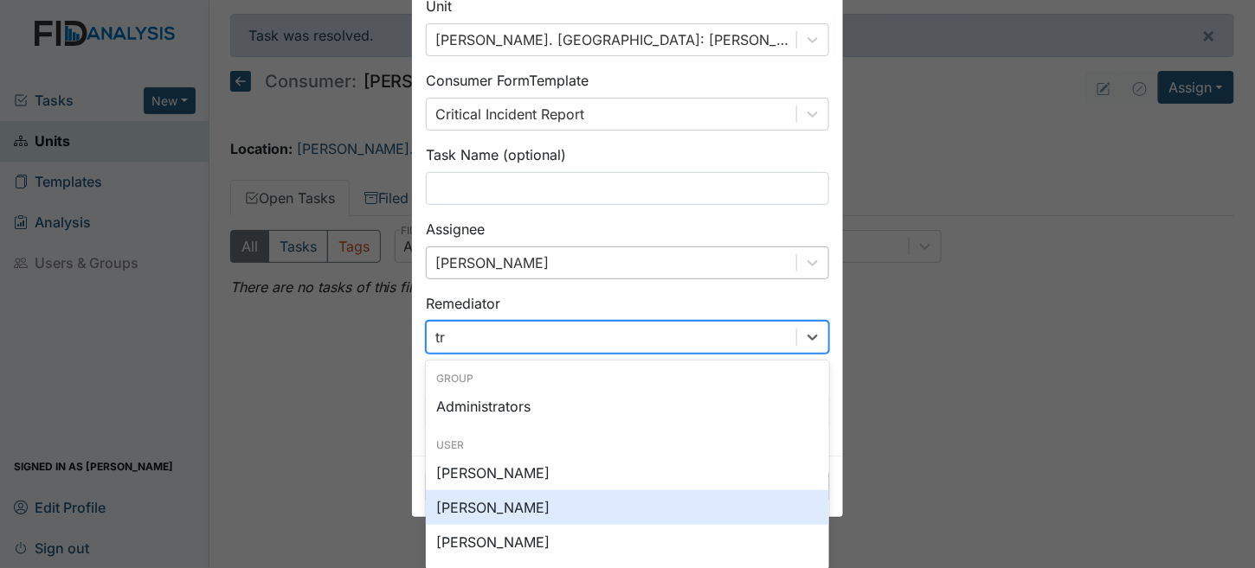
click at [492, 508] on div "[PERSON_NAME]" at bounding box center [627, 508] width 403 height 35
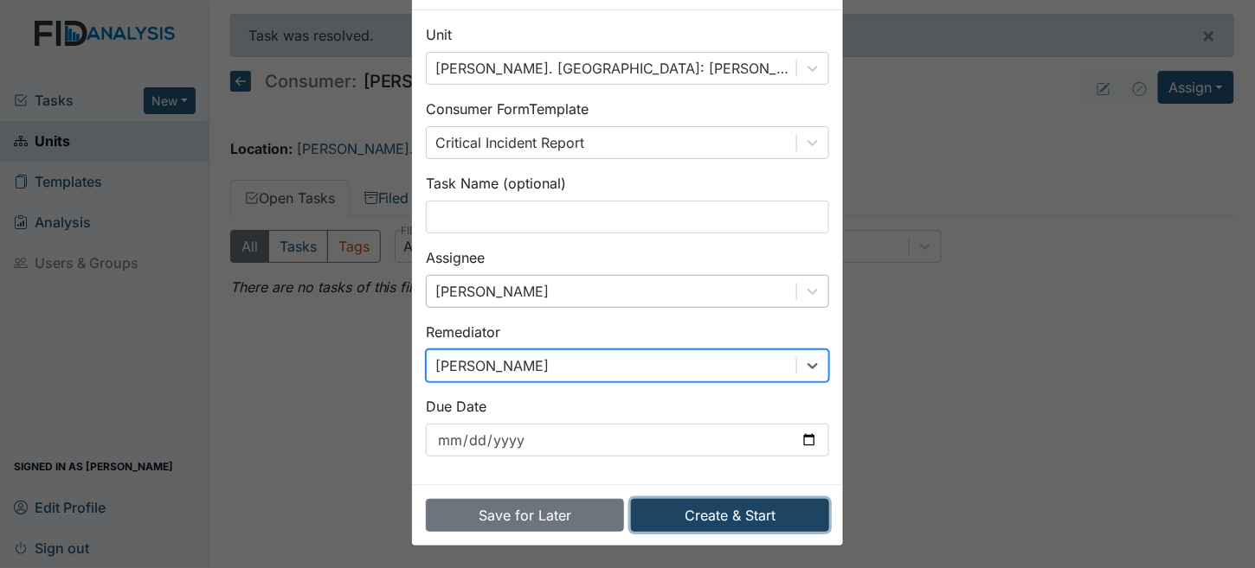
click at [753, 517] on button "Create & Start" at bounding box center [730, 515] width 198 height 33
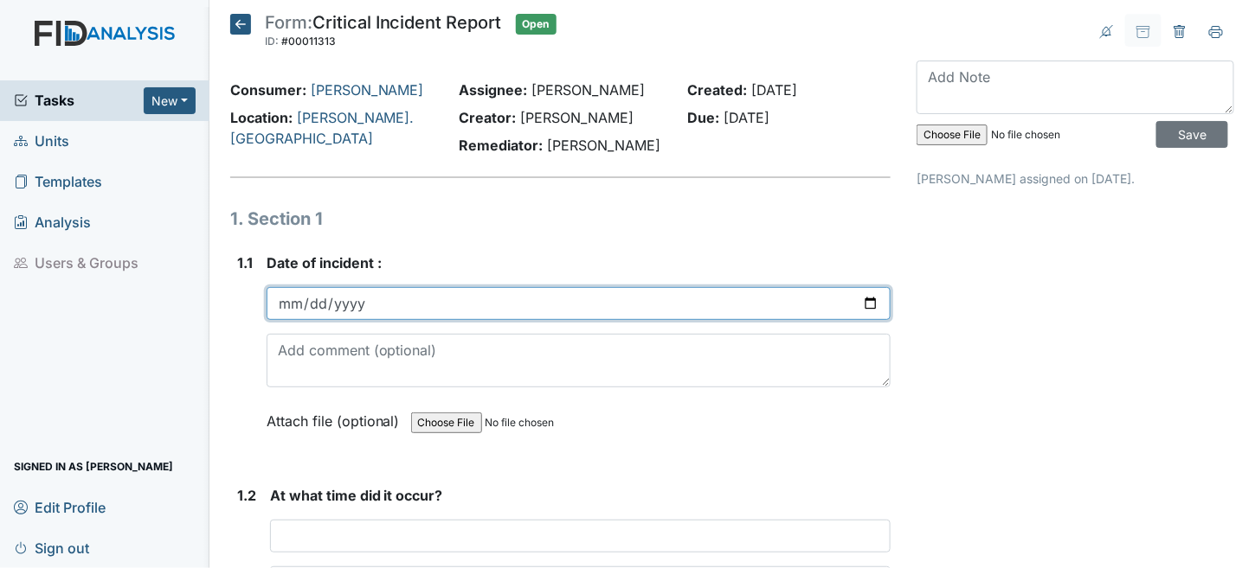
click at [289, 300] on input "date" at bounding box center [579, 303] width 625 height 33
type input "2025-07-26"
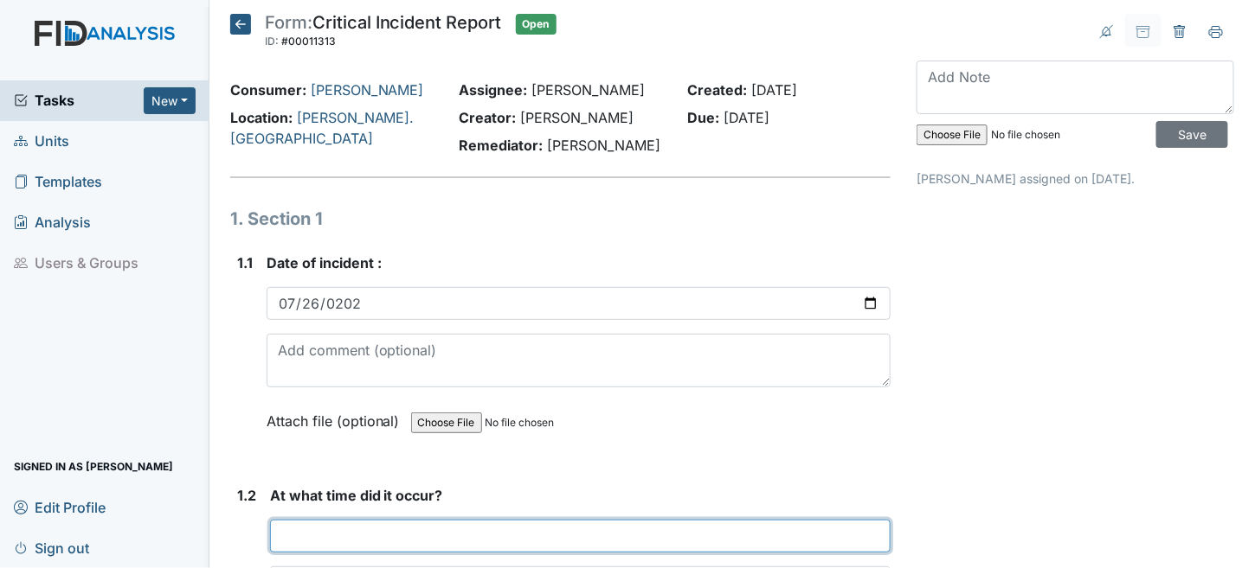
click at [342, 539] on input "text" at bounding box center [580, 536] width 621 height 33
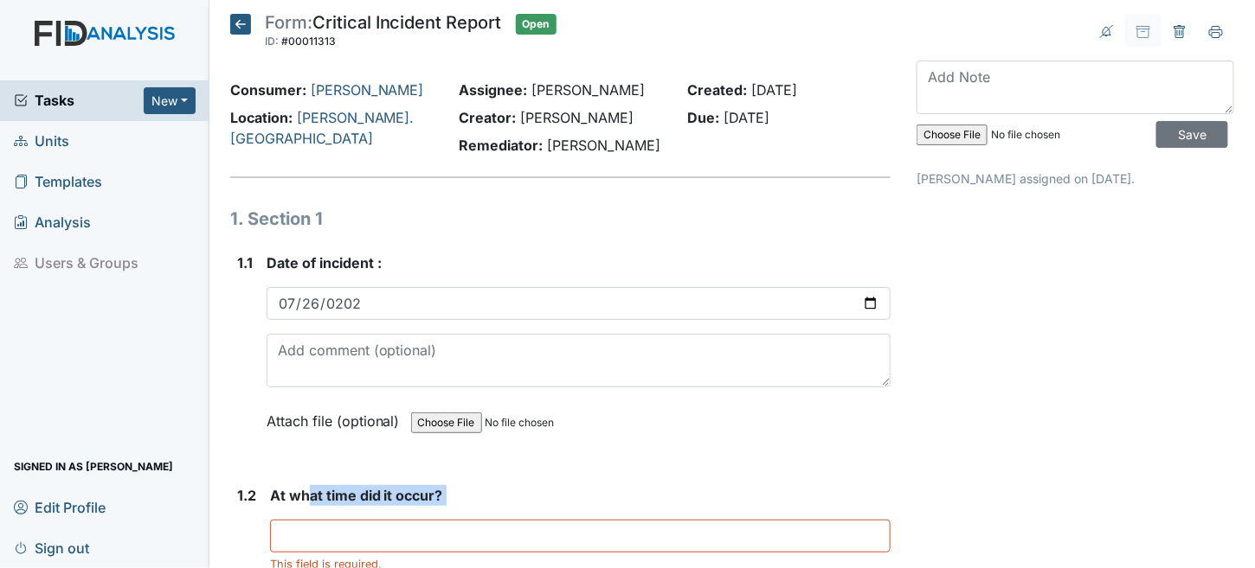
drag, startPoint x: 311, startPoint y: 507, endPoint x: 308, endPoint y: 526, distance: 19.2
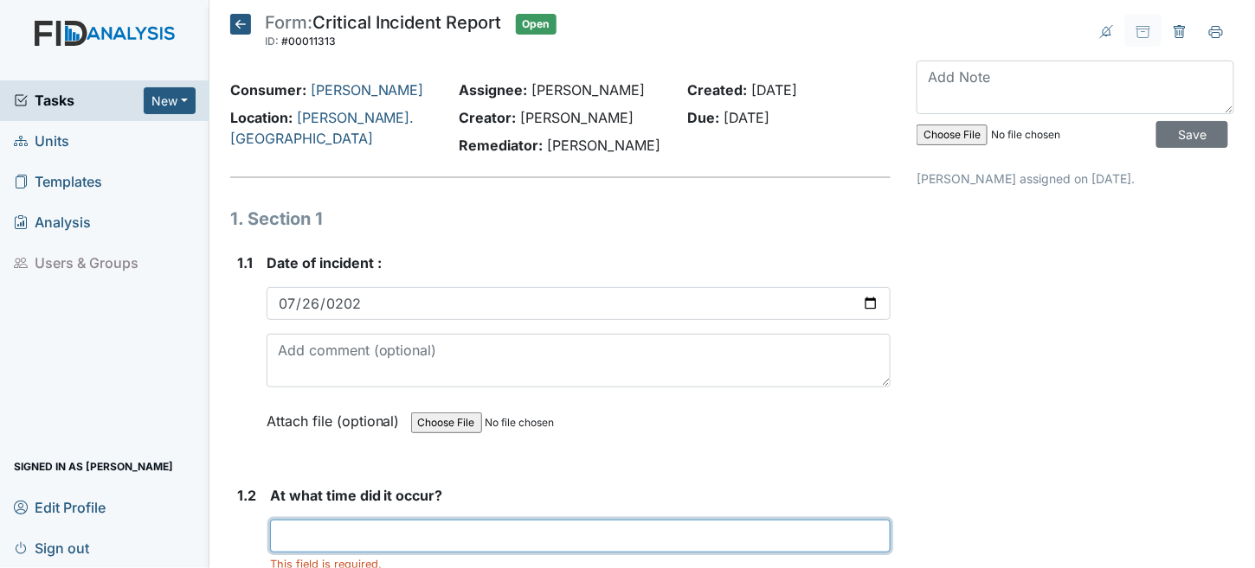
click at [303, 536] on input "text" at bounding box center [580, 536] width 621 height 33
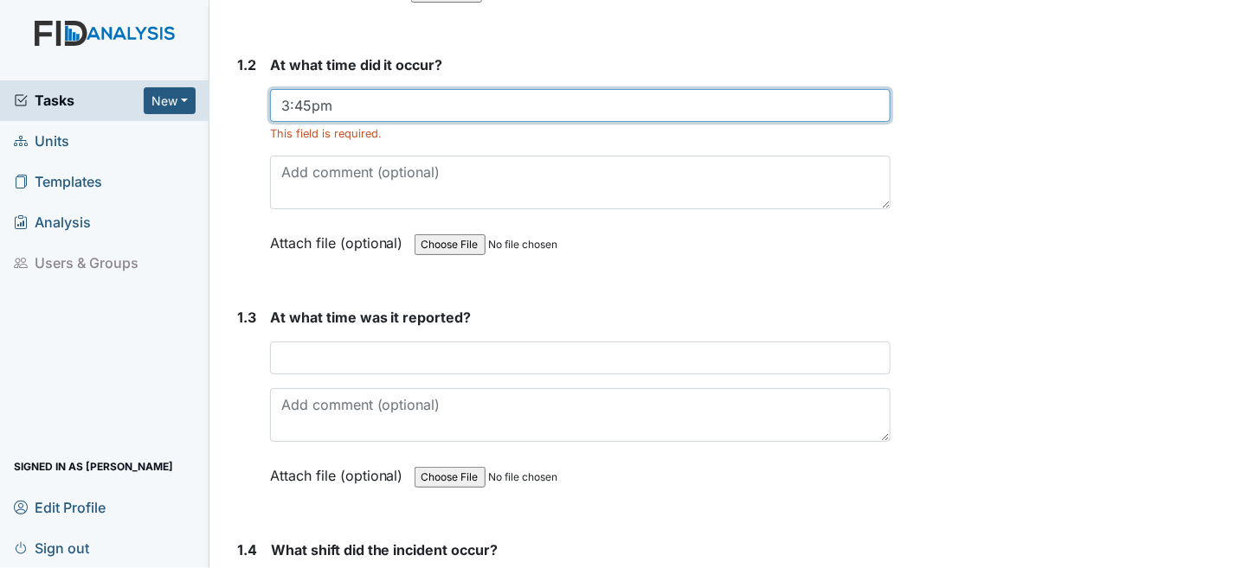
scroll to position [433, 0]
type input "3:45pm"
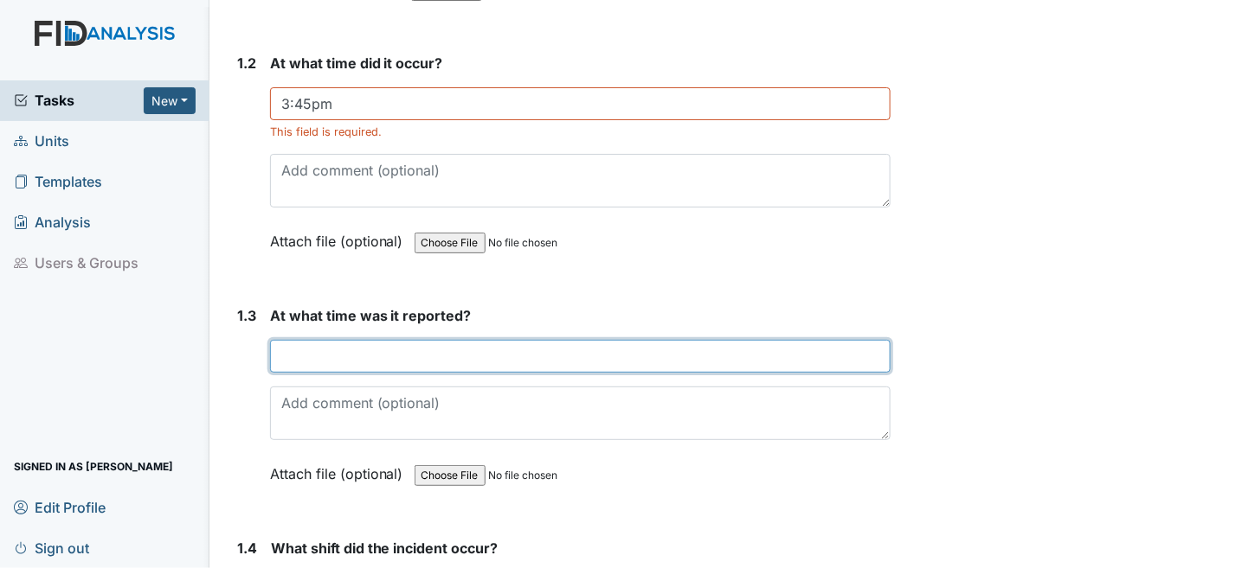
click at [373, 356] on input "text" at bounding box center [580, 356] width 621 height 33
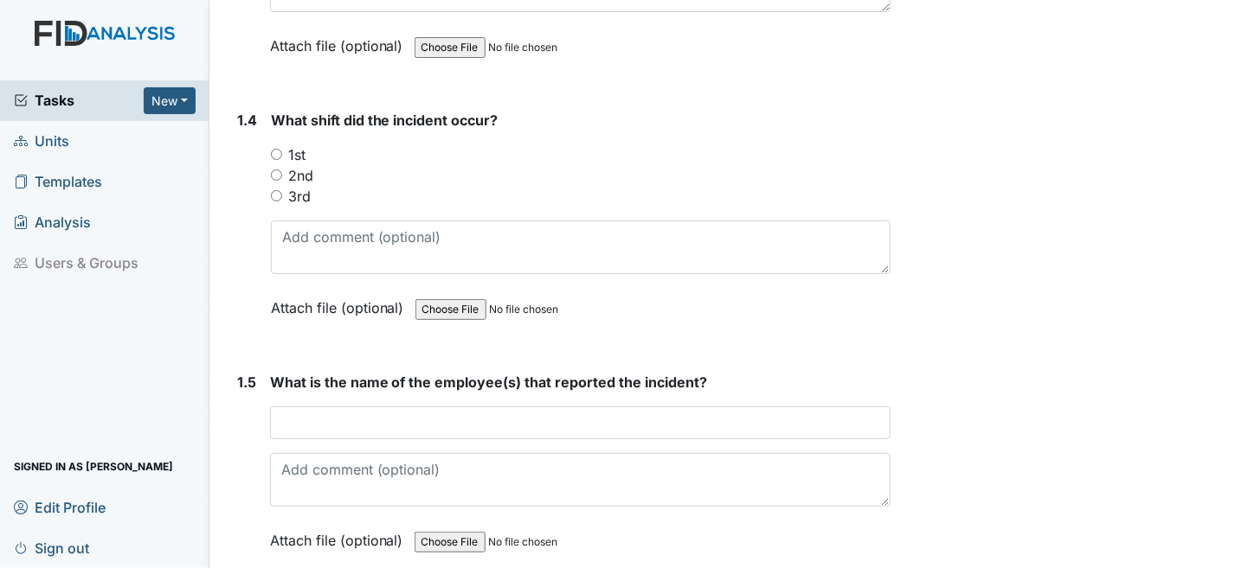
scroll to position [865, 0]
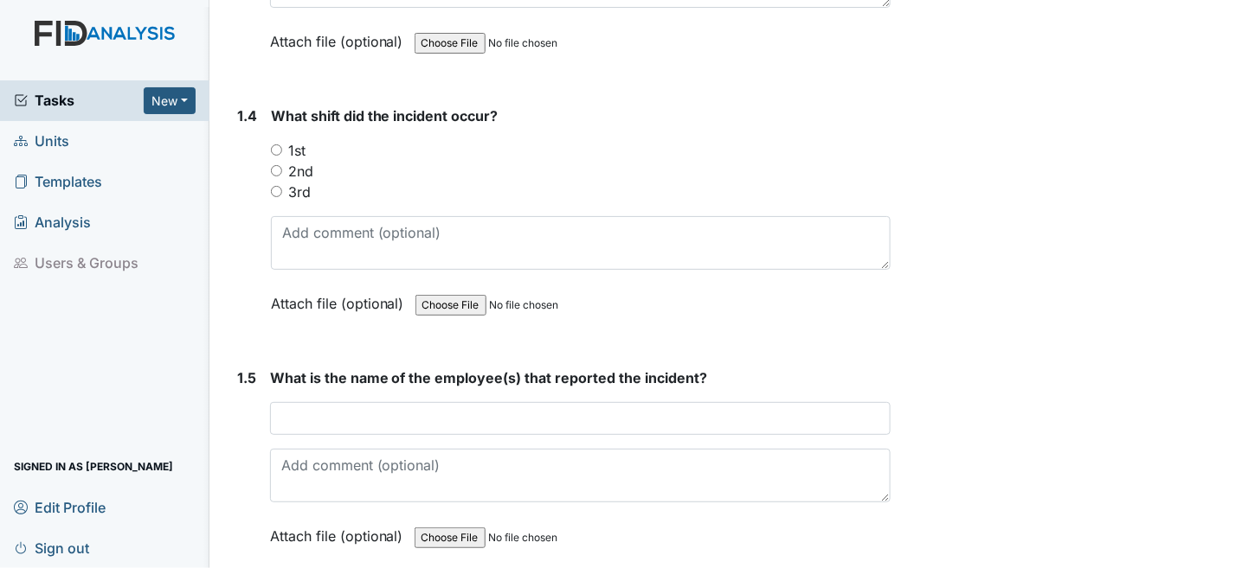
type input "3:45pm"
click at [278, 167] on input "2nd" at bounding box center [276, 170] width 11 height 11
radio input "true"
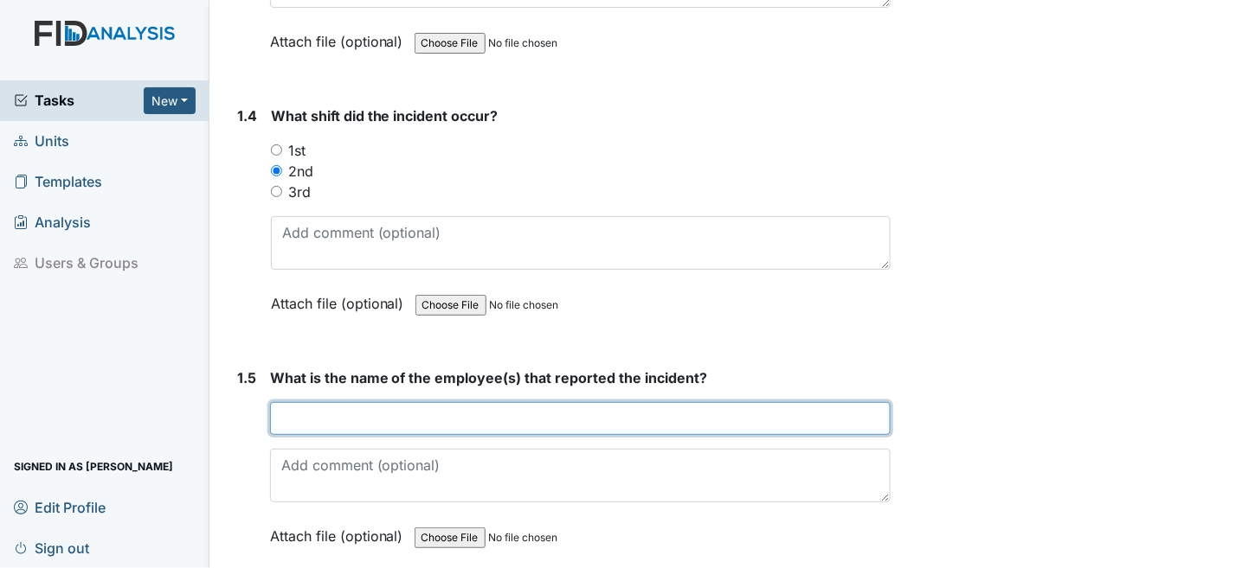
click at [317, 412] on input "text" at bounding box center [580, 418] width 621 height 33
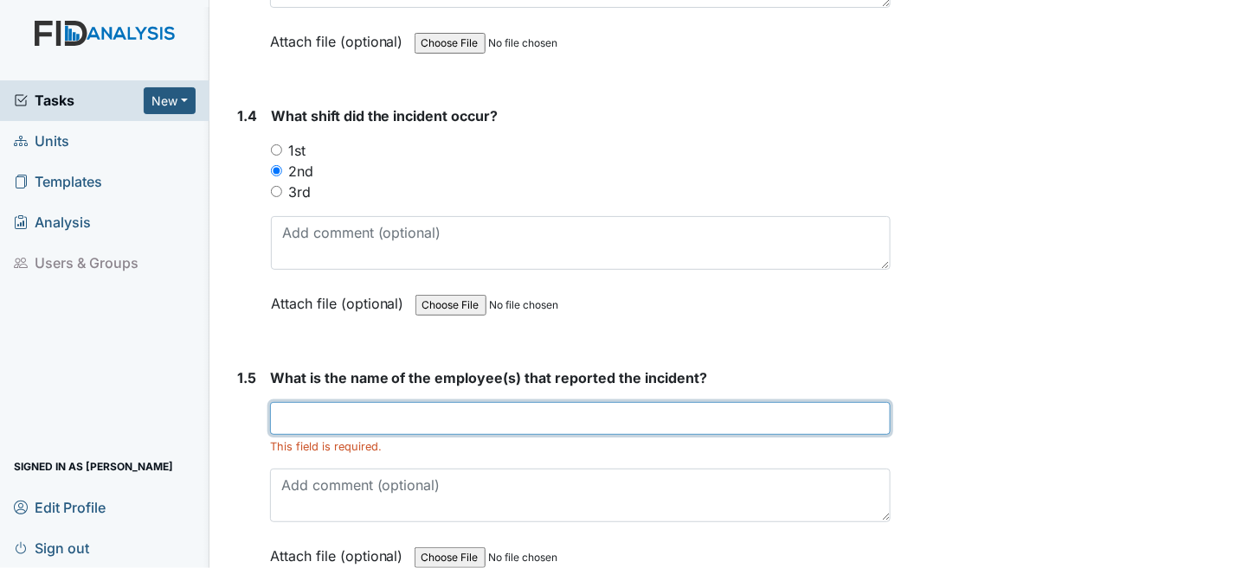
click at [333, 414] on input "text" at bounding box center [580, 418] width 621 height 33
click at [376, 415] on input "Yvonne Shepard" at bounding box center [580, 418] width 621 height 33
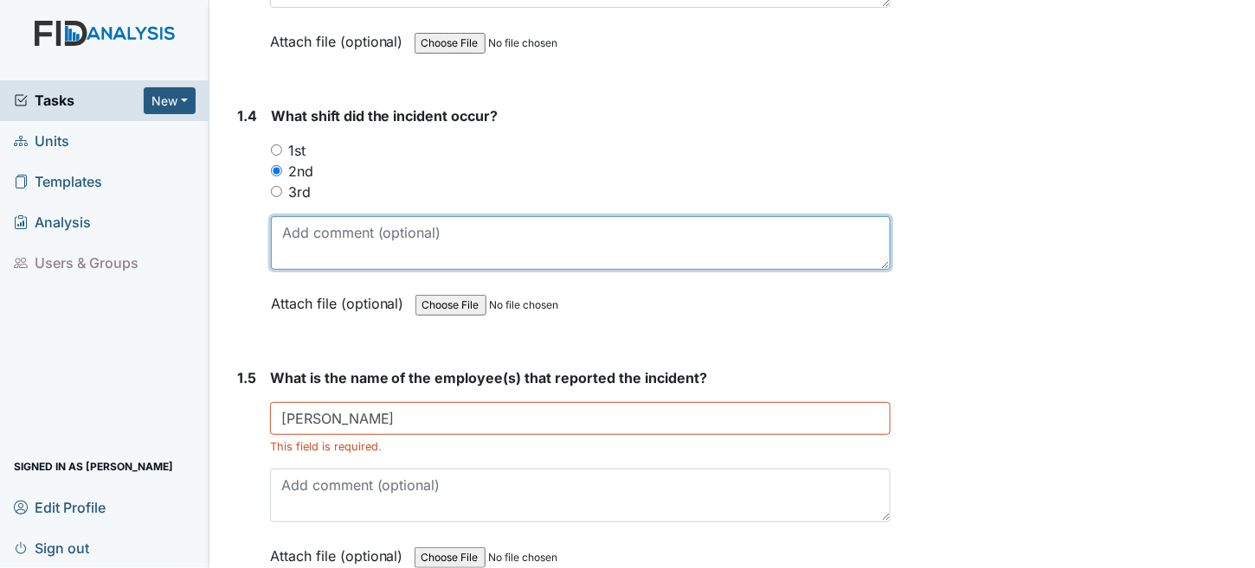
click at [781, 217] on textarea at bounding box center [581, 243] width 620 height 54
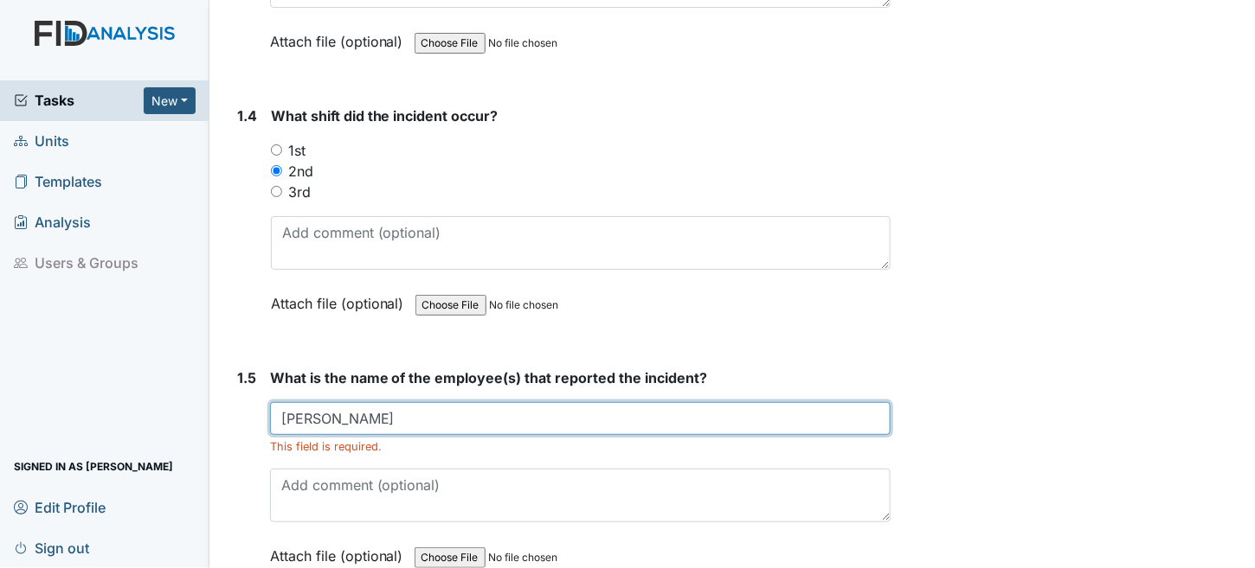
click at [367, 412] on input "Yvonne Sheperd" at bounding box center [580, 418] width 621 height 33
type input "Yvonne Shepherd"
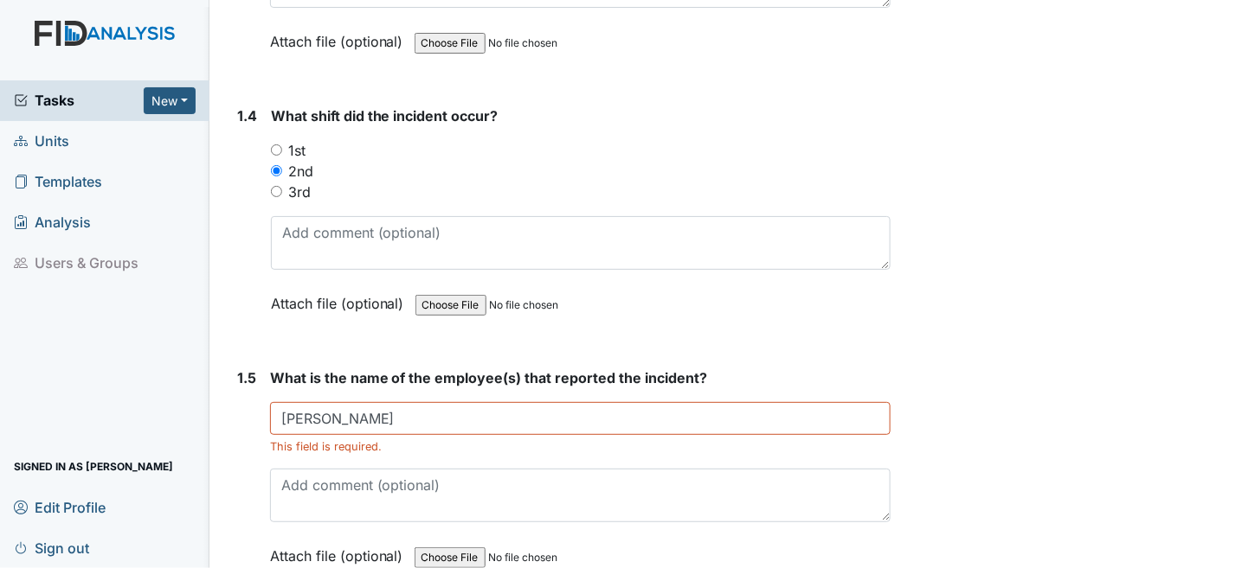
click at [724, 376] on strong "What is the name of the employee(s) that reported the incident?" at bounding box center [580, 378] width 621 height 21
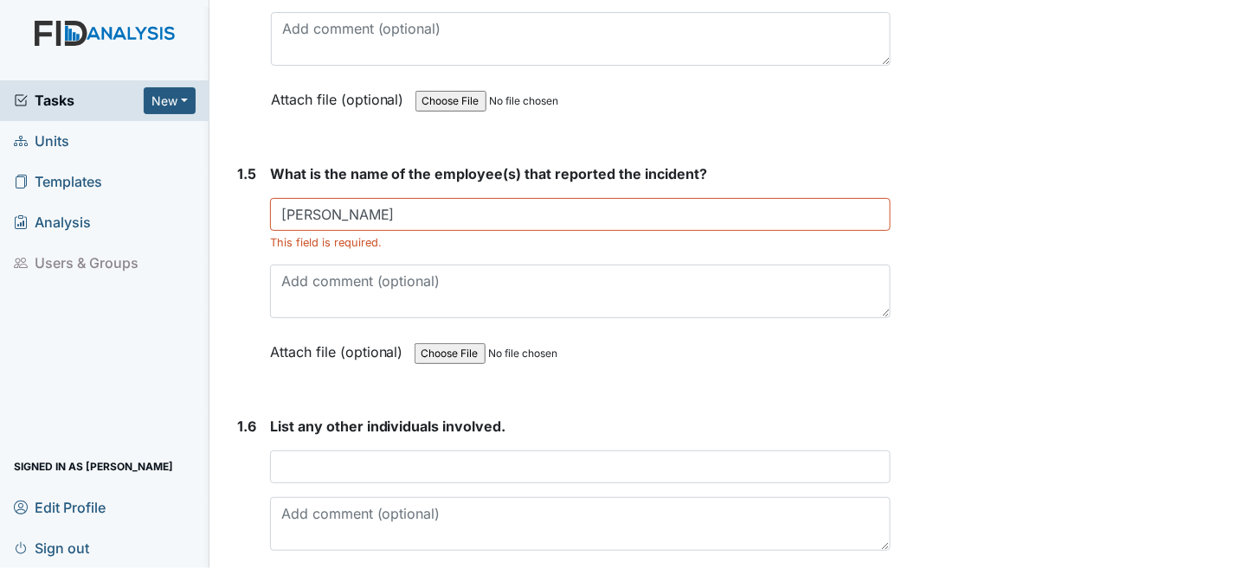
scroll to position [1211, 0]
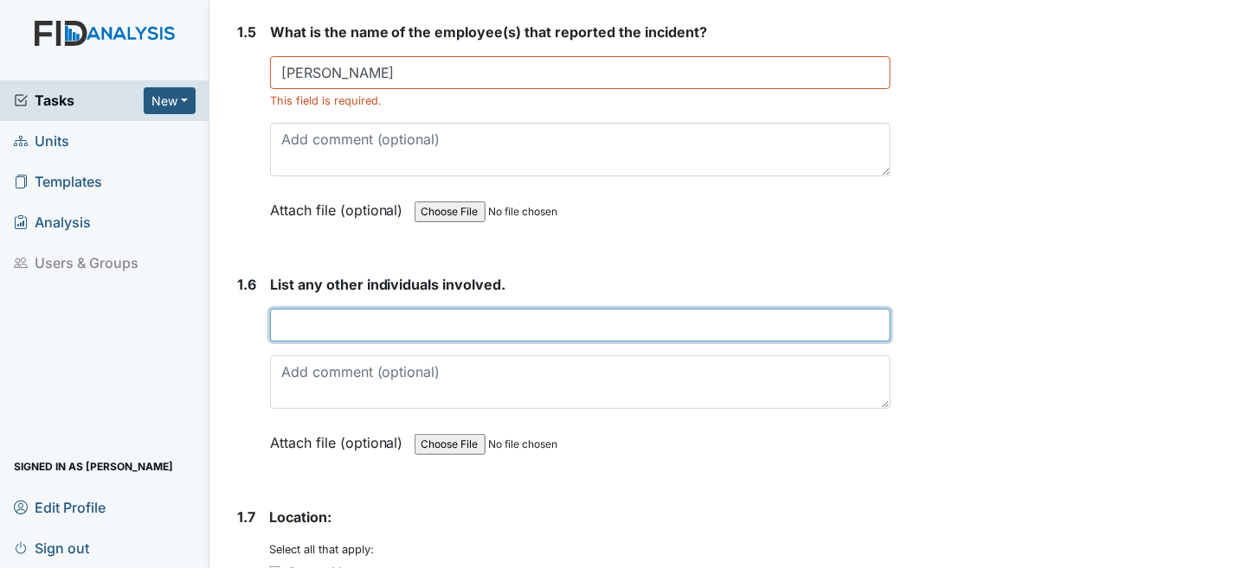
click at [375, 310] on input "text" at bounding box center [580, 325] width 621 height 33
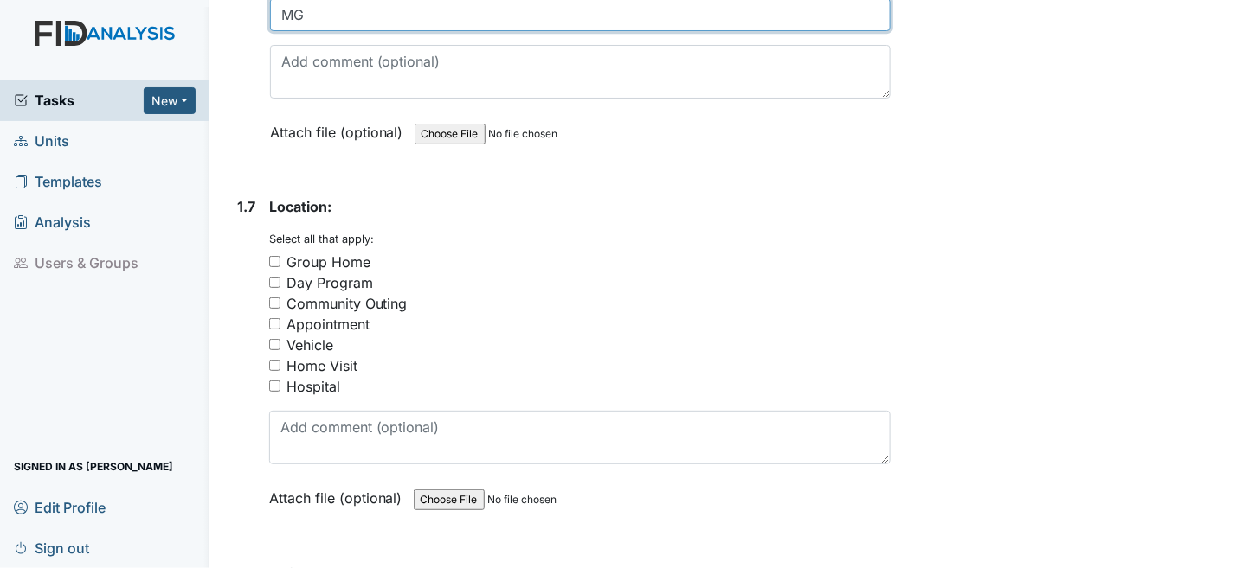
scroll to position [1644, 0]
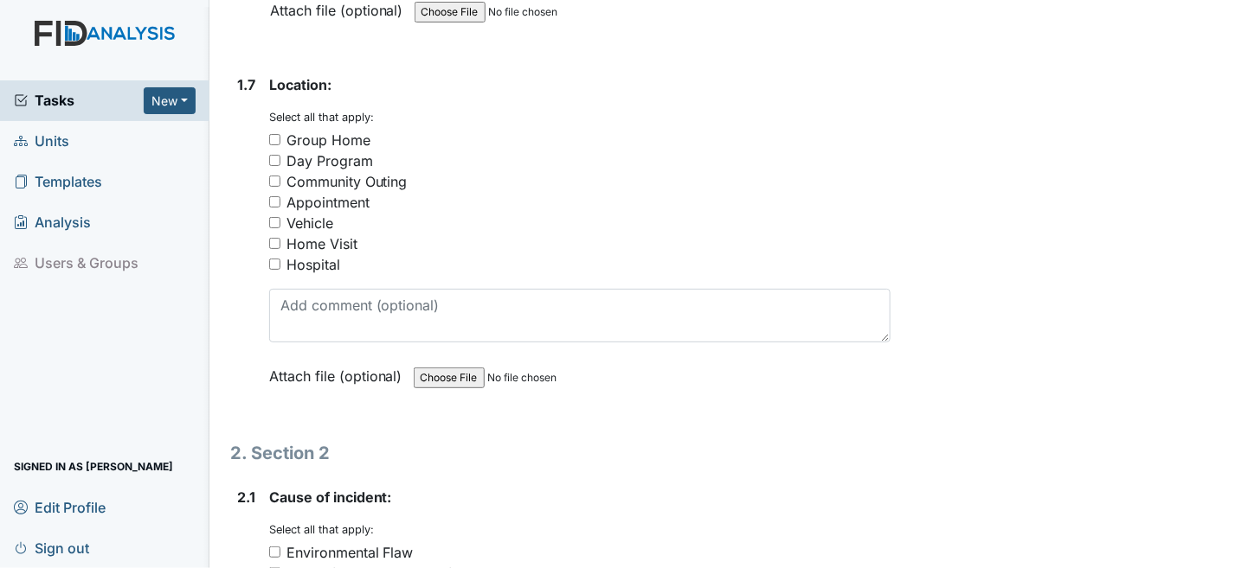
type input "MG"
click at [276, 134] on input "Group Home" at bounding box center [274, 139] width 11 height 11
checkbox input "true"
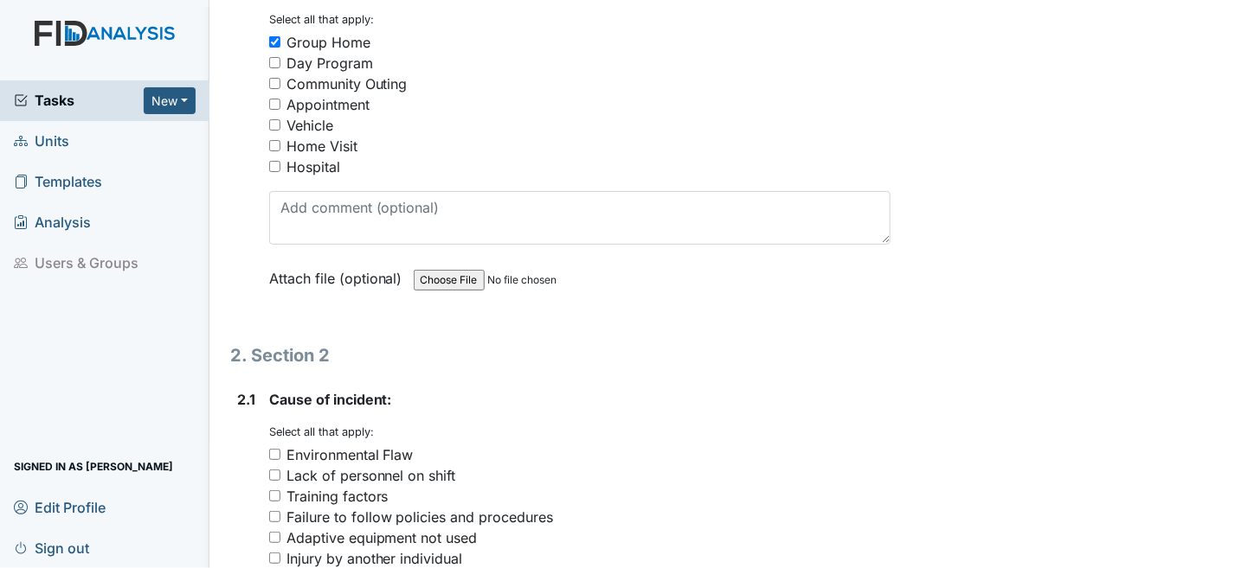
scroll to position [1990, 0]
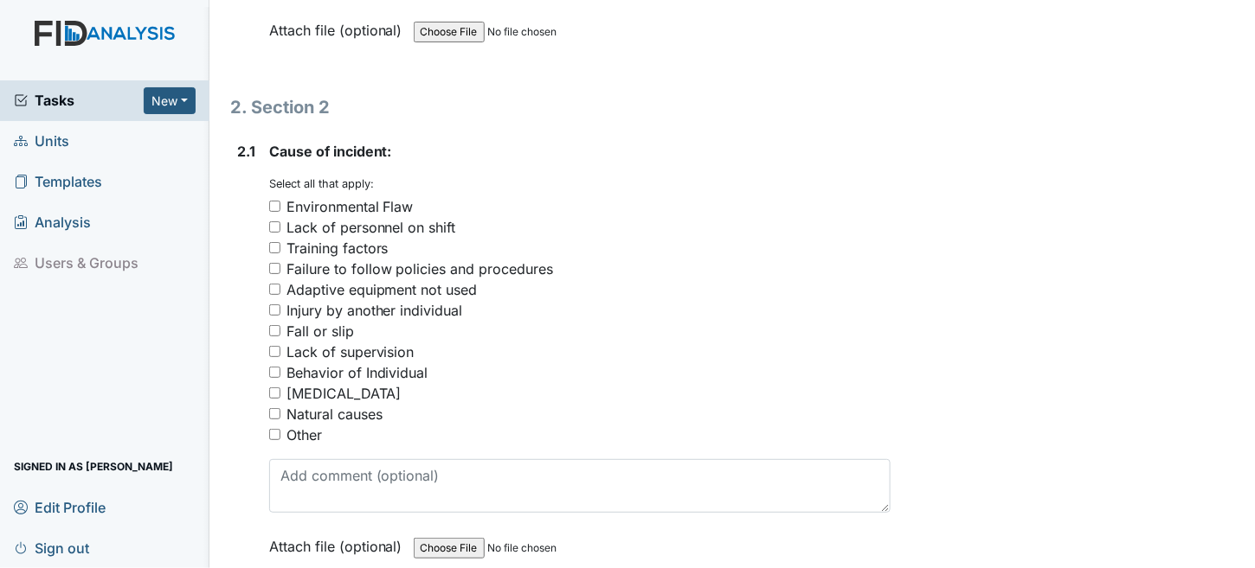
click at [272, 367] on input "Behavior of Individual" at bounding box center [274, 372] width 11 height 11
checkbox input "true"
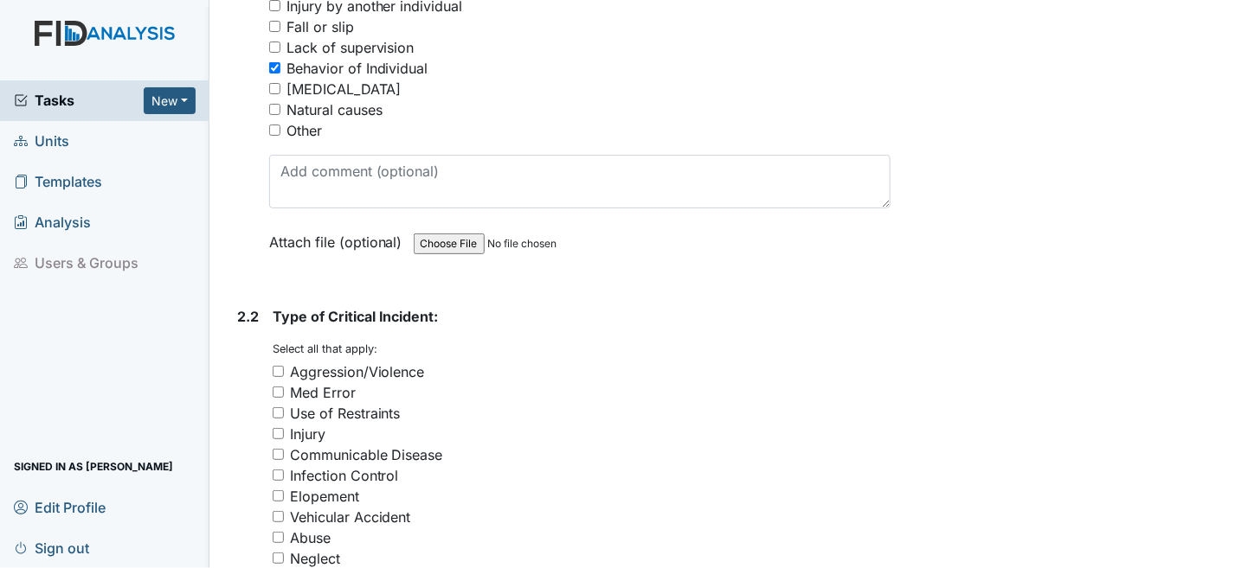
scroll to position [2423, 0]
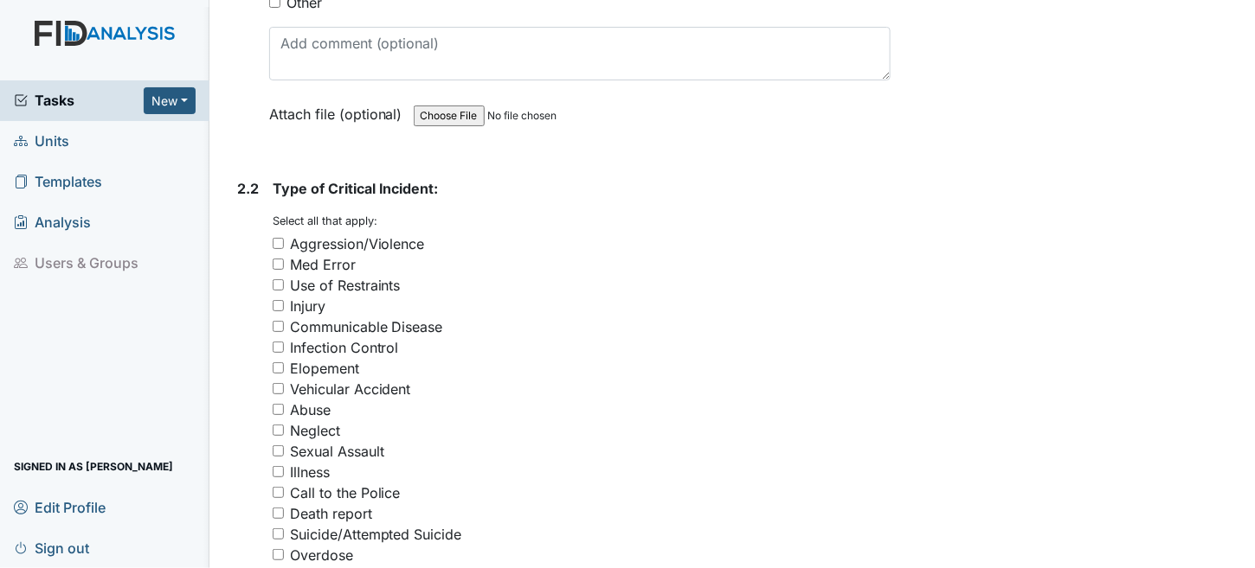
click at [273, 238] on input "Aggression/Violence" at bounding box center [278, 243] width 11 height 11
checkbox input "true"
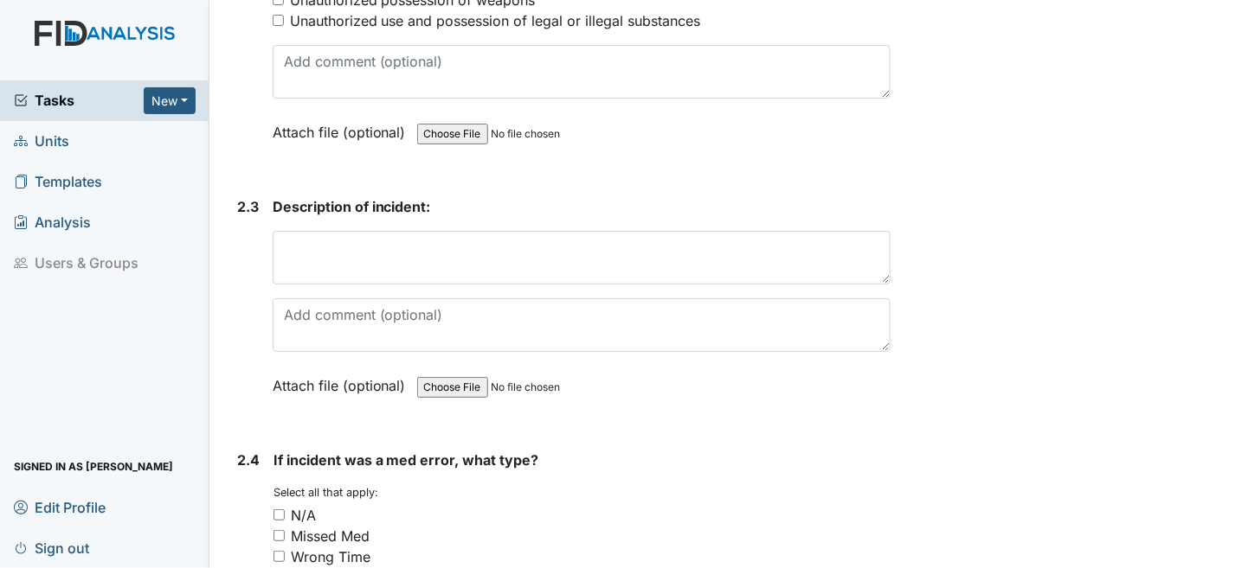
scroll to position [3115, 0]
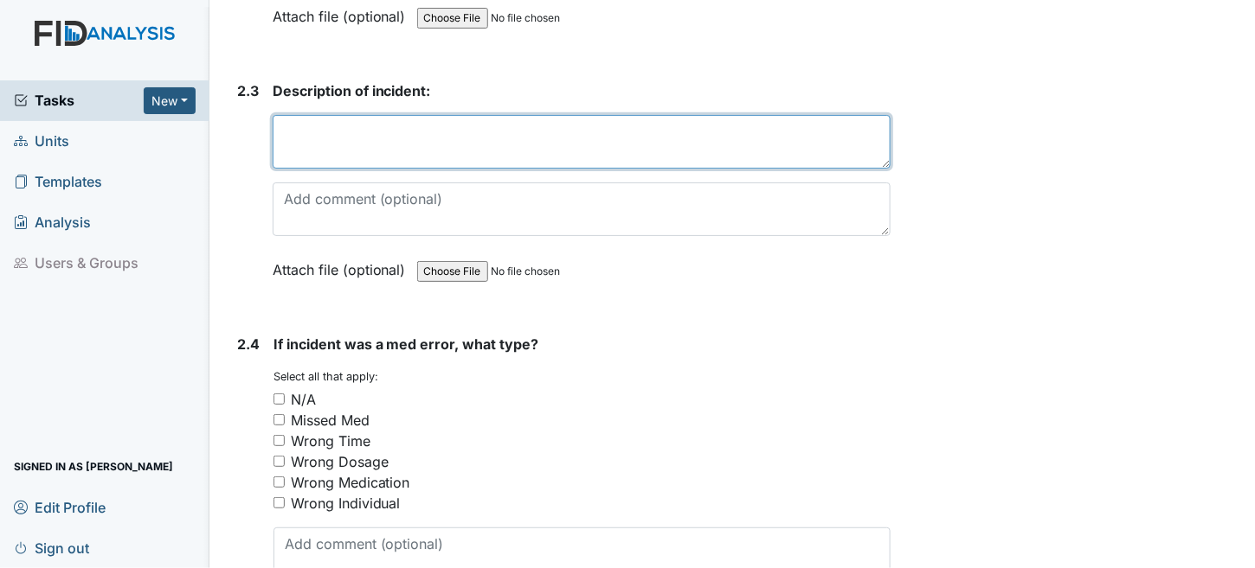
click at [458, 128] on textarea at bounding box center [582, 142] width 619 height 54
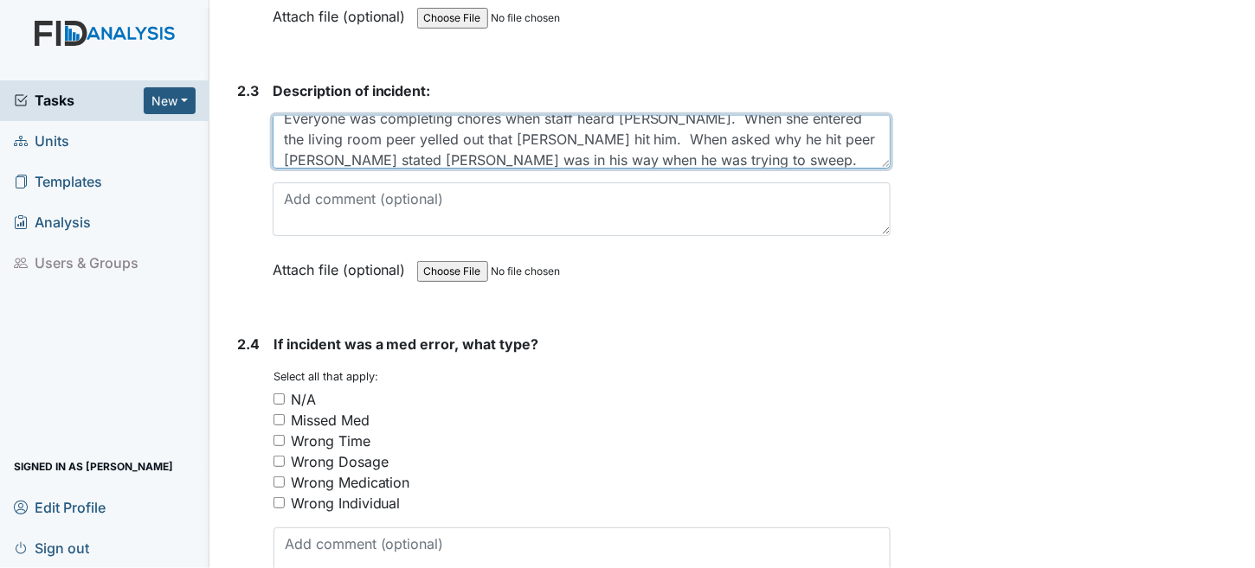
scroll to position [34, 0]
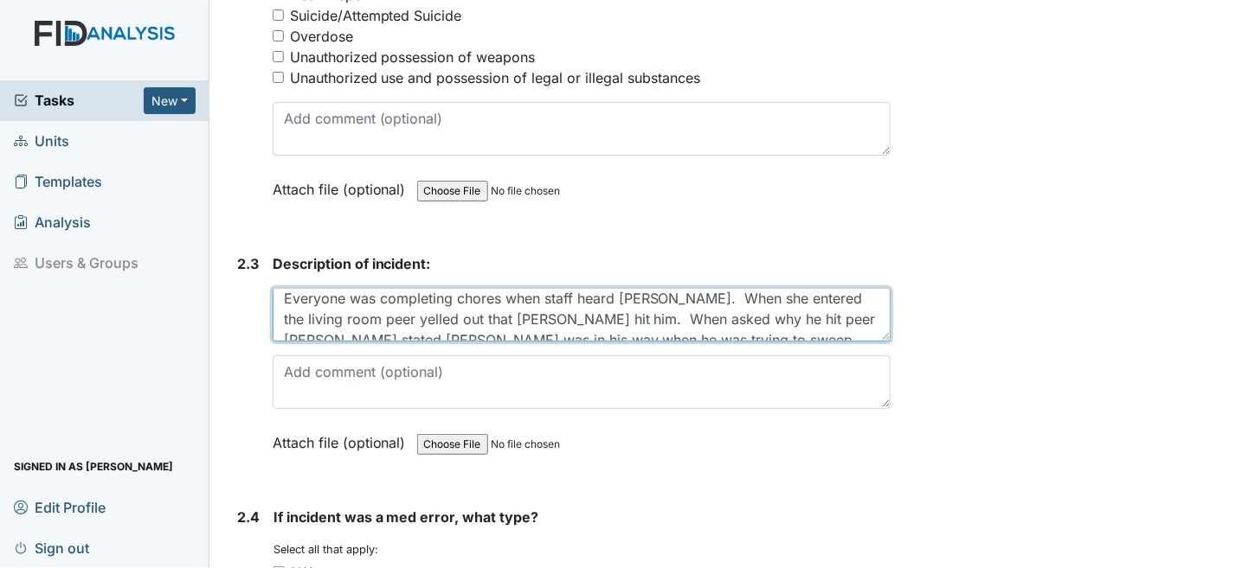
scroll to position [0, 0]
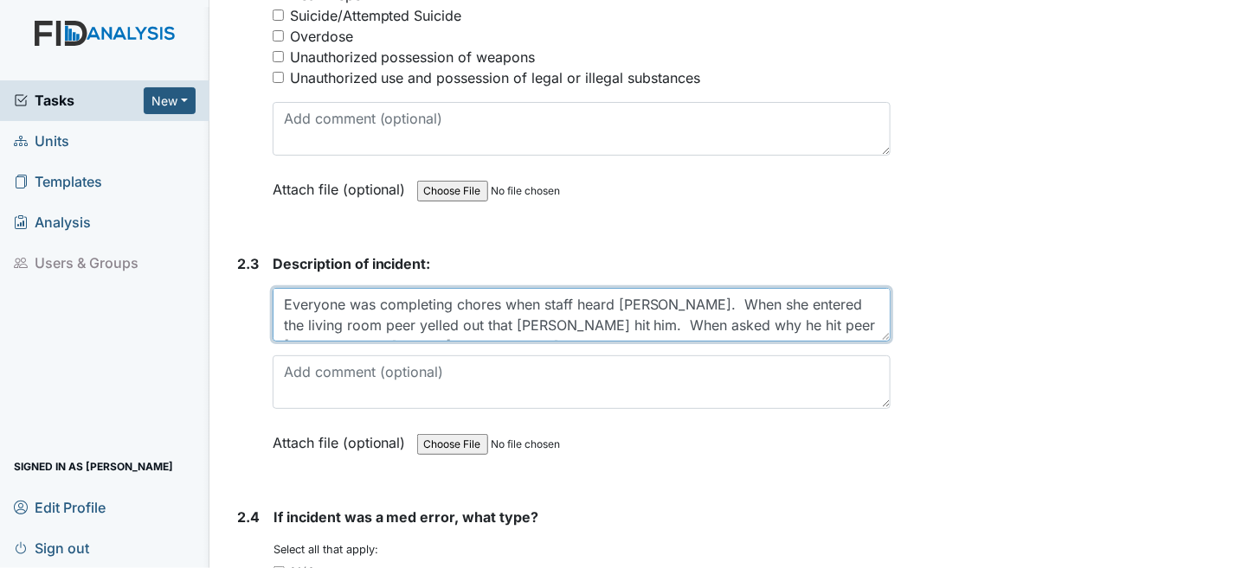
click at [769, 305] on textarea "Everyone was completing chores when staff heard Tyler yelling. When she entered…" at bounding box center [582, 315] width 619 height 54
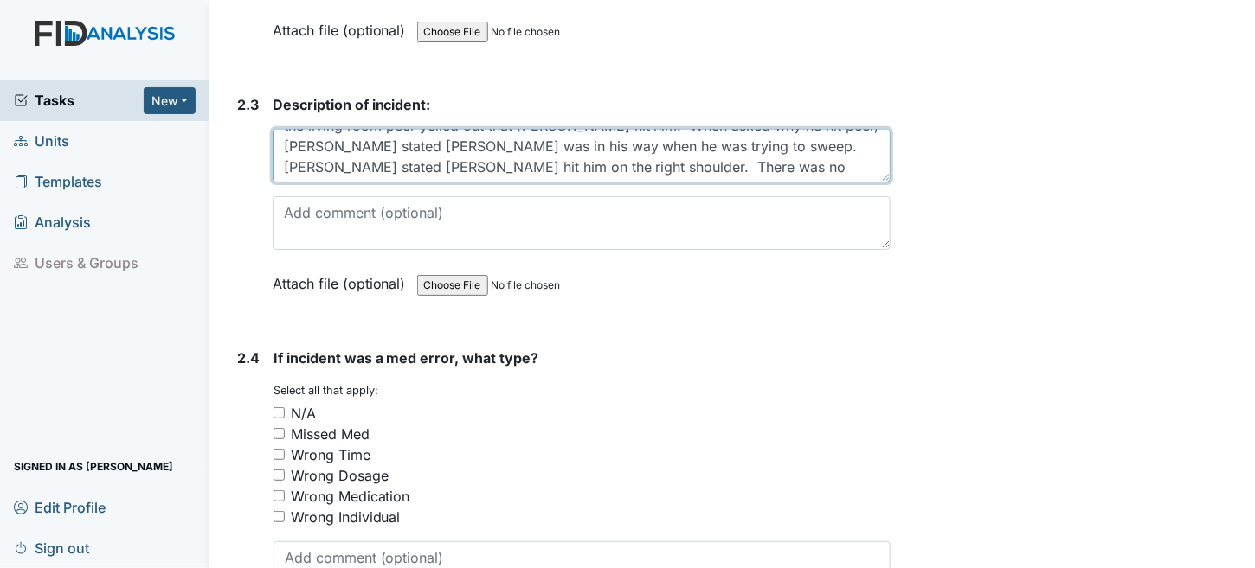
scroll to position [3202, 0]
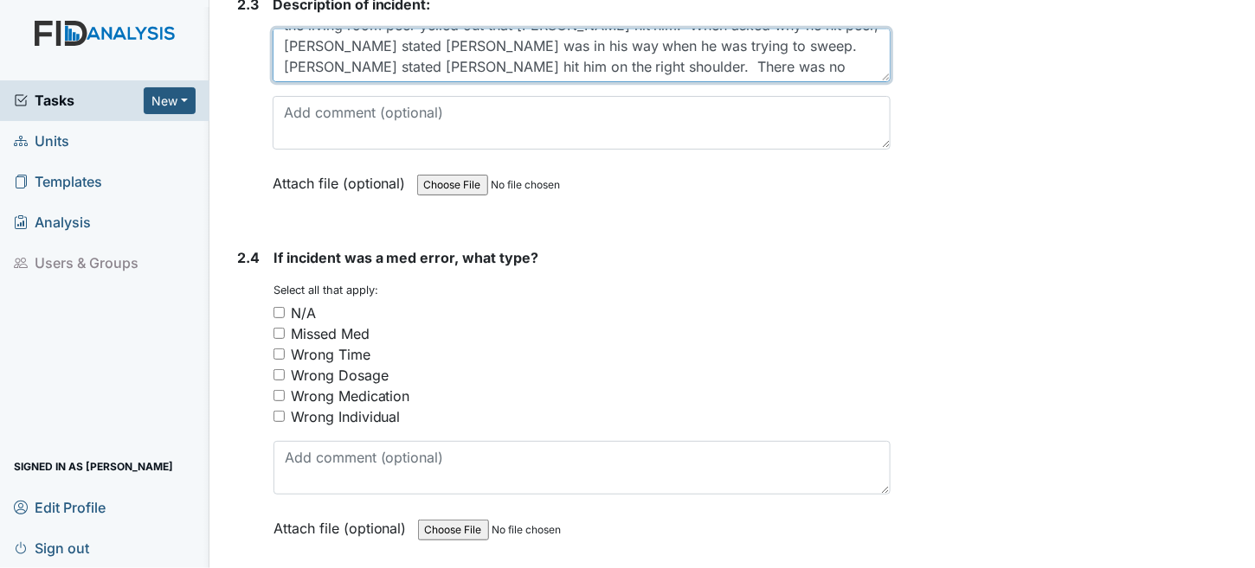
type textarea "Everyone was completing chores when staff heard Tyler yelling. When she entered…"
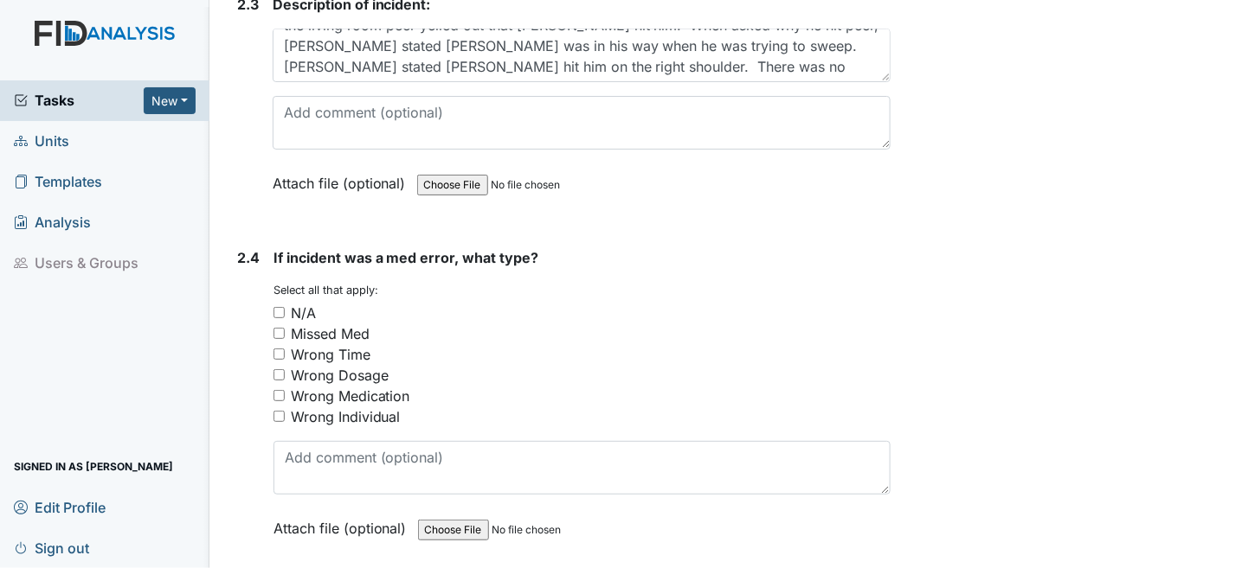
click at [284, 307] on input "N/A" at bounding box center [278, 312] width 11 height 11
checkbox input "true"
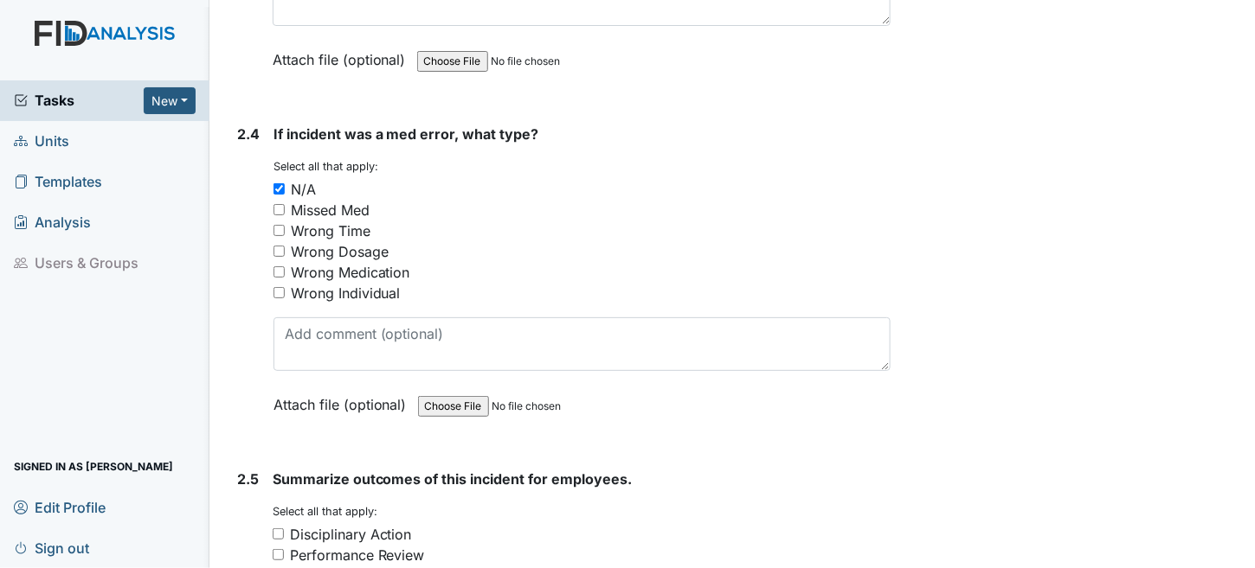
scroll to position [3548, 0]
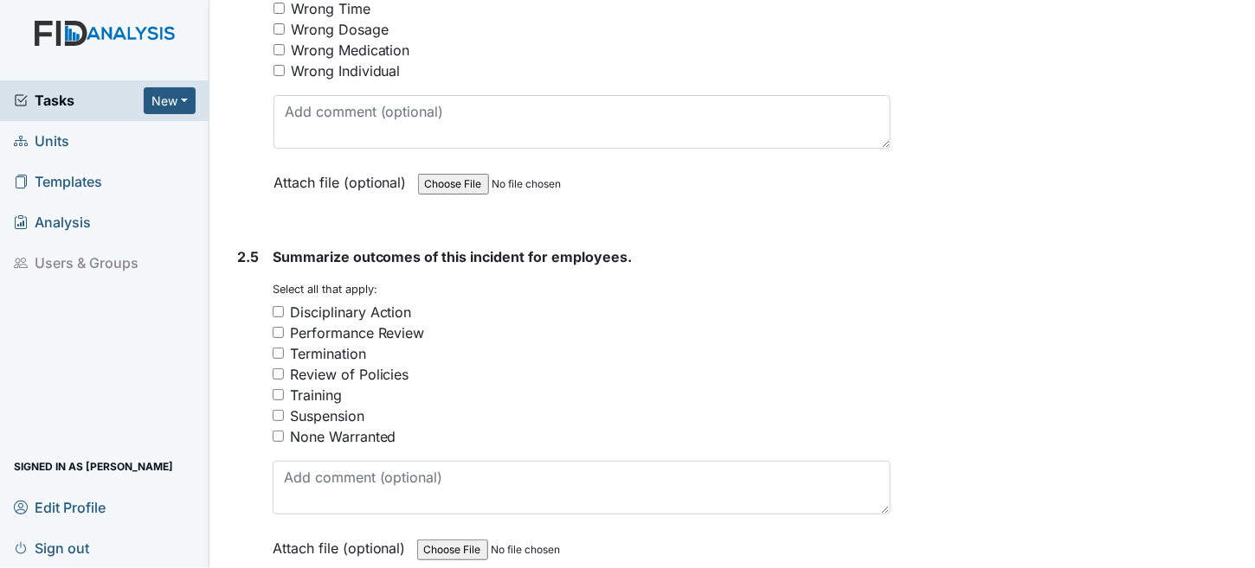
click at [276, 431] on input "None Warranted" at bounding box center [278, 436] width 11 height 11
checkbox input "true"
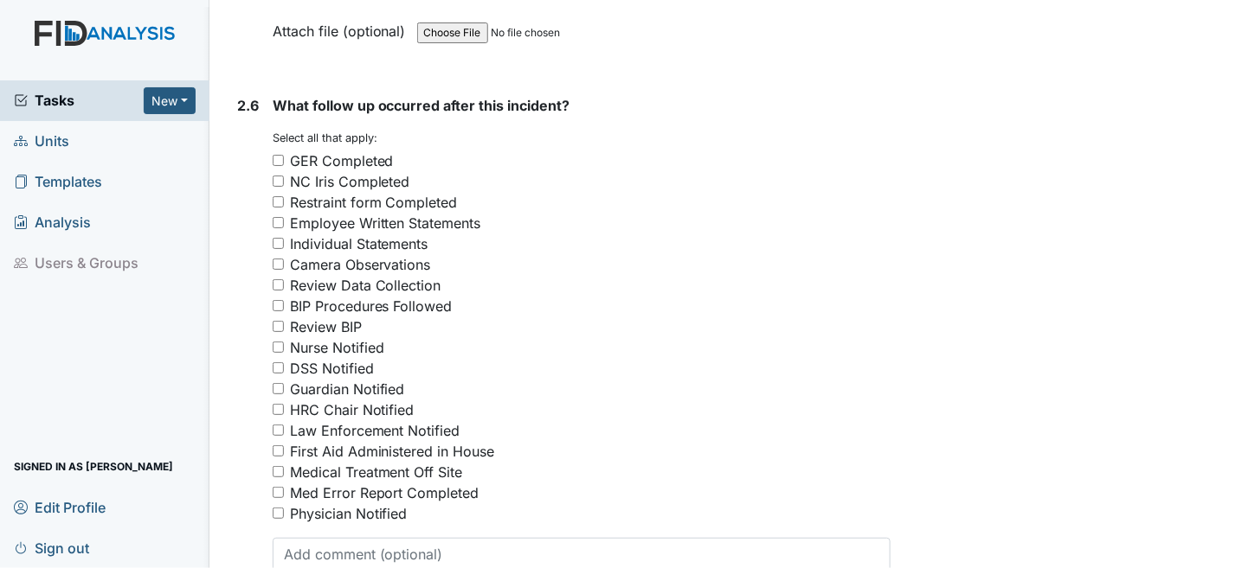
scroll to position [4067, 0]
click at [277, 153] on input "GER Completed" at bounding box center [278, 158] width 11 height 11
checkbox input "true"
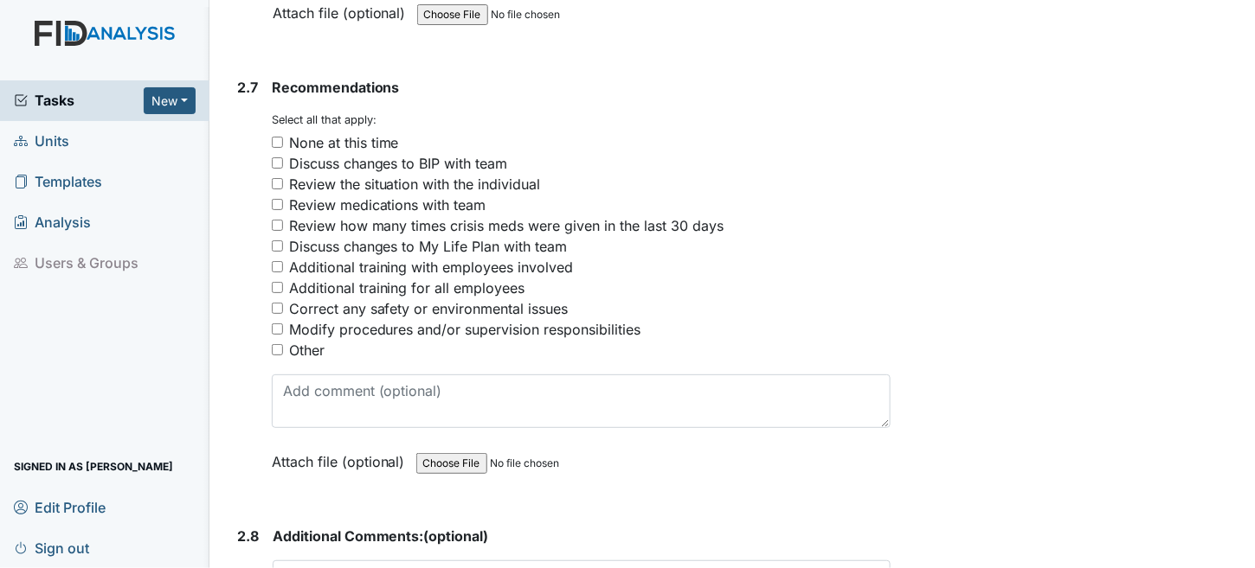
scroll to position [4672, 0]
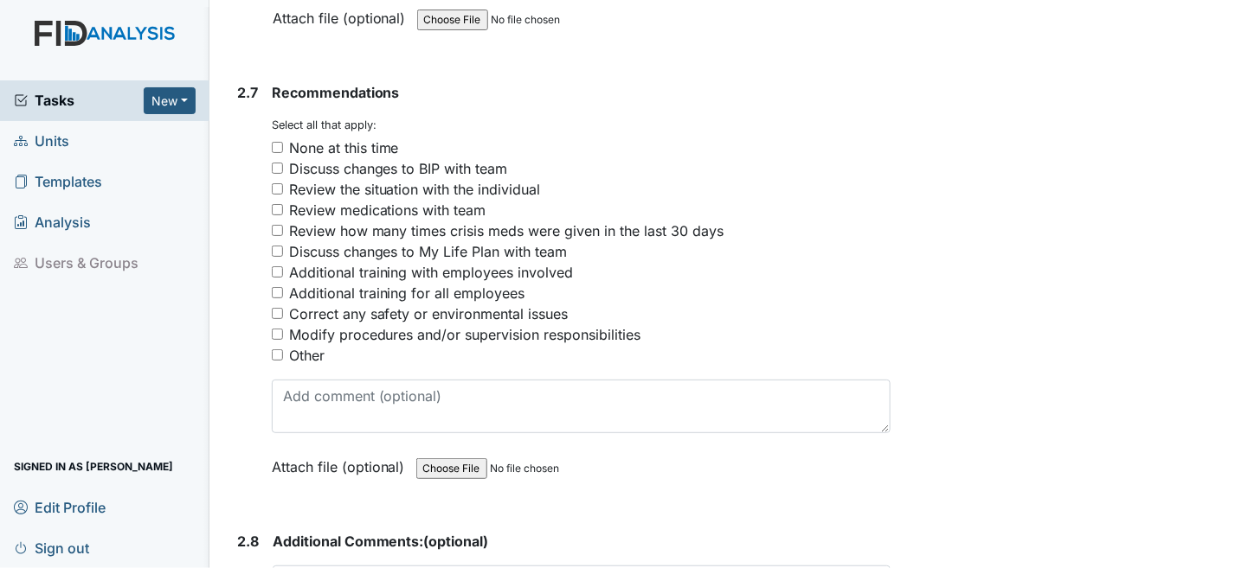
click at [280, 183] on input "Review the situation with the individual" at bounding box center [277, 188] width 11 height 11
checkbox input "true"
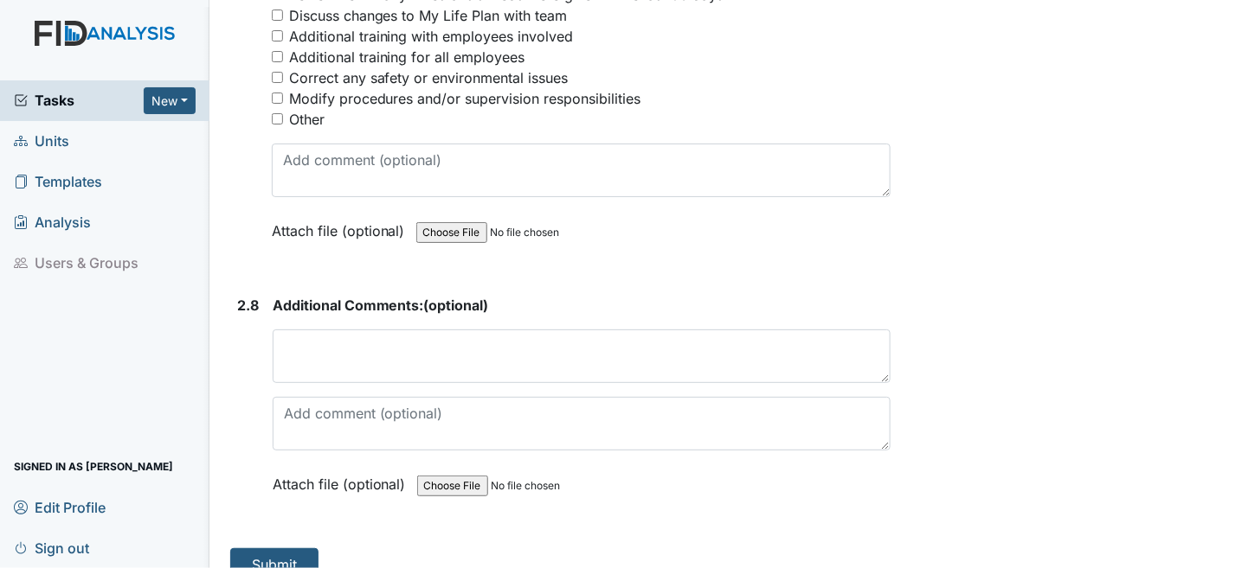
scroll to position [4913, 0]
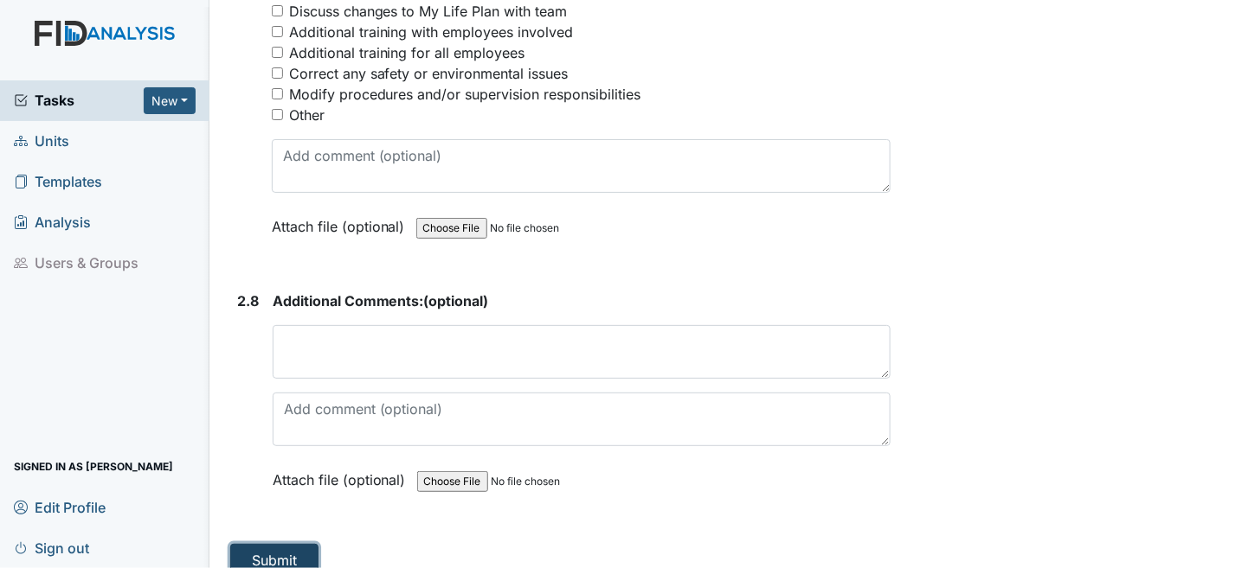
click at [287, 544] on button "Submit" at bounding box center [274, 560] width 88 height 33
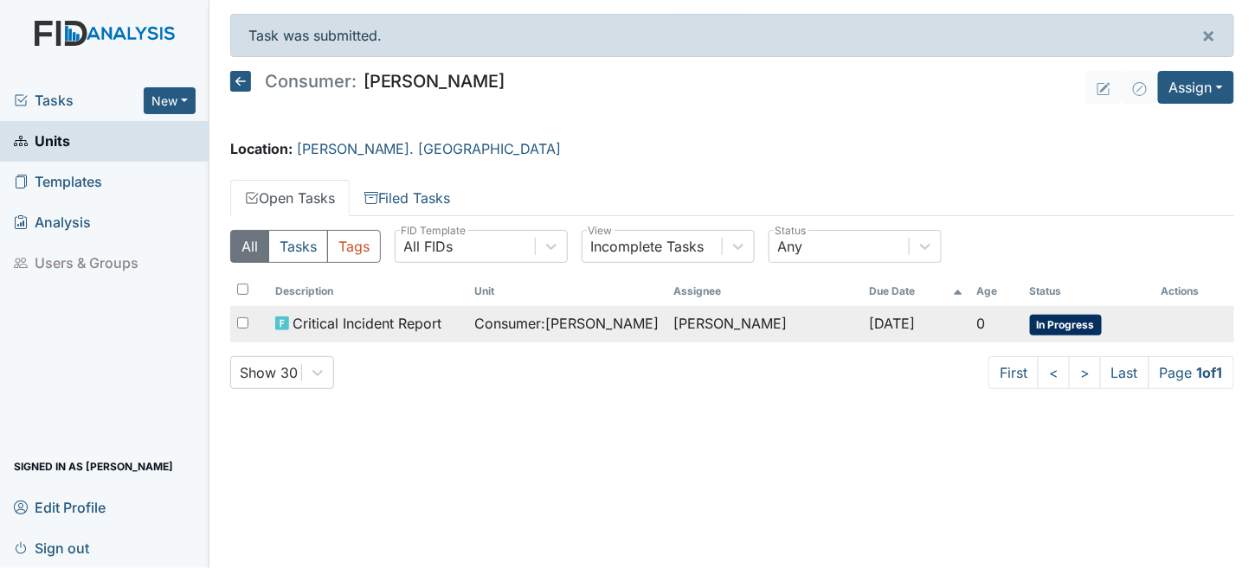
click at [835, 320] on td "[PERSON_NAME]" at bounding box center [765, 324] width 196 height 36
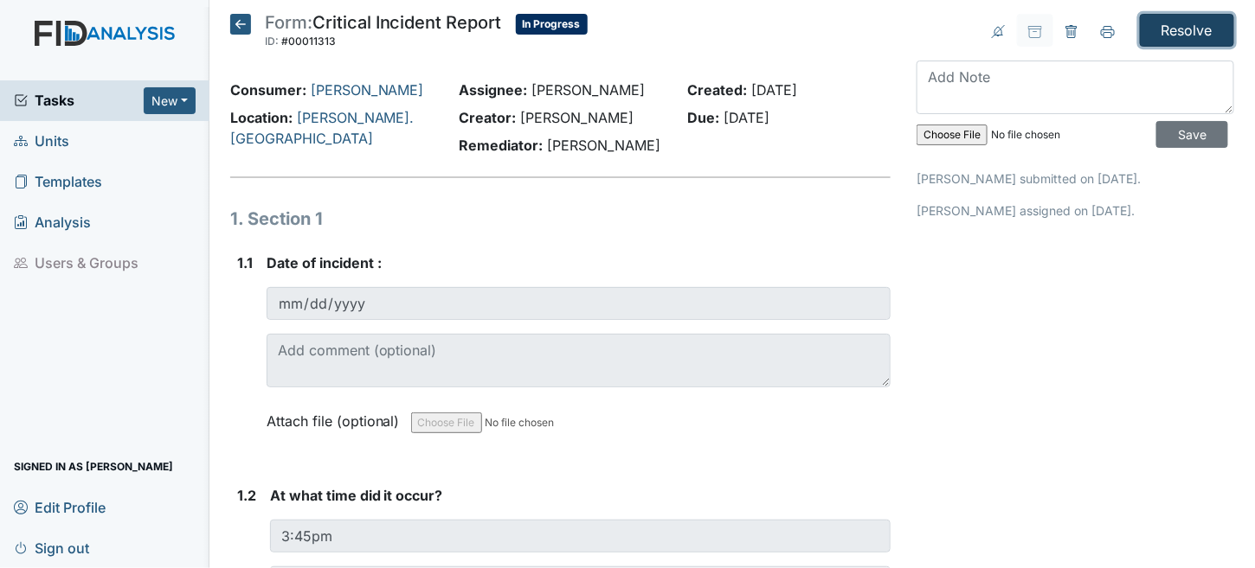
click at [1165, 20] on input "Resolve" at bounding box center [1187, 30] width 94 height 33
